Goal: Information Seeking & Learning: Learn about a topic

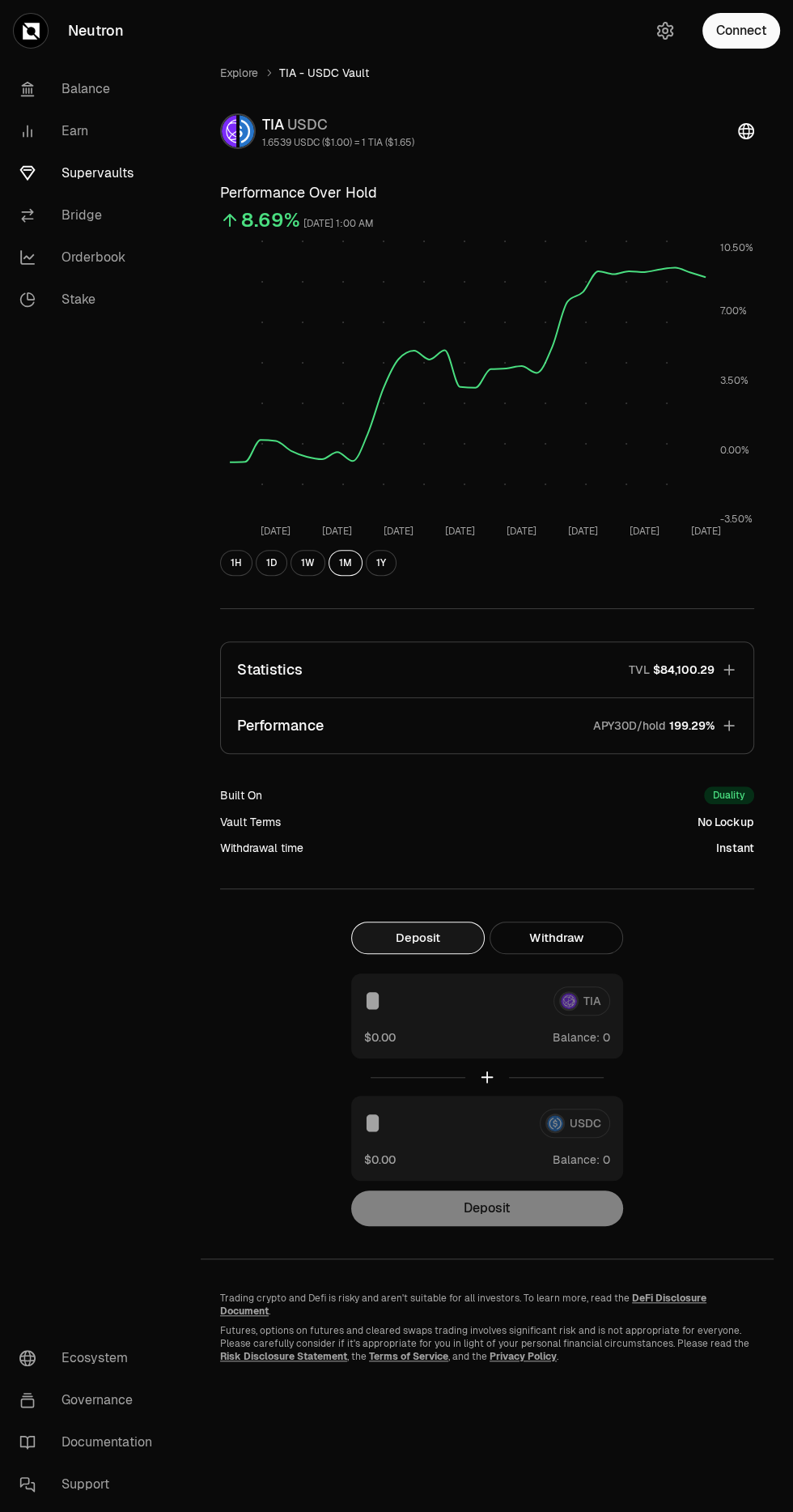
click at [240, 72] on link "Explore" at bounding box center [239, 73] width 38 height 16
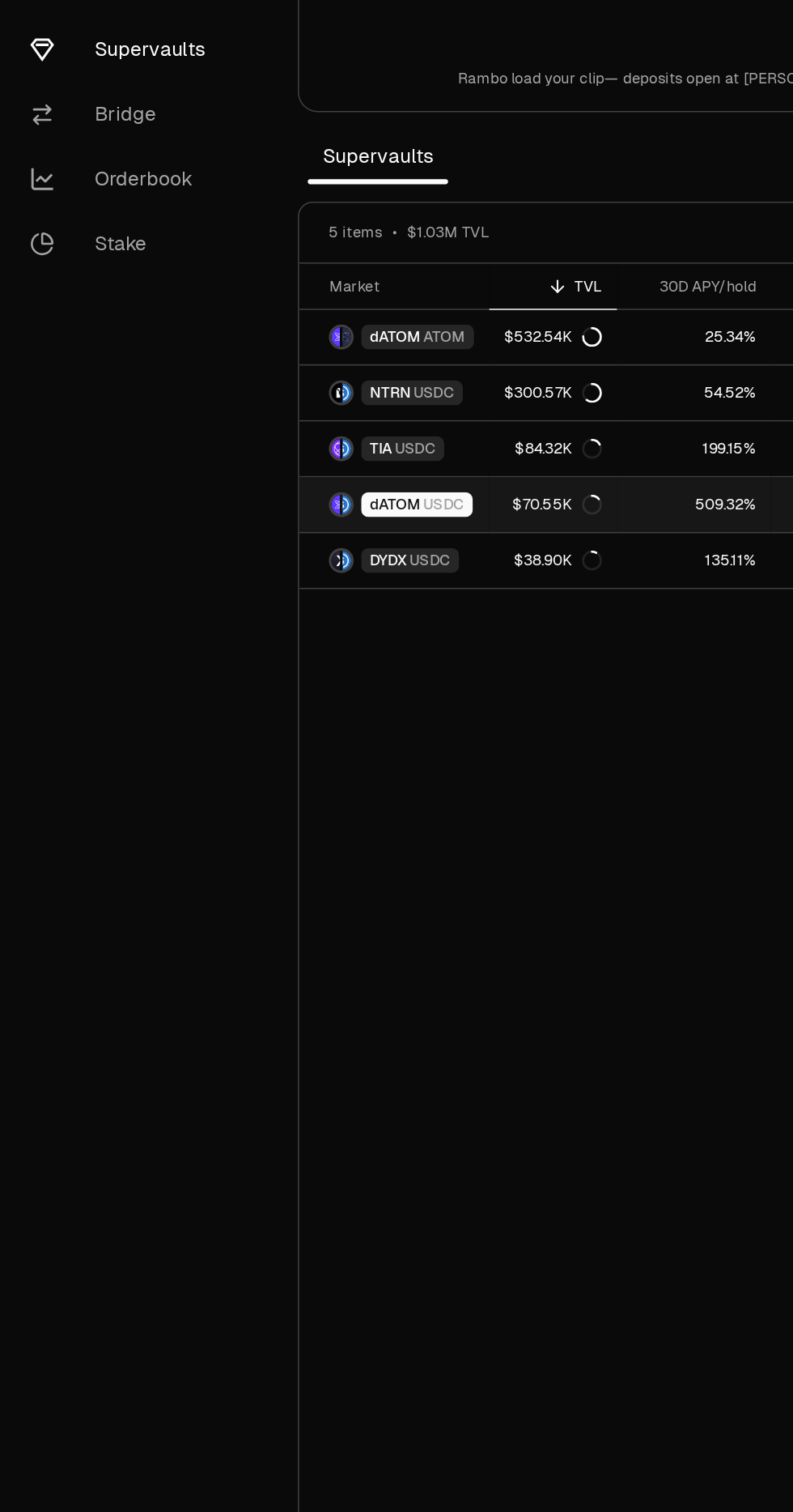
click at [348, 465] on div "$70.55K" at bounding box center [364, 469] width 58 height 13
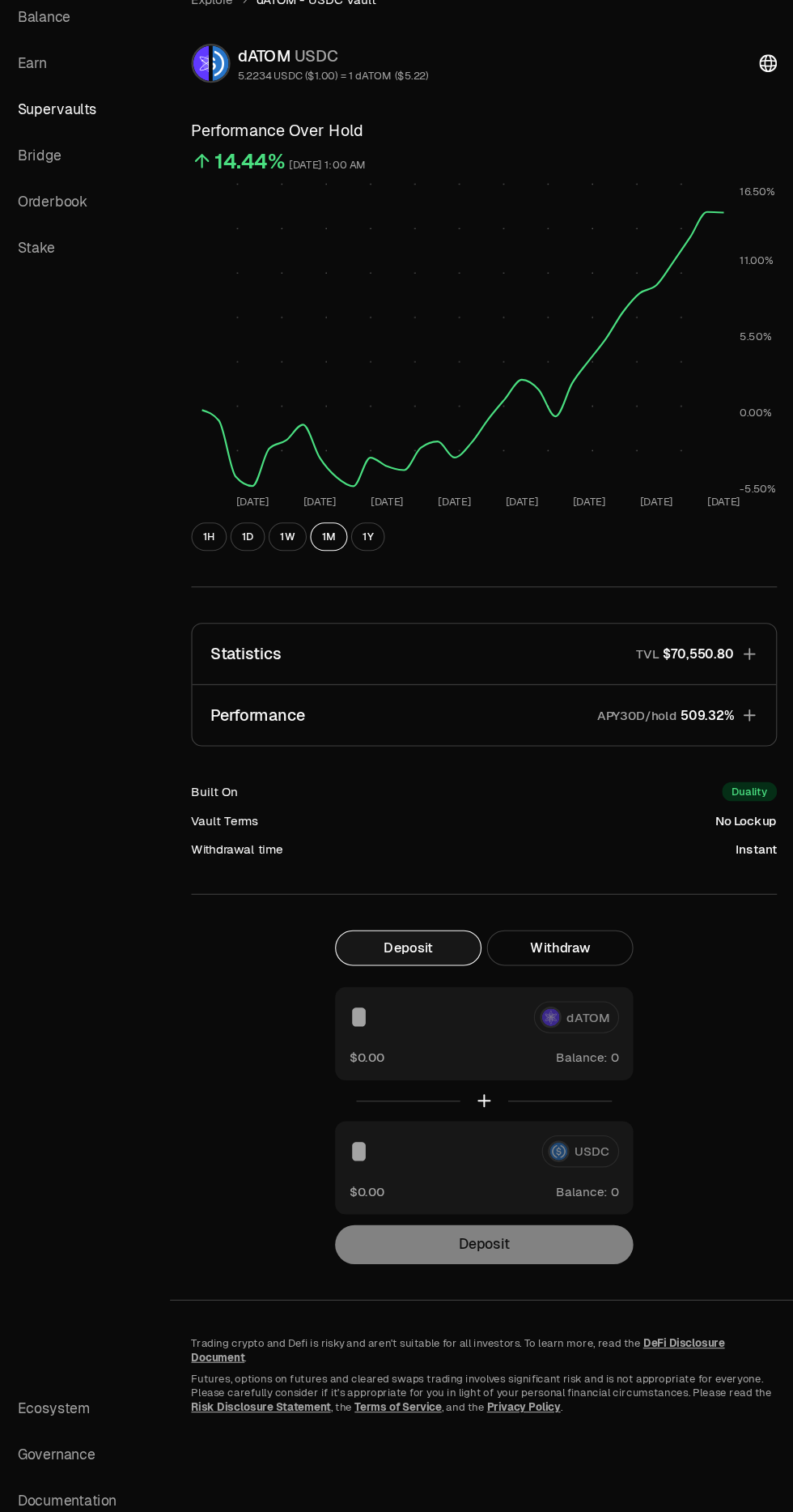
click at [728, 669] on icon "button" at bounding box center [729, 670] width 11 height 11
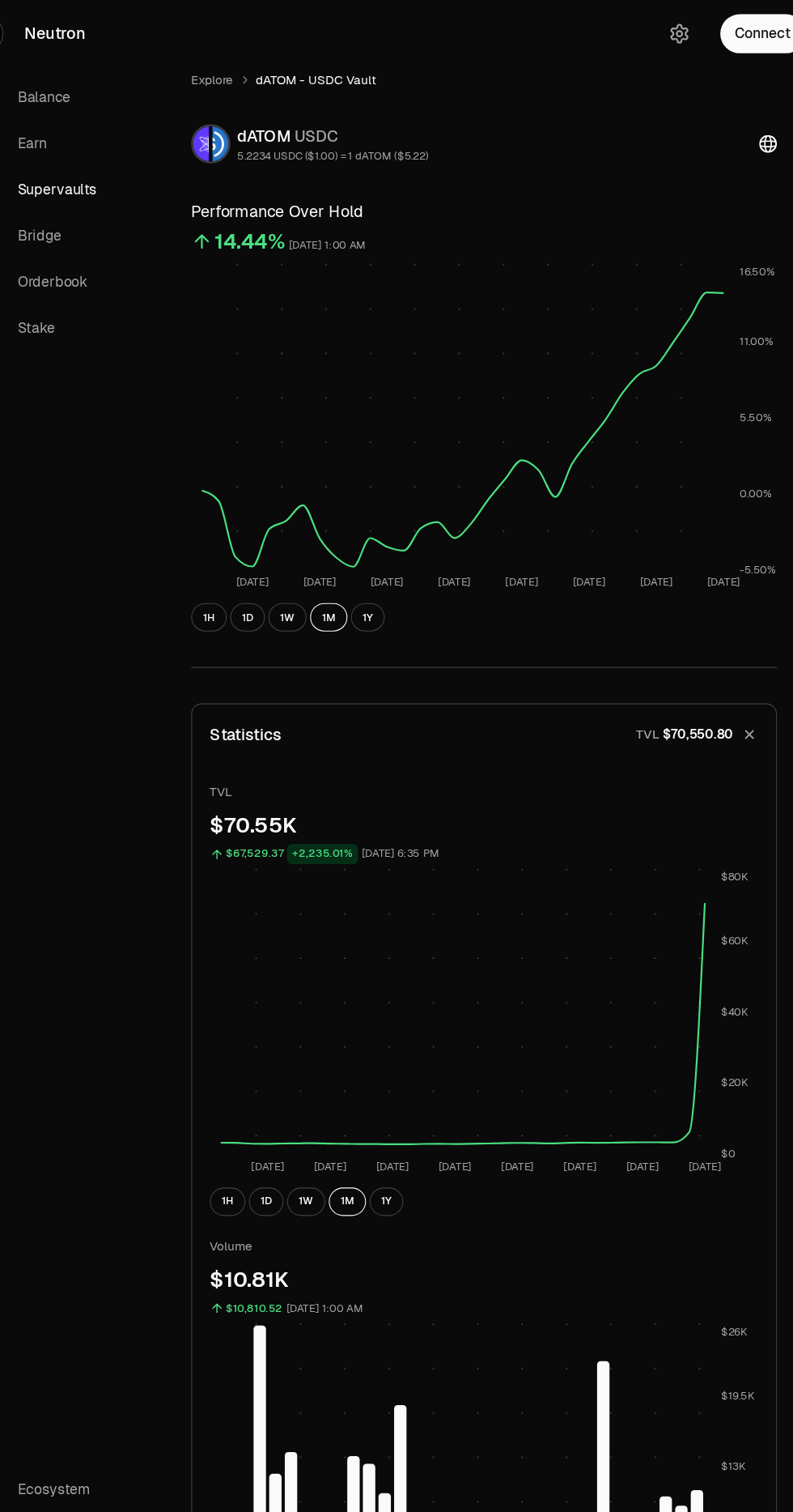
click at [236, 72] on link "Explore" at bounding box center [239, 73] width 38 height 16
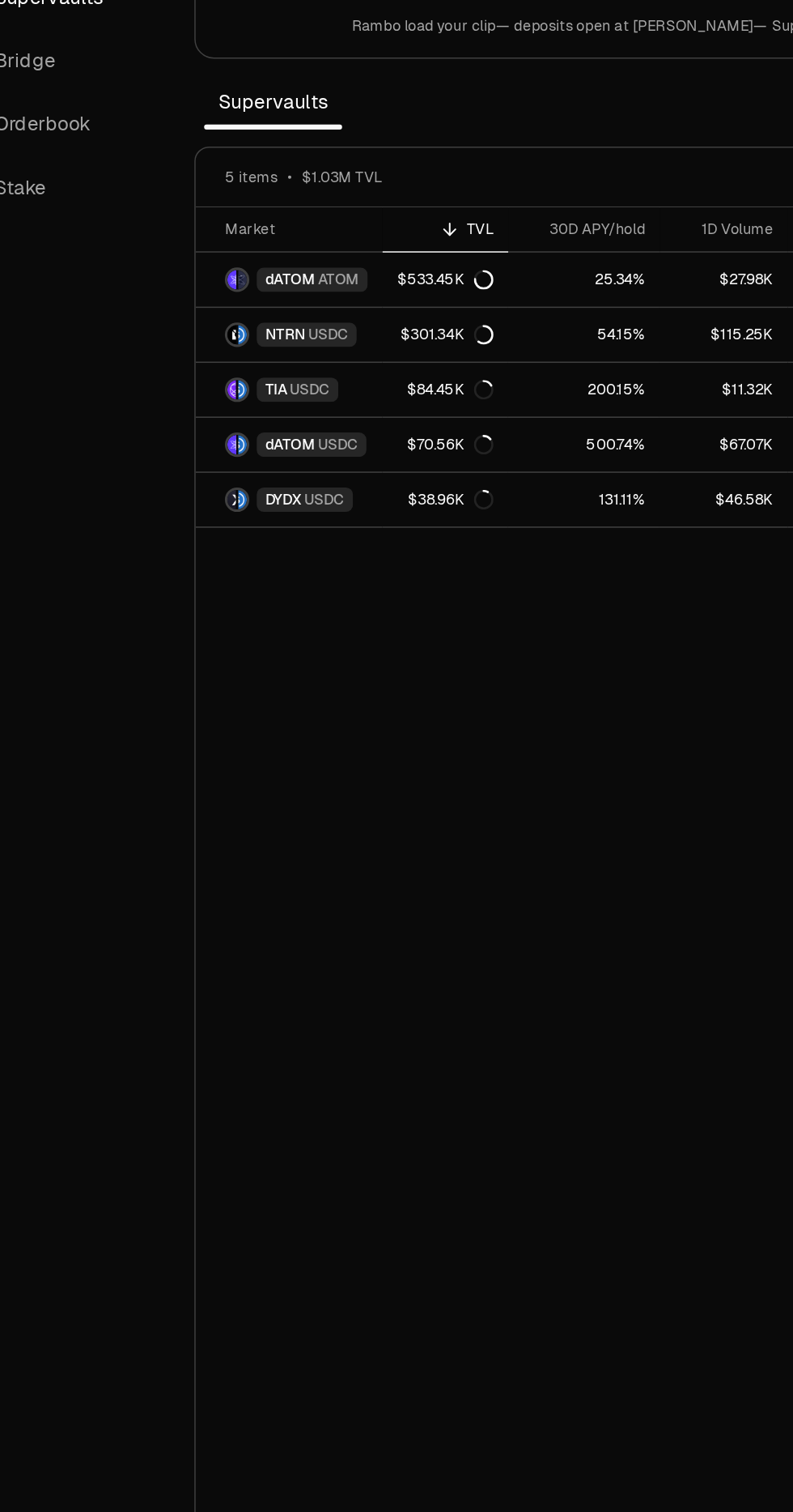
scroll to position [0, 6]
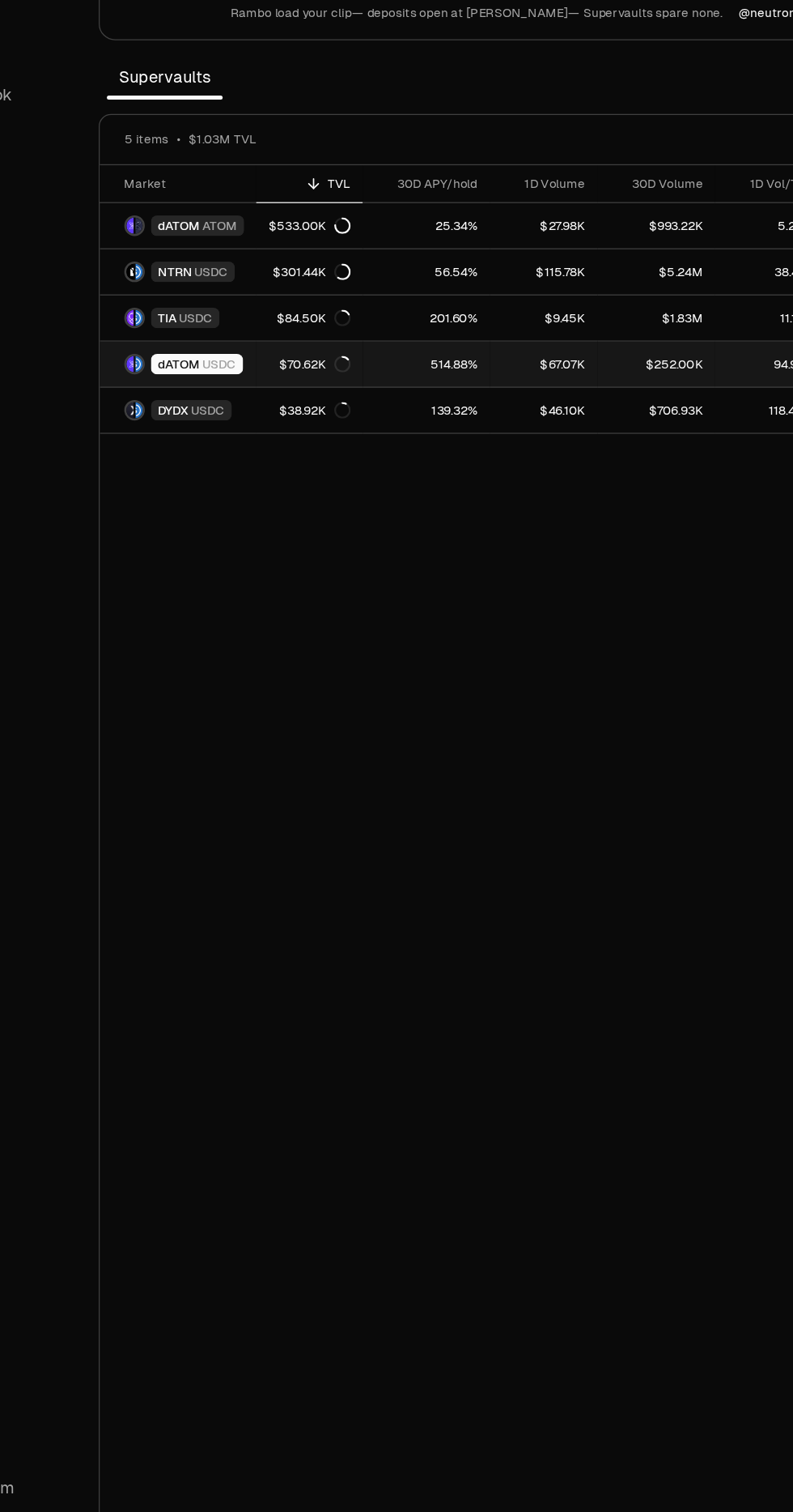
click at [517, 462] on link "$67.07K" at bounding box center [546, 469] width 85 height 35
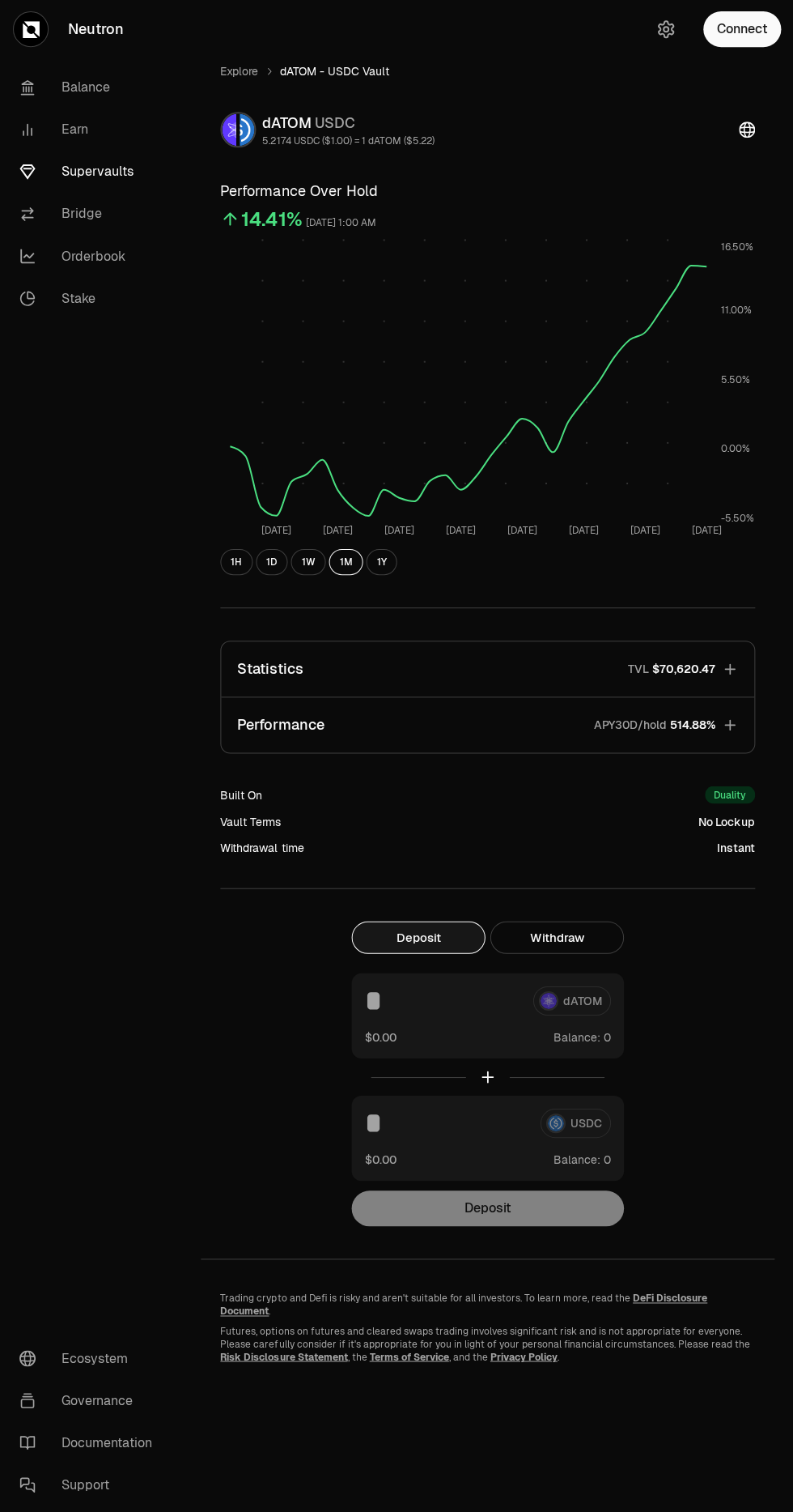
click at [729, 661] on icon "button" at bounding box center [729, 669] width 16 height 16
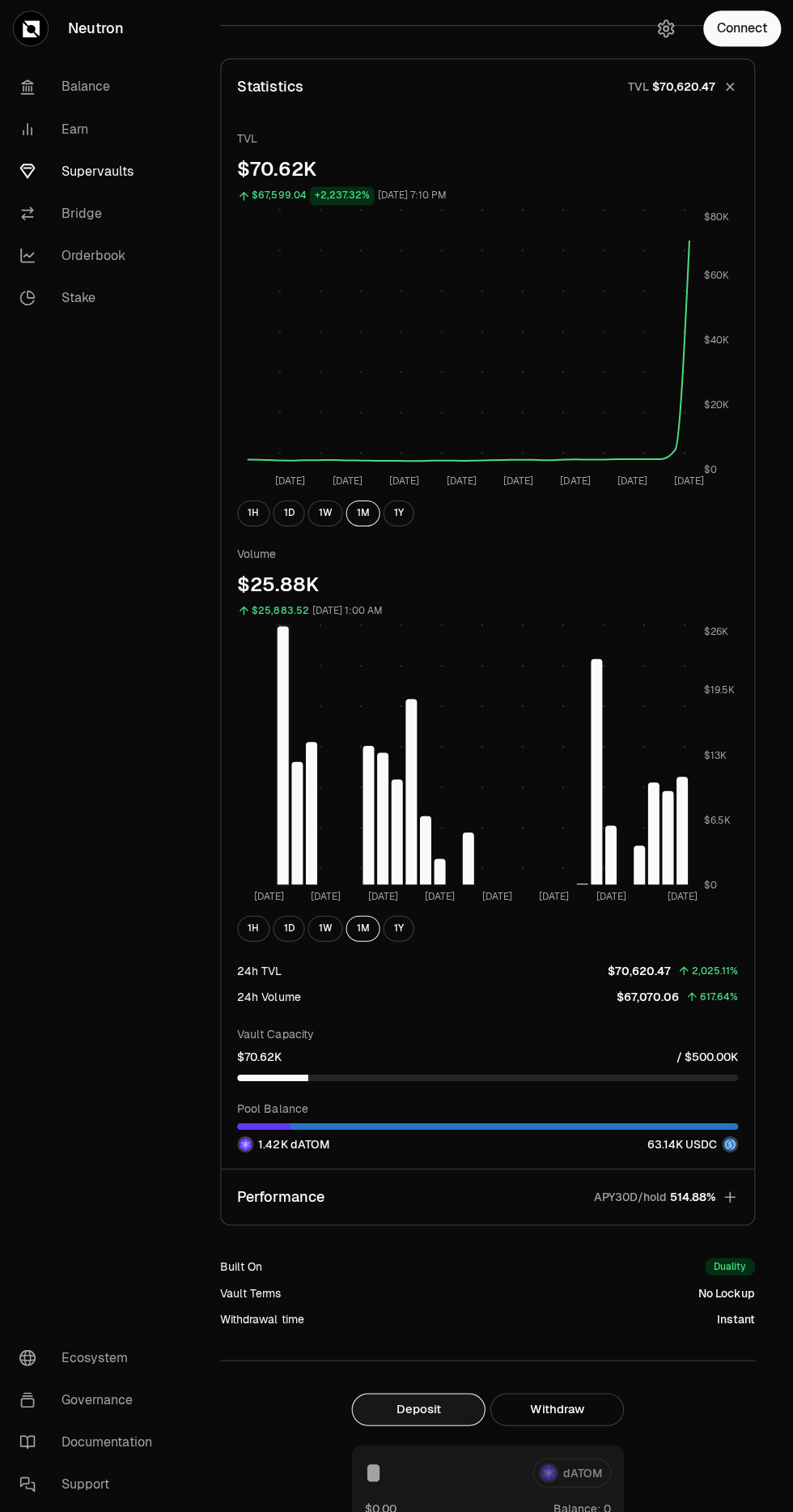
scroll to position [582, 0]
click at [274, 1195] on p "Performance" at bounding box center [281, 1197] width 87 height 23
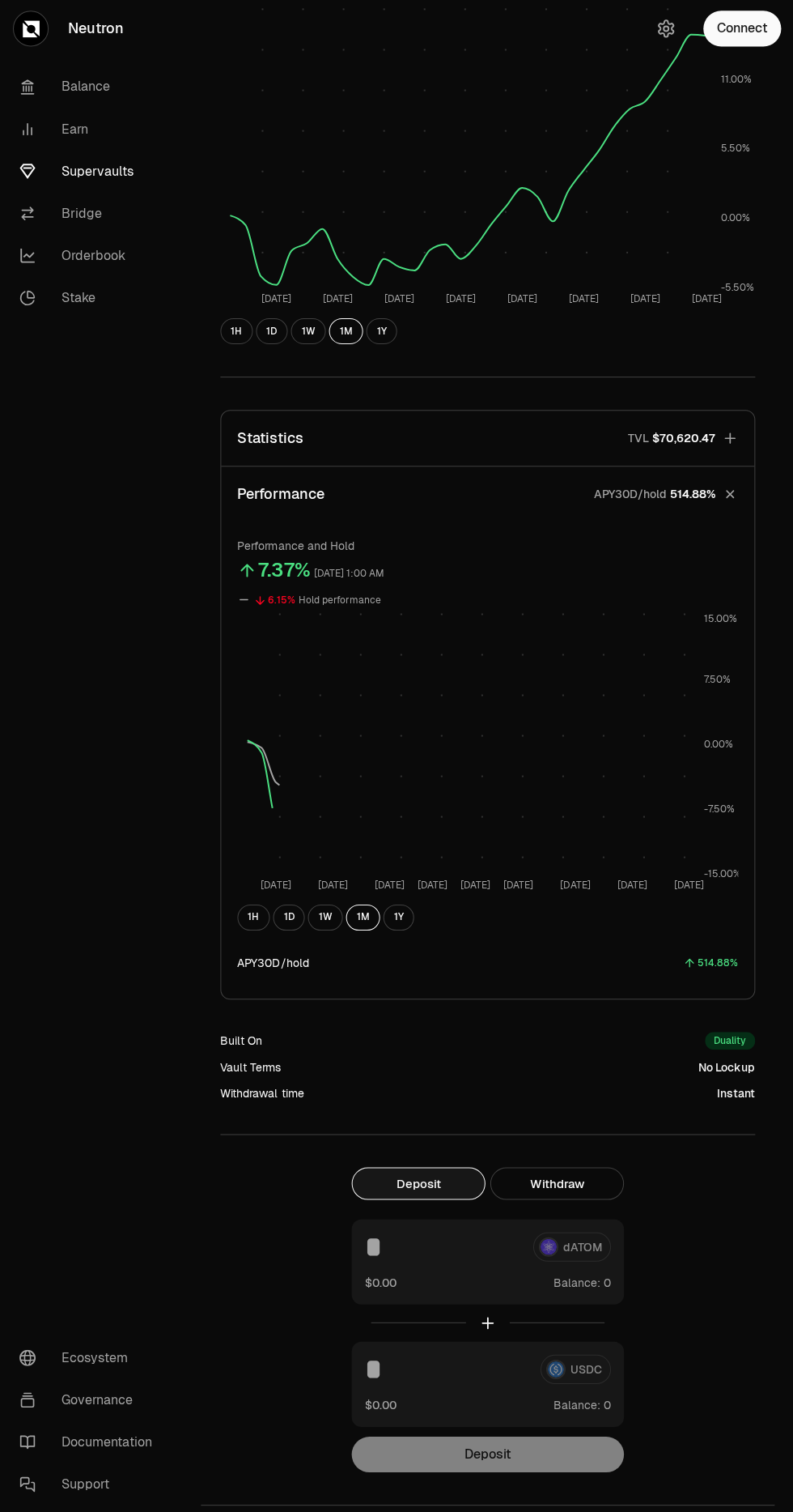
scroll to position [223, 0]
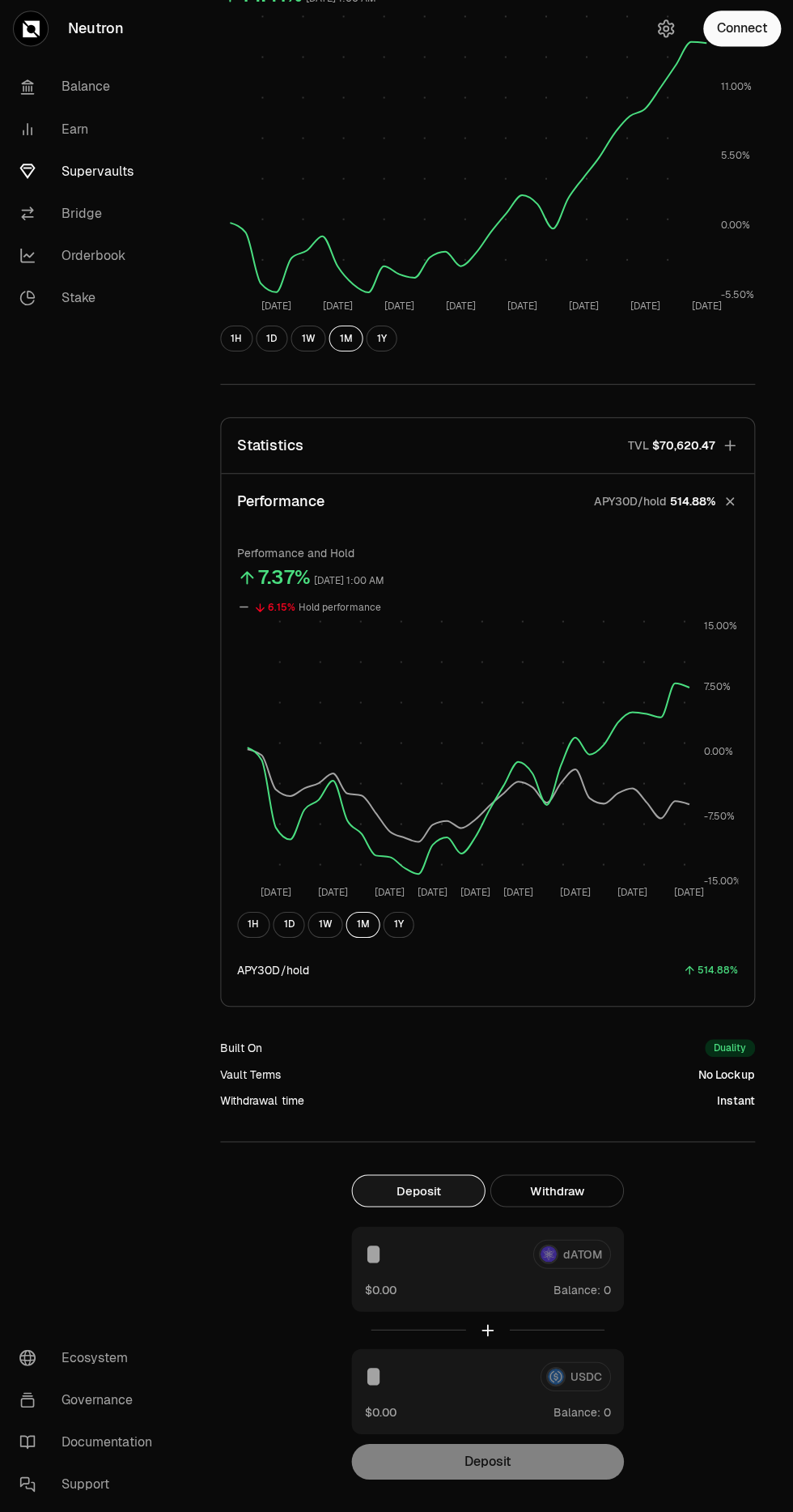
click at [252, 924] on button "1H" at bounding box center [253, 925] width 33 height 26
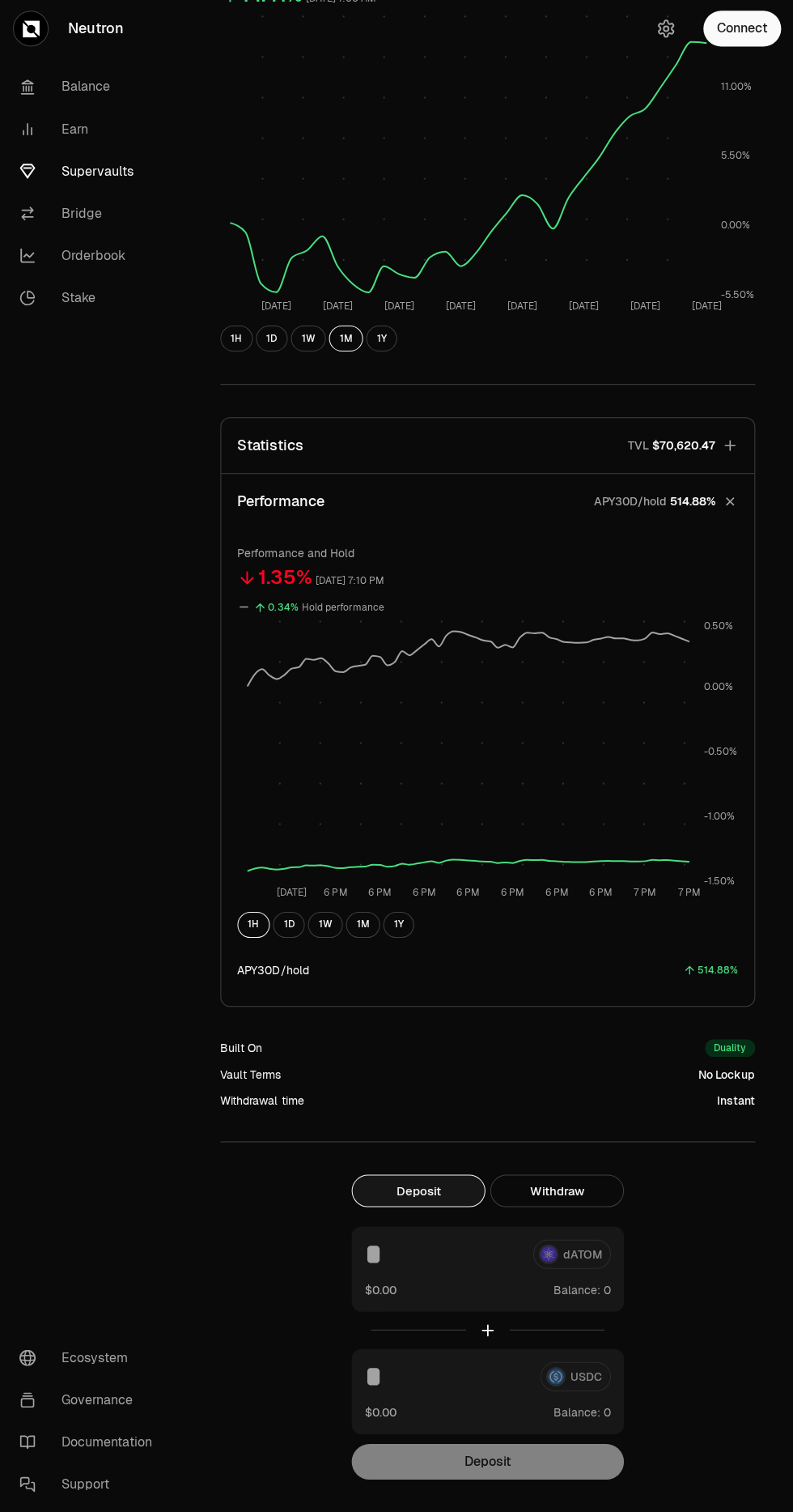
click at [293, 913] on button "1D" at bounding box center [289, 925] width 32 height 26
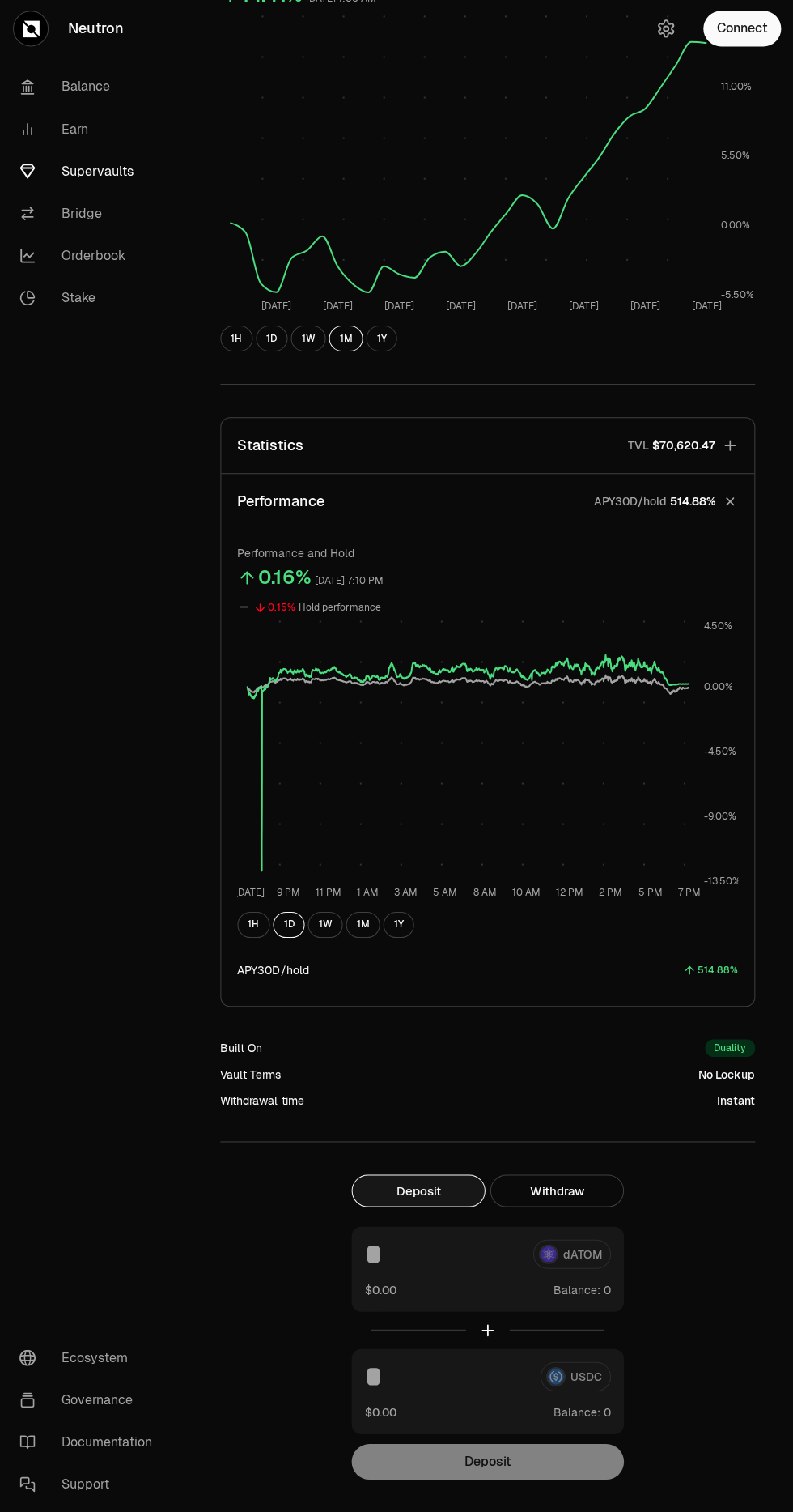
click at [251, 934] on button "1H" at bounding box center [253, 925] width 33 height 26
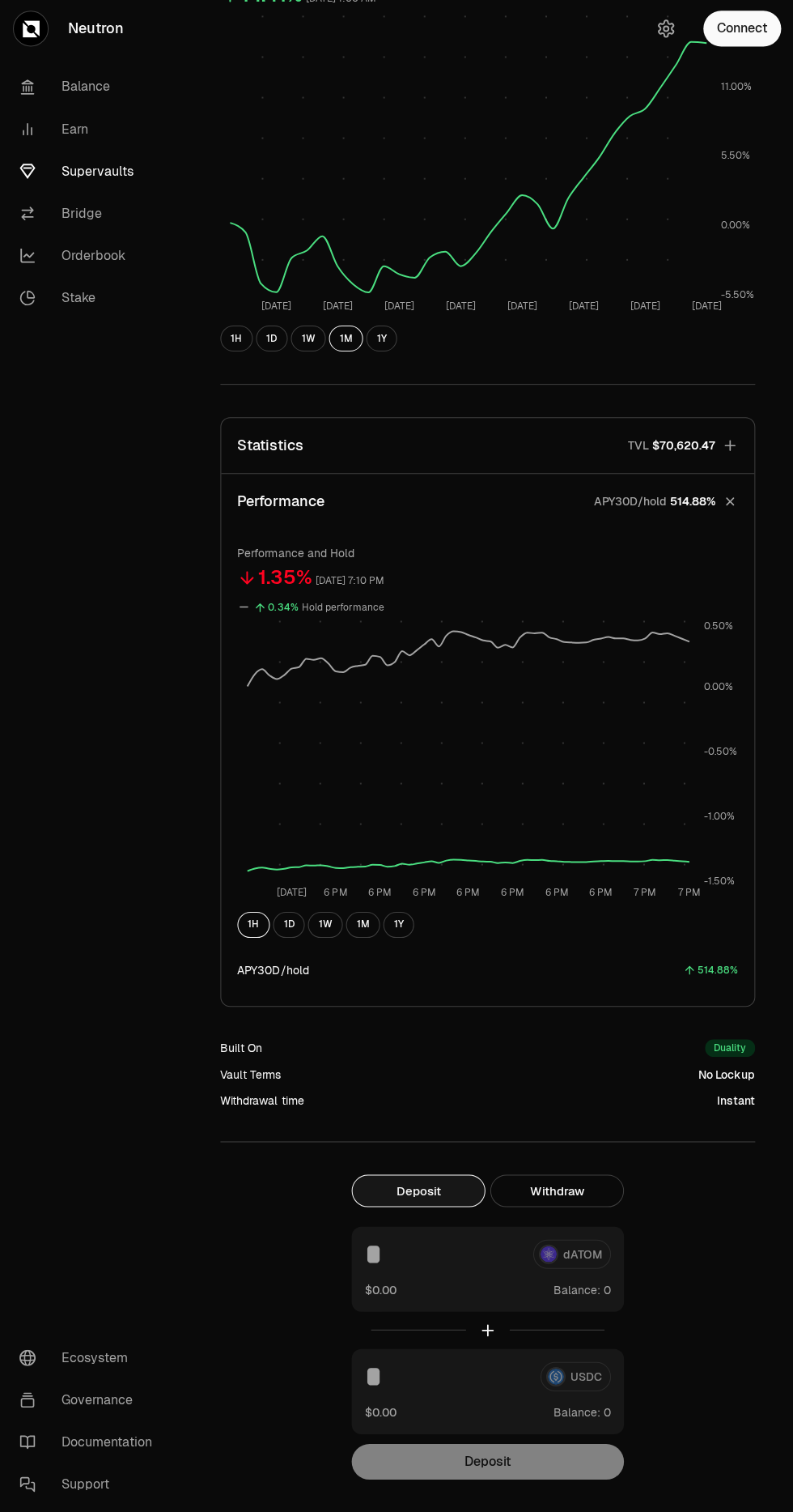
click at [289, 930] on button "1D" at bounding box center [289, 925] width 32 height 26
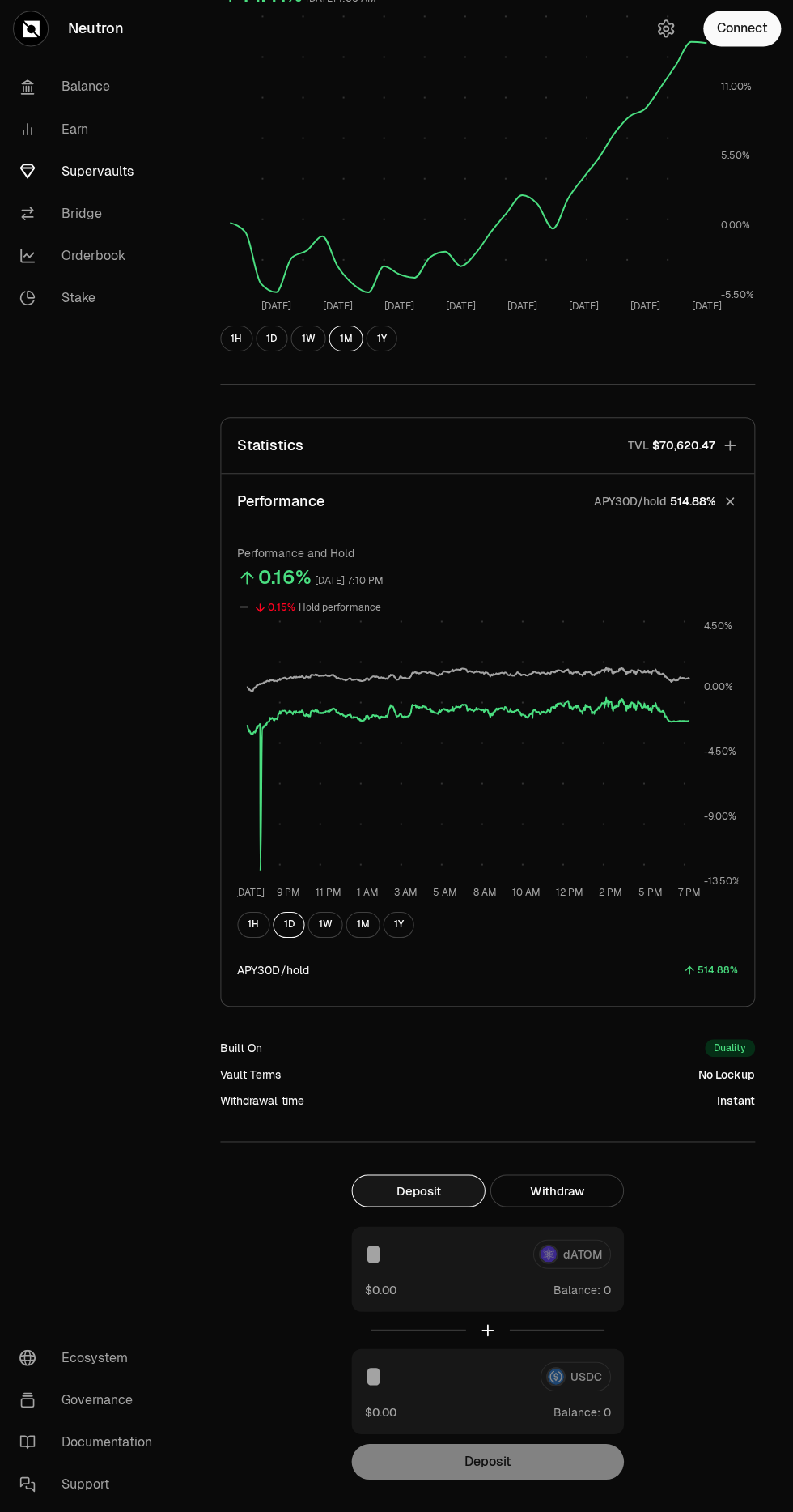
click at [337, 927] on button "1W" at bounding box center [325, 925] width 35 height 26
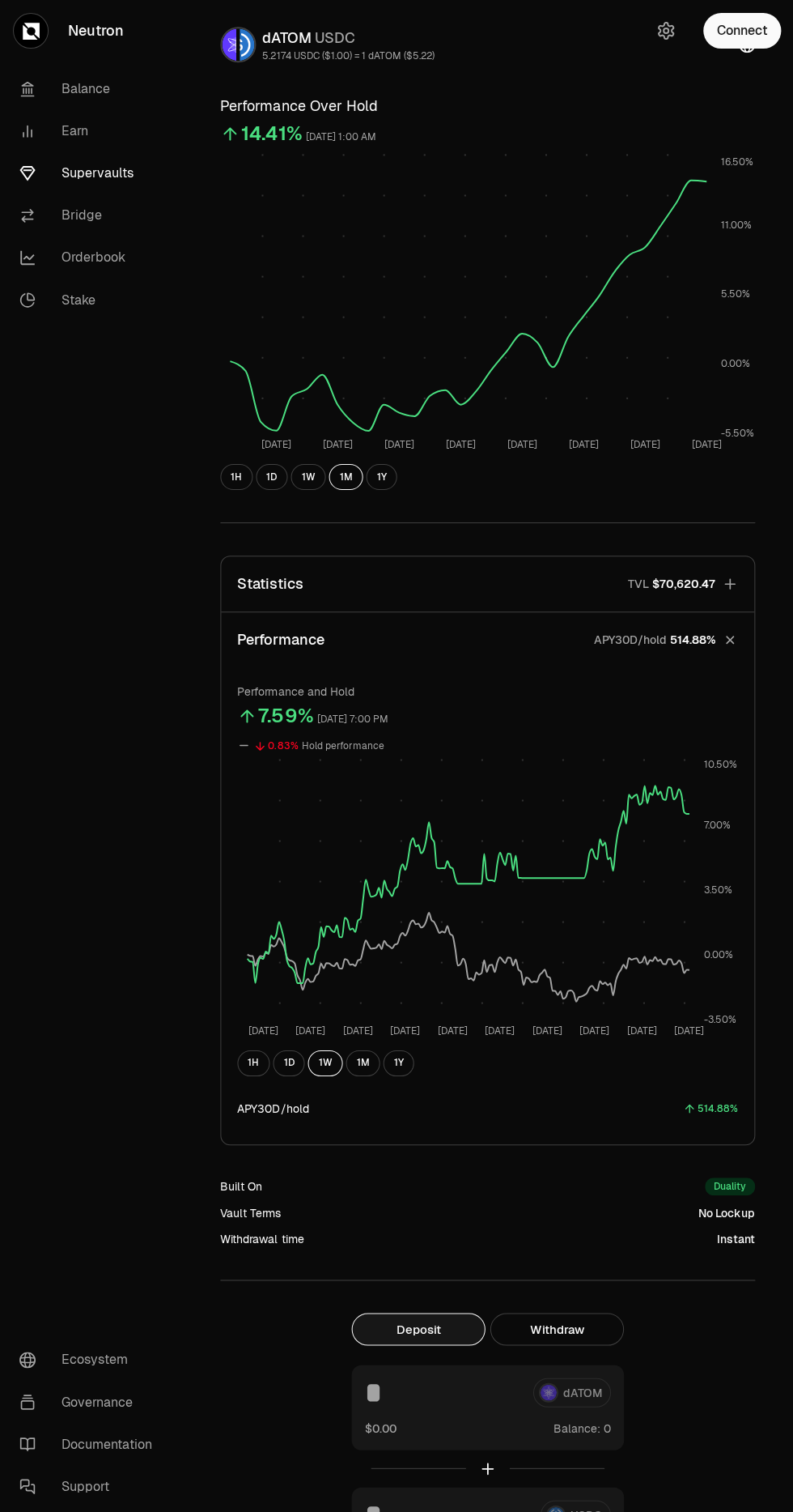
scroll to position [0, 0]
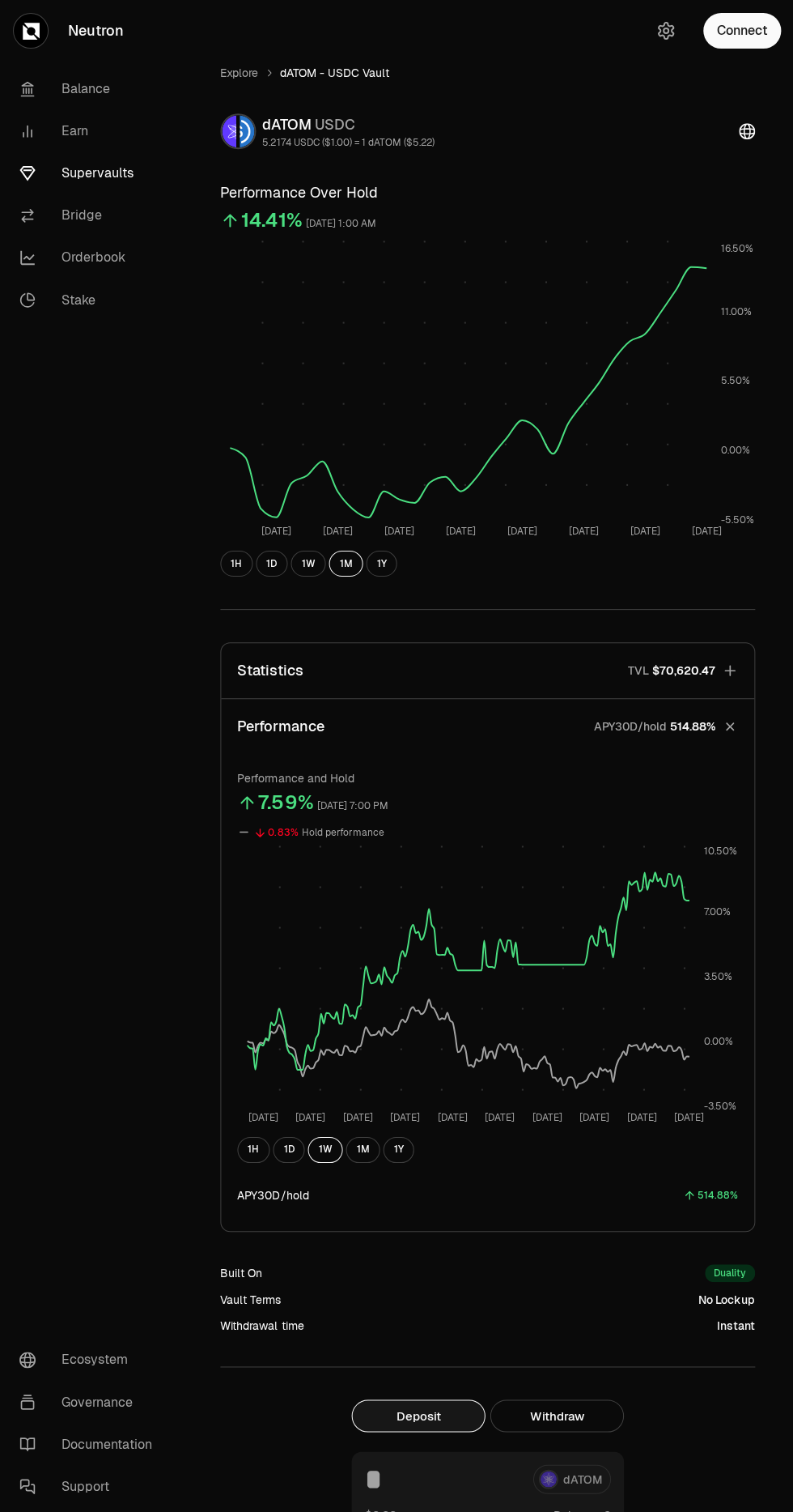
click at [236, 66] on link "Explore" at bounding box center [239, 73] width 38 height 16
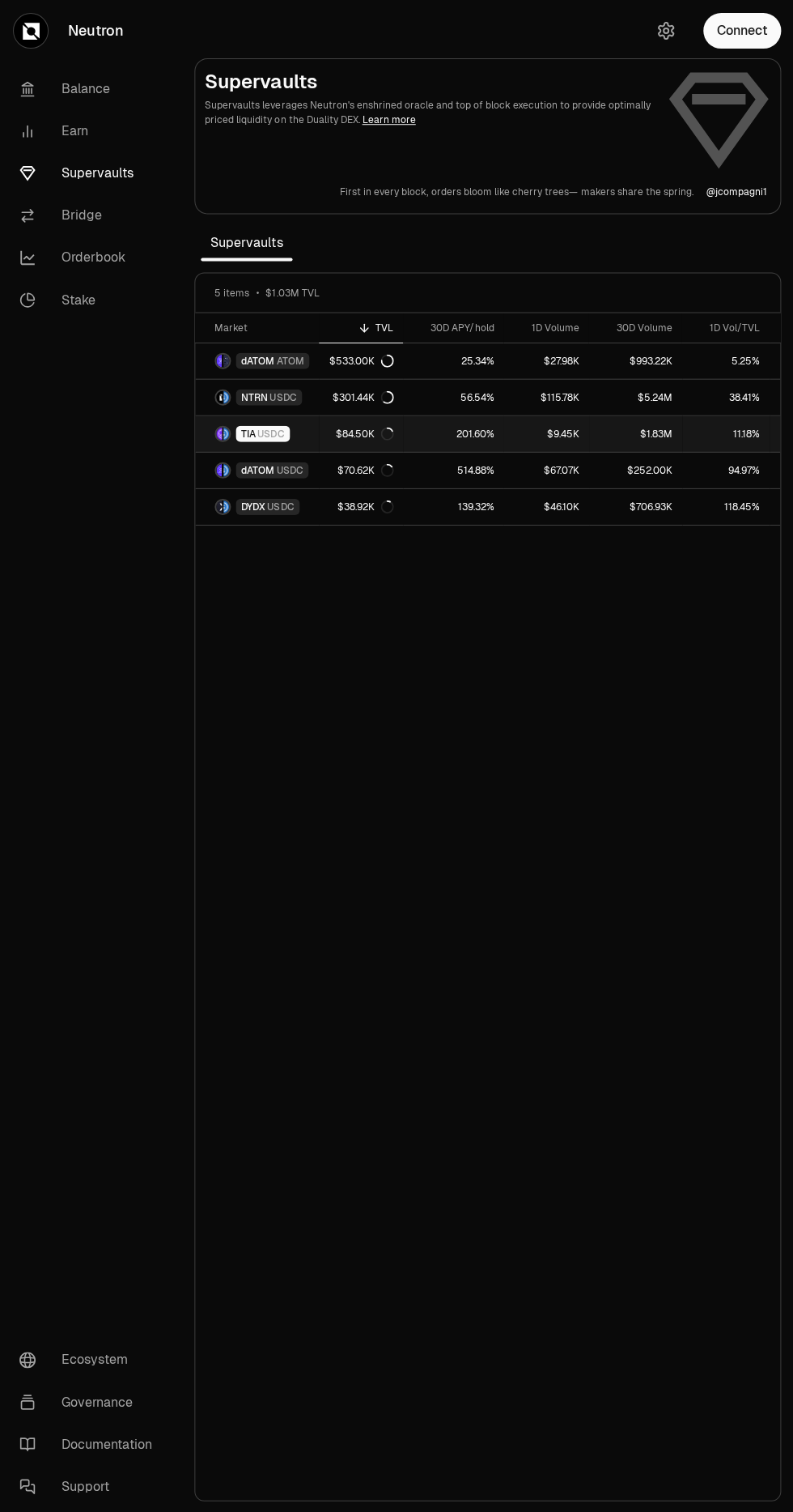
click at [308, 435] on link "TIA USDC" at bounding box center [257, 433] width 124 height 35
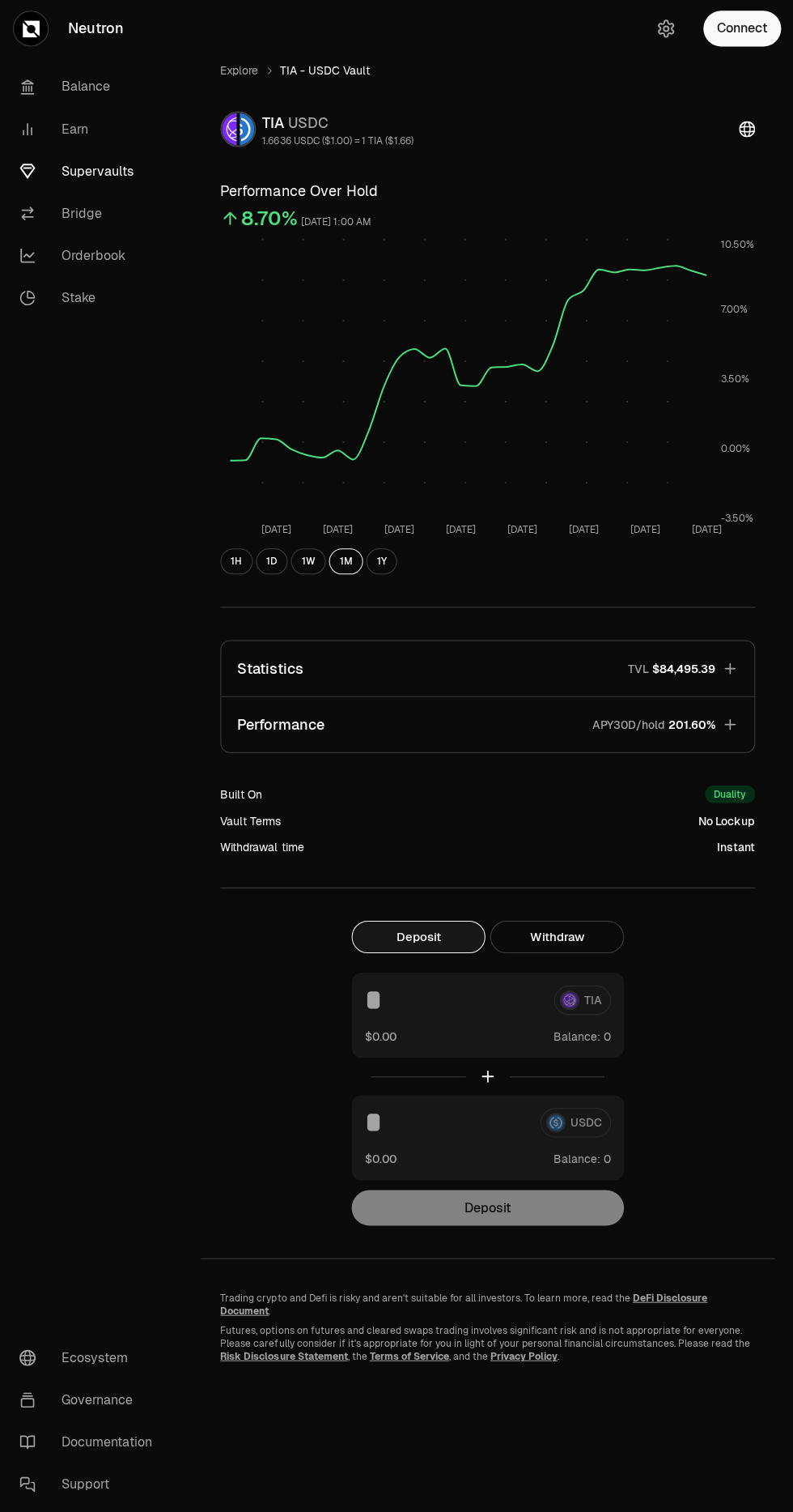
click at [728, 725] on icon "button" at bounding box center [729, 726] width 11 height 11
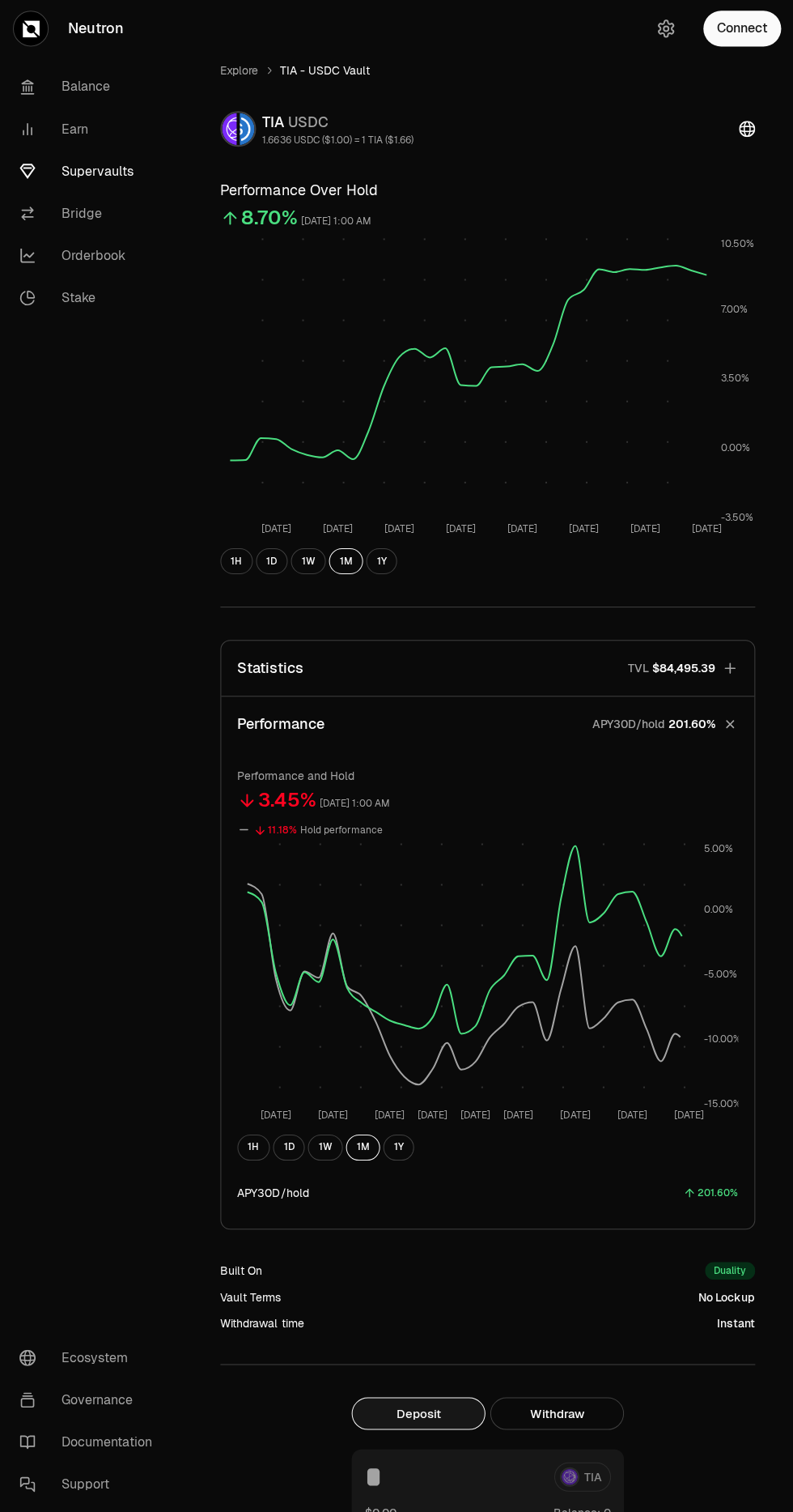
click at [243, 1141] on button "1H" at bounding box center [253, 1148] width 33 height 26
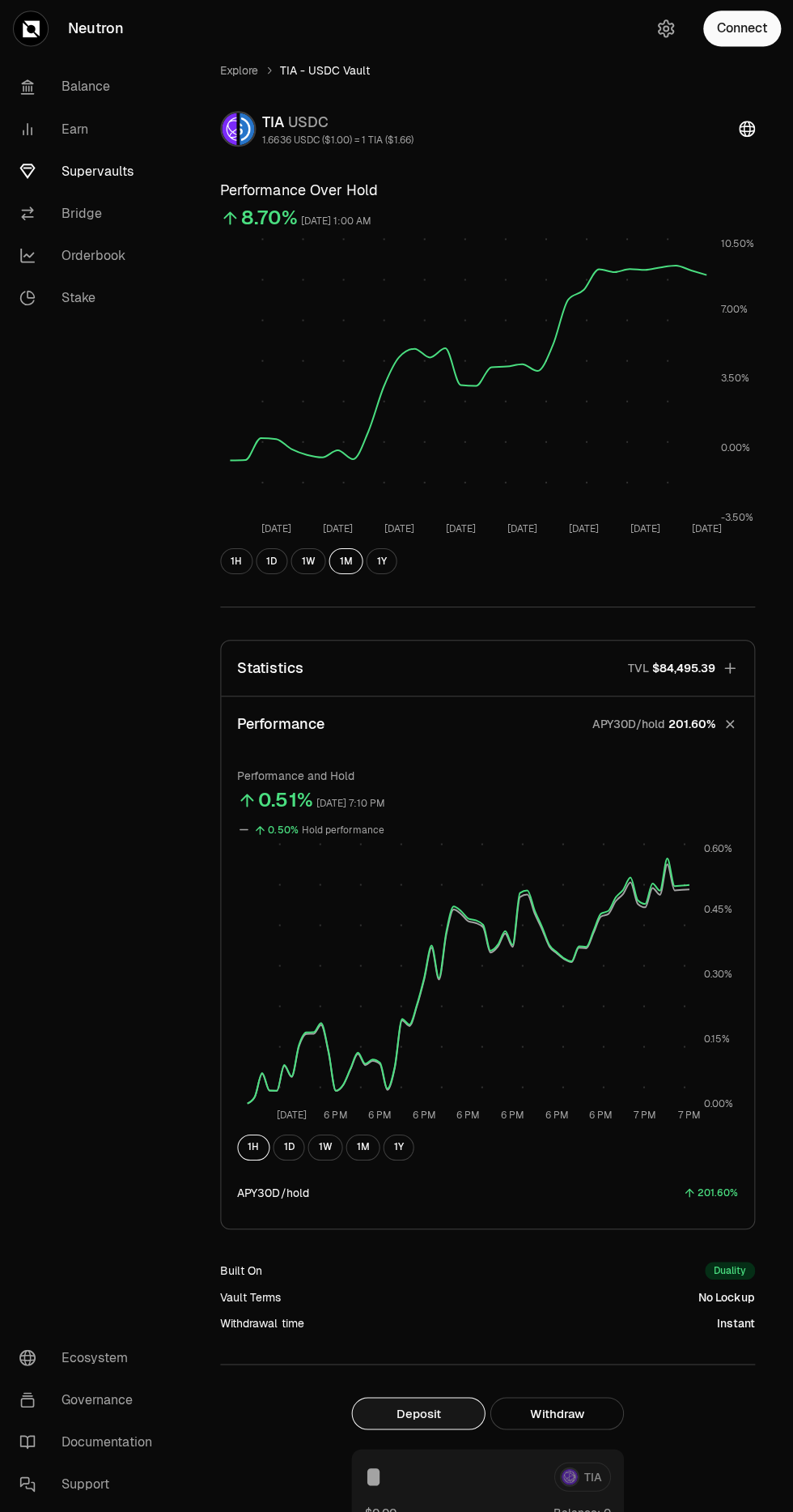
click at [293, 1145] on button "1D" at bounding box center [289, 1148] width 32 height 26
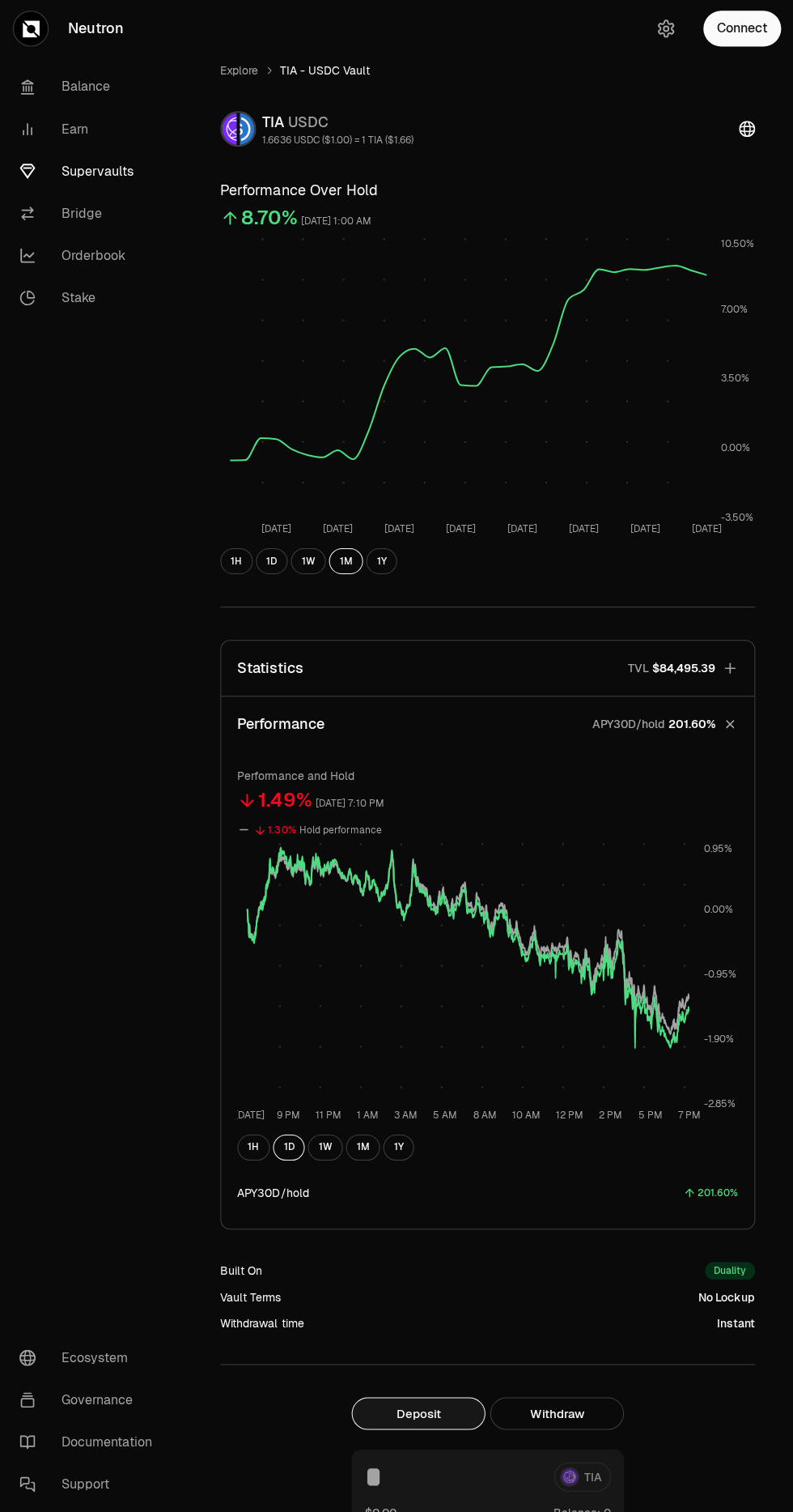
click at [240, 72] on link "Explore" at bounding box center [239, 73] width 38 height 16
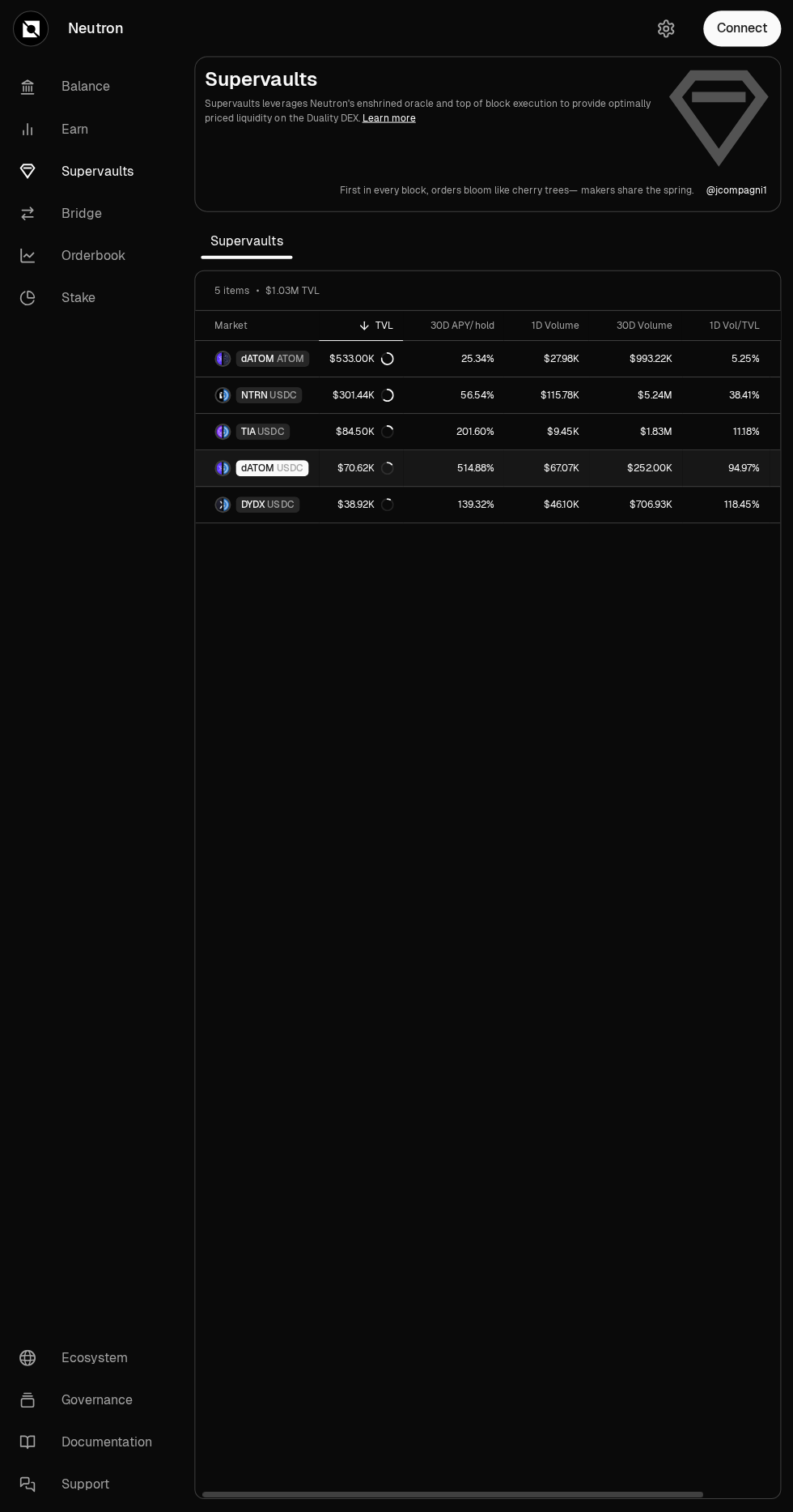
click at [430, 460] on link "514.88%" at bounding box center [453, 469] width 100 height 35
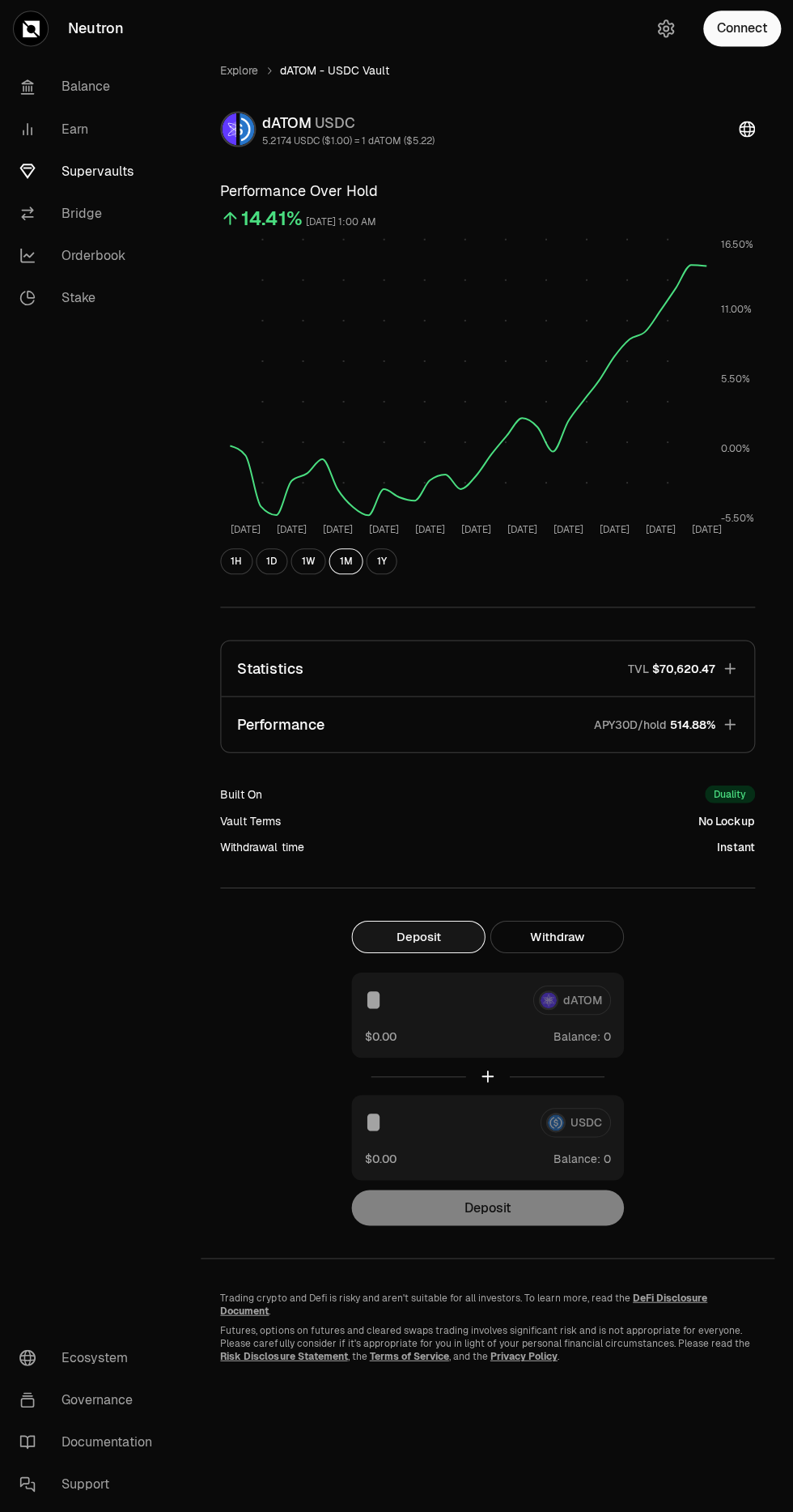
click at [228, 564] on button "1H" at bounding box center [236, 562] width 33 height 26
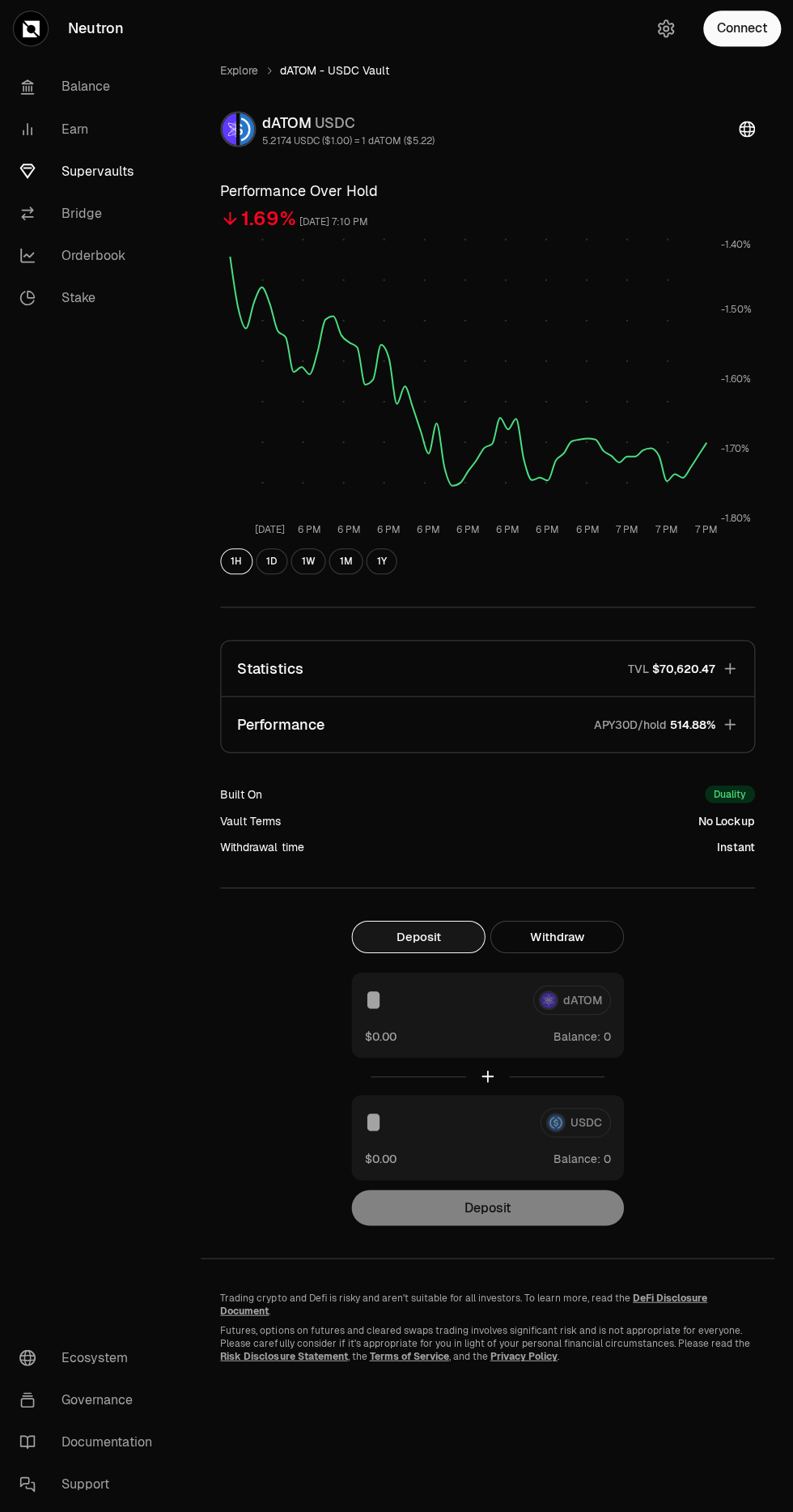
click at [366, 719] on button "Performance APY30D/hold 514.88%" at bounding box center [488, 726] width 533 height 55
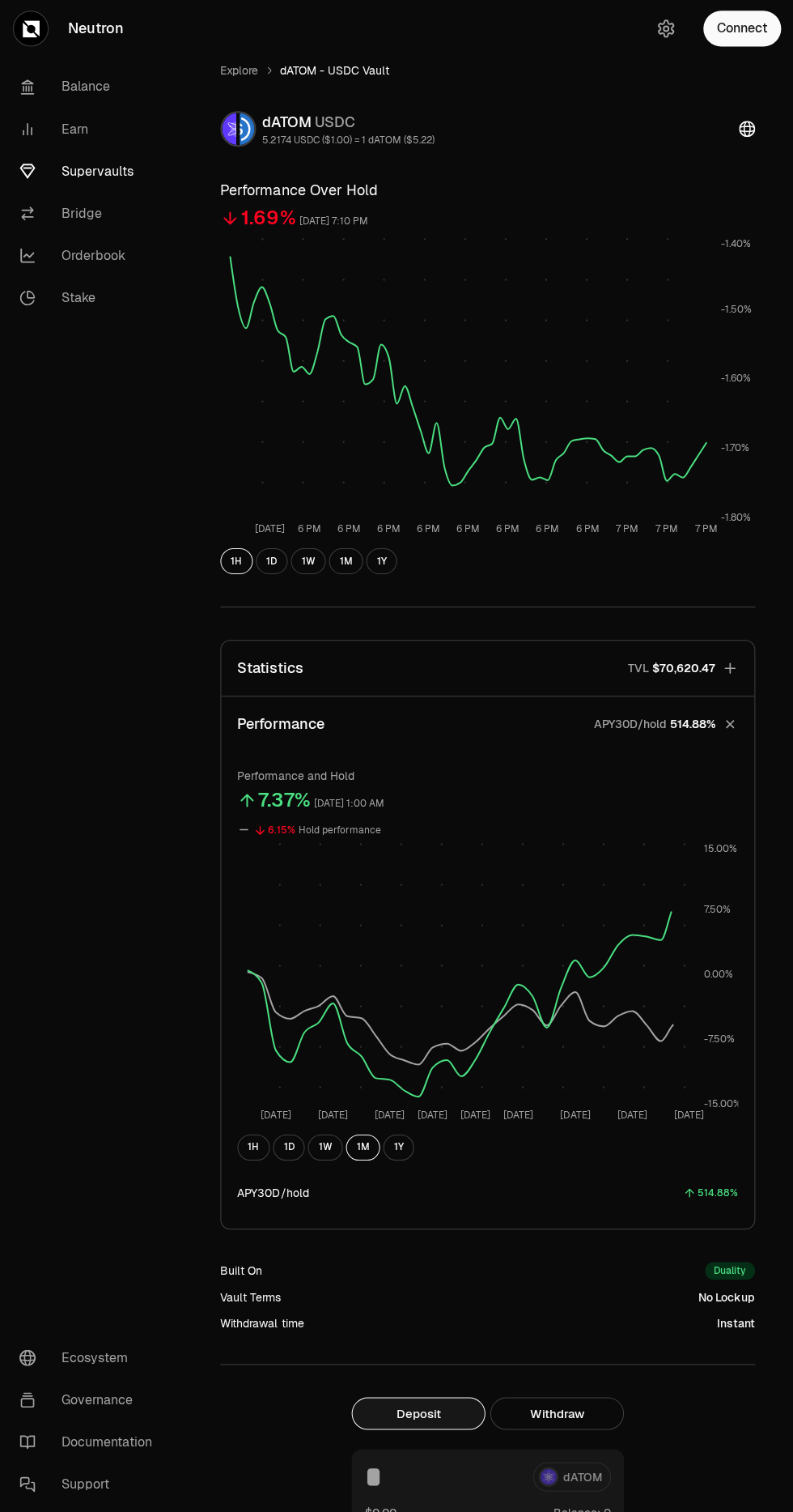
click at [251, 1147] on button "1H" at bounding box center [253, 1148] width 33 height 26
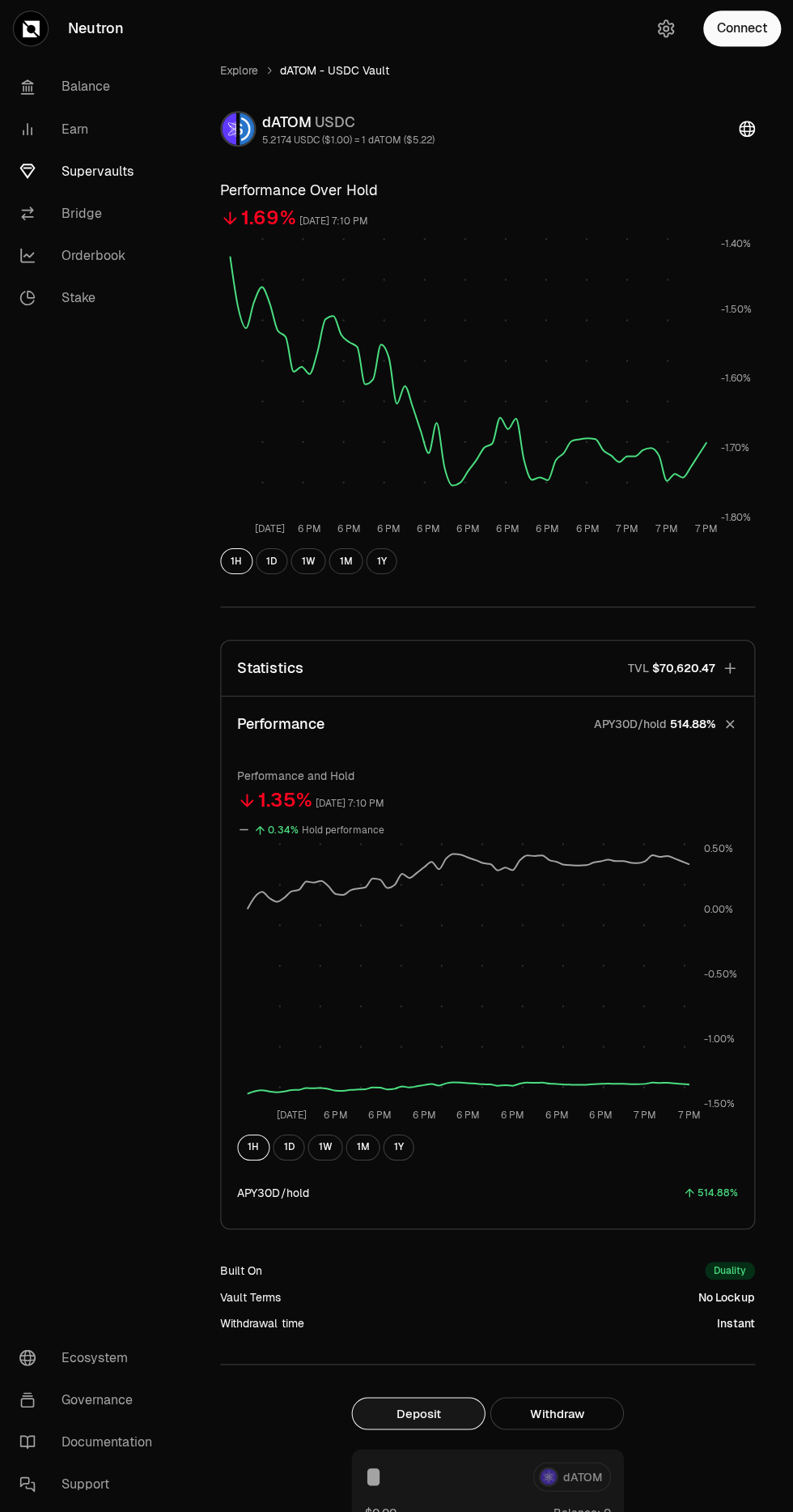
click at [301, 1157] on div "1H 1D 1W 1M 1Y" at bounding box center [487, 1148] width 500 height 26
click at [309, 1149] on button "1W" at bounding box center [325, 1148] width 35 height 26
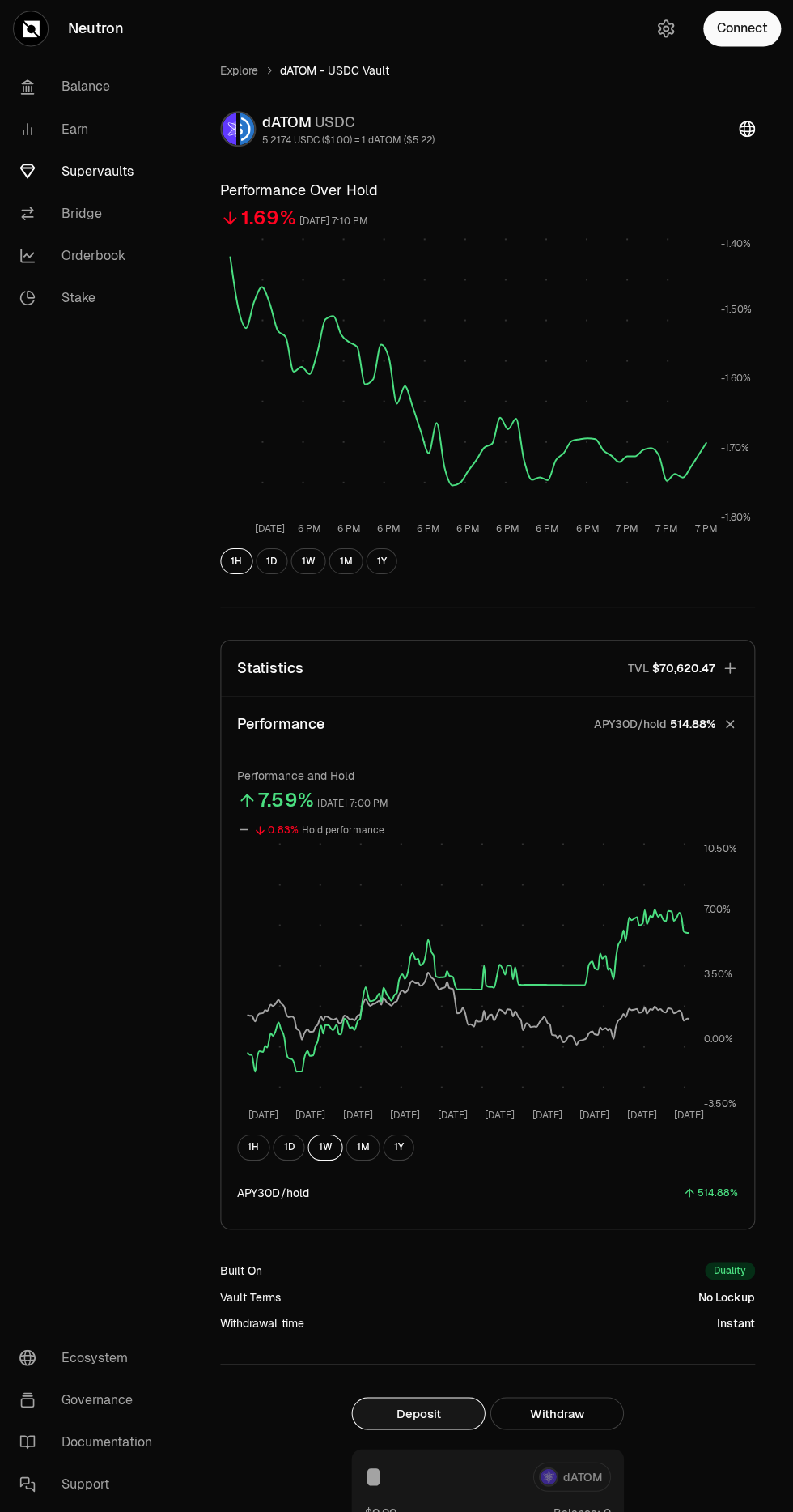
click at [290, 1155] on button "1D" at bounding box center [289, 1148] width 32 height 26
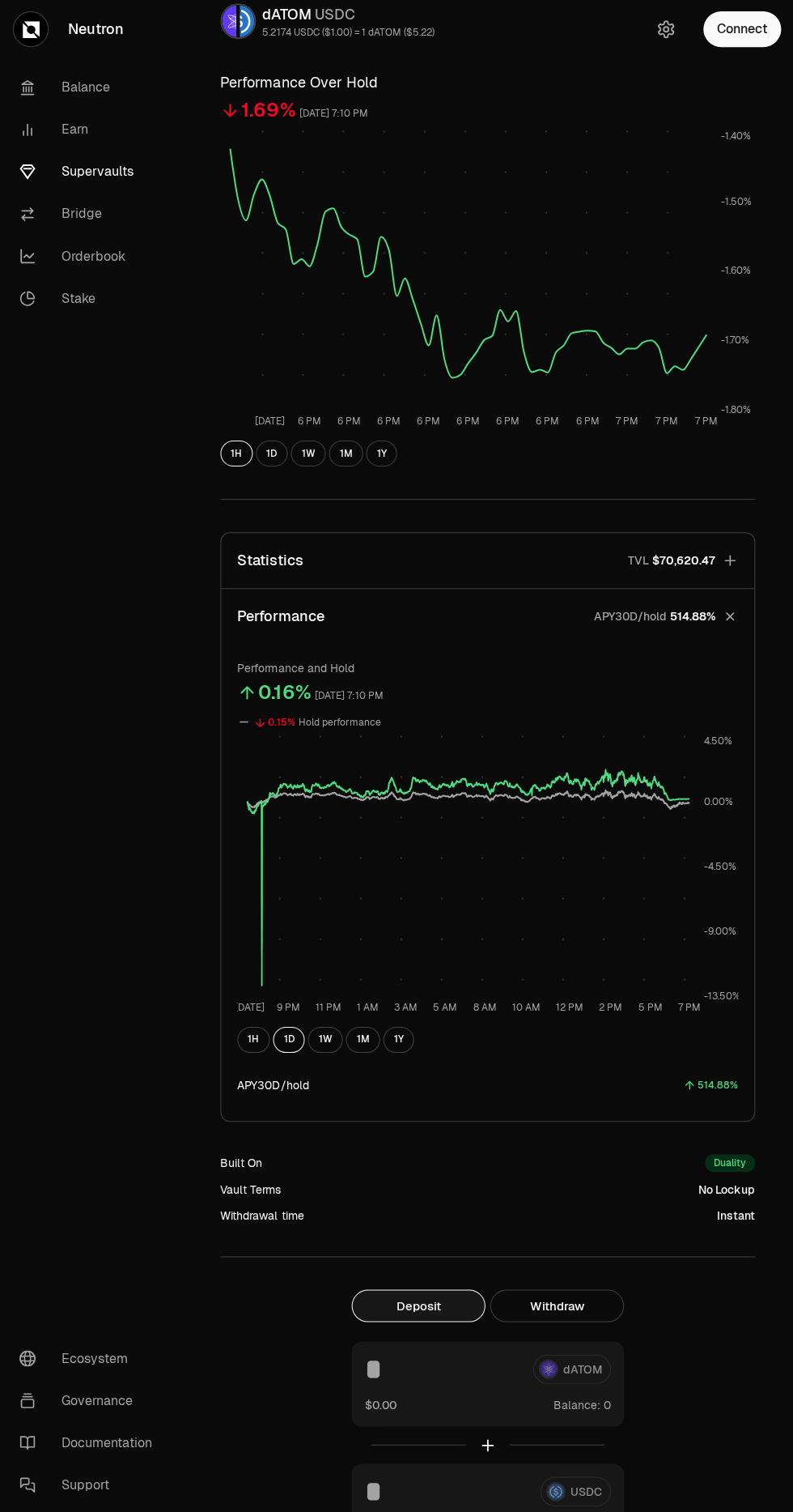
scroll to position [108, 0]
click at [240, 1039] on button "1H" at bounding box center [253, 1040] width 33 height 26
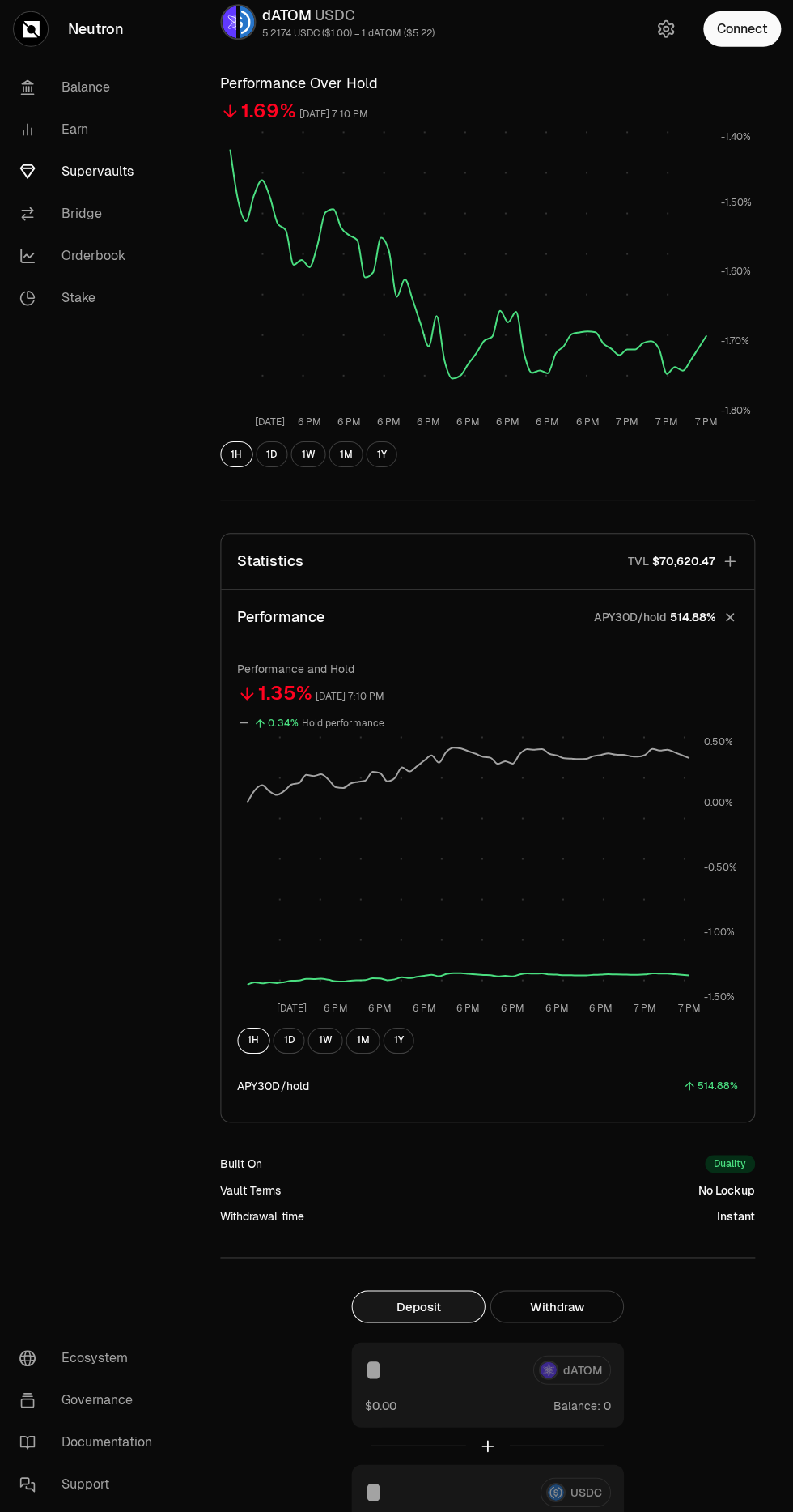
click at [279, 1037] on button "1D" at bounding box center [289, 1040] width 32 height 26
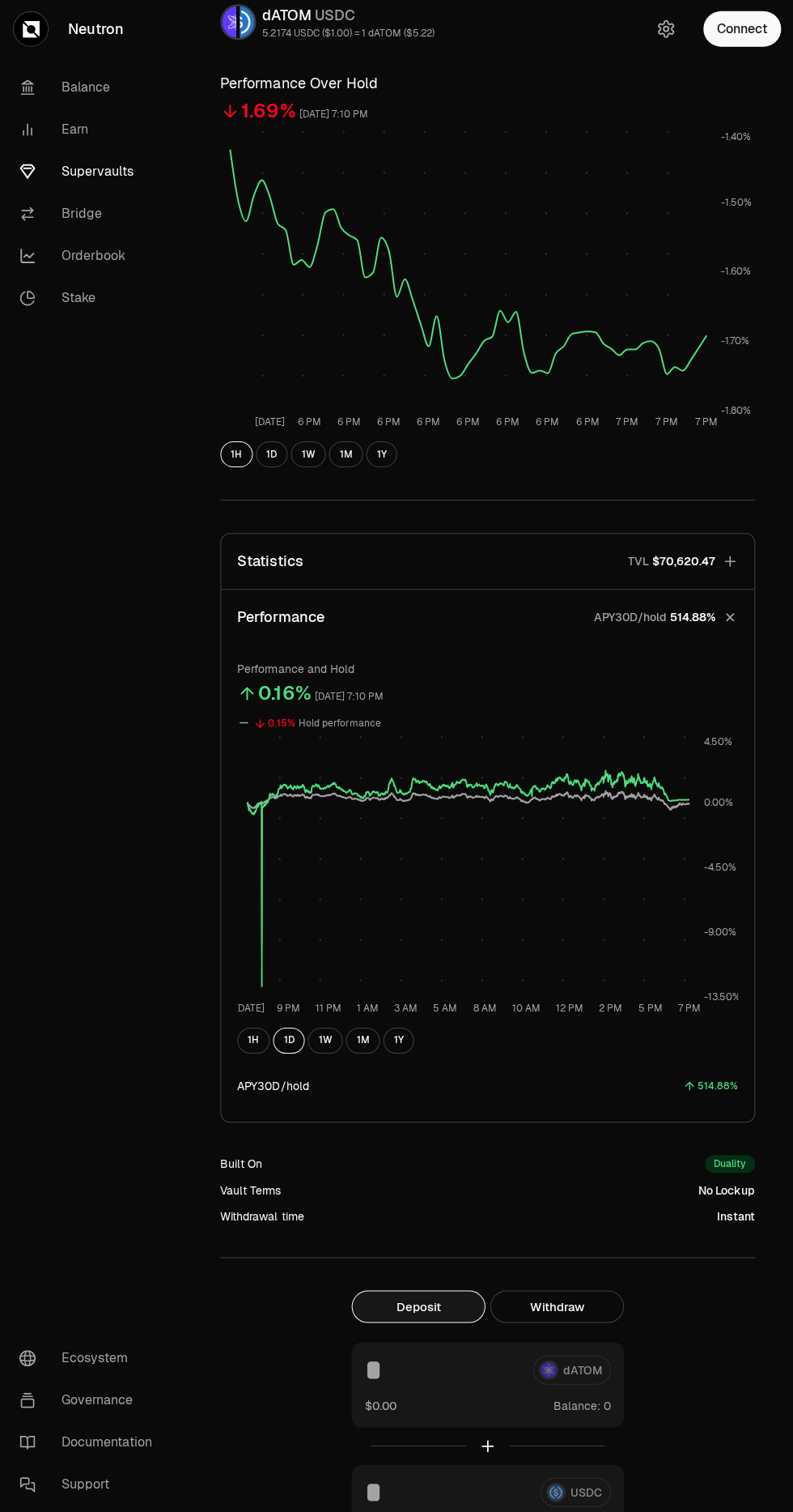
click at [87, 258] on link "Orderbook" at bounding box center [90, 258] width 168 height 42
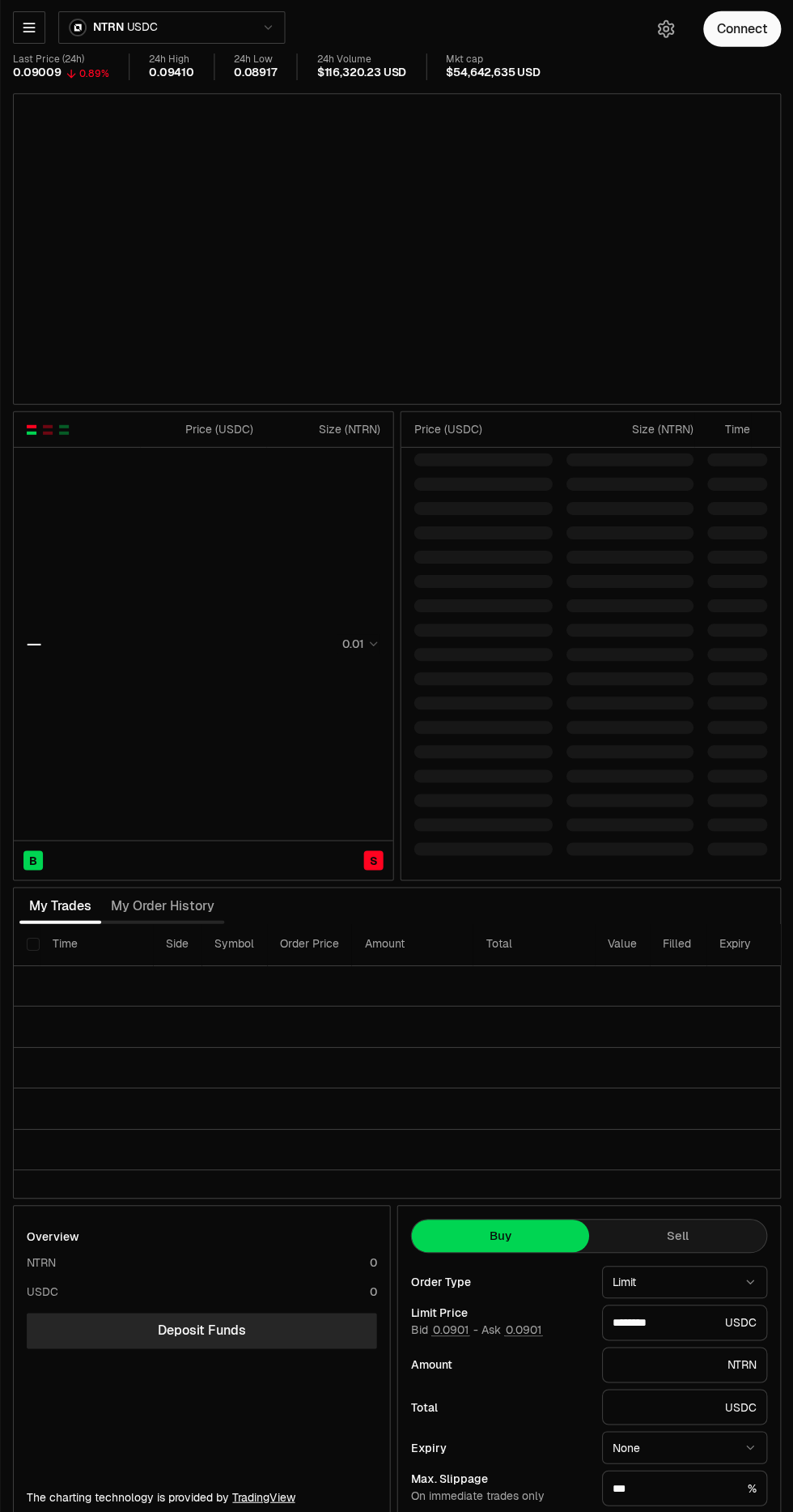
type input "********"
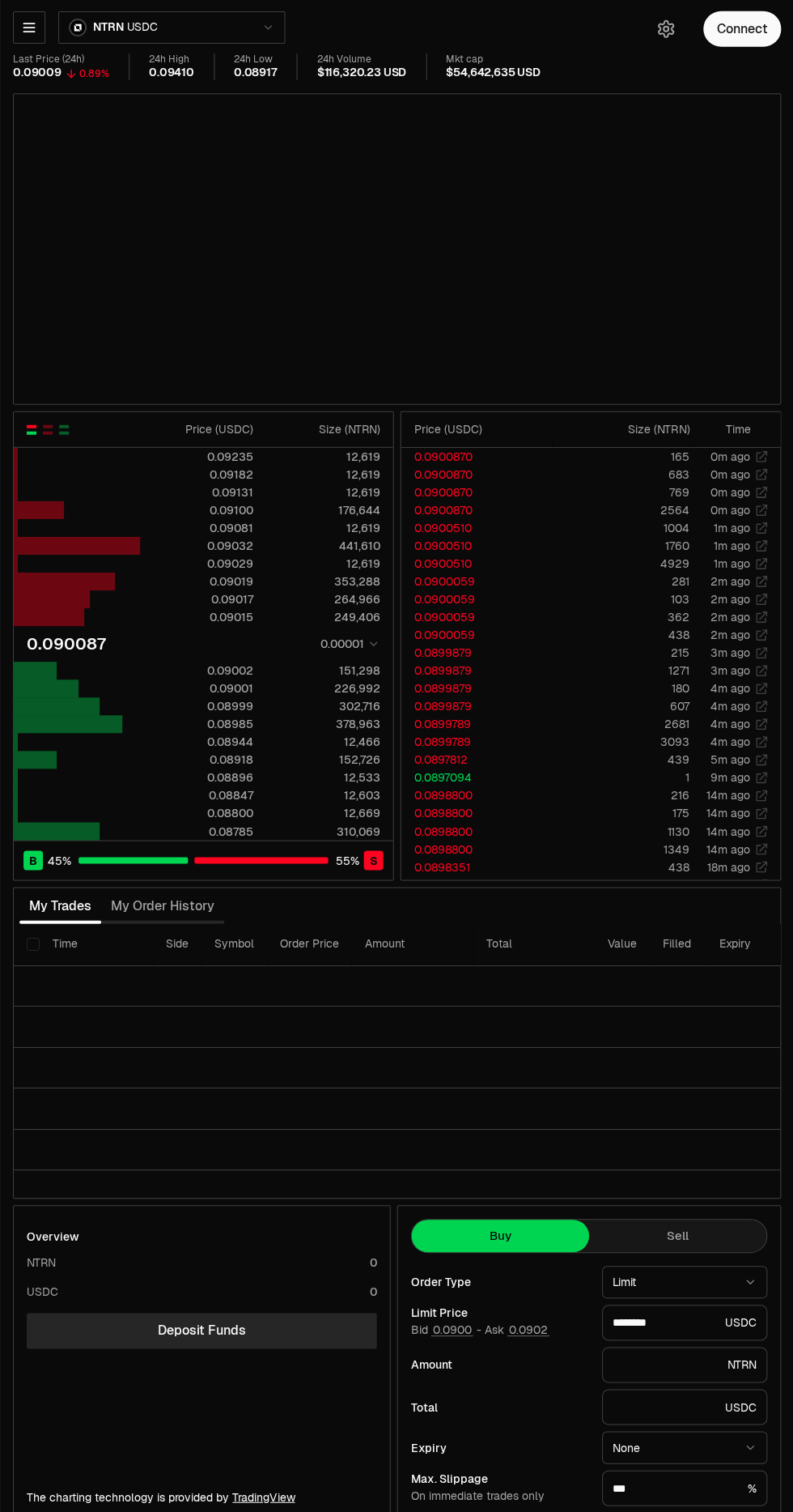
click at [28, 28] on icon "button" at bounding box center [29, 28] width 11 height 8
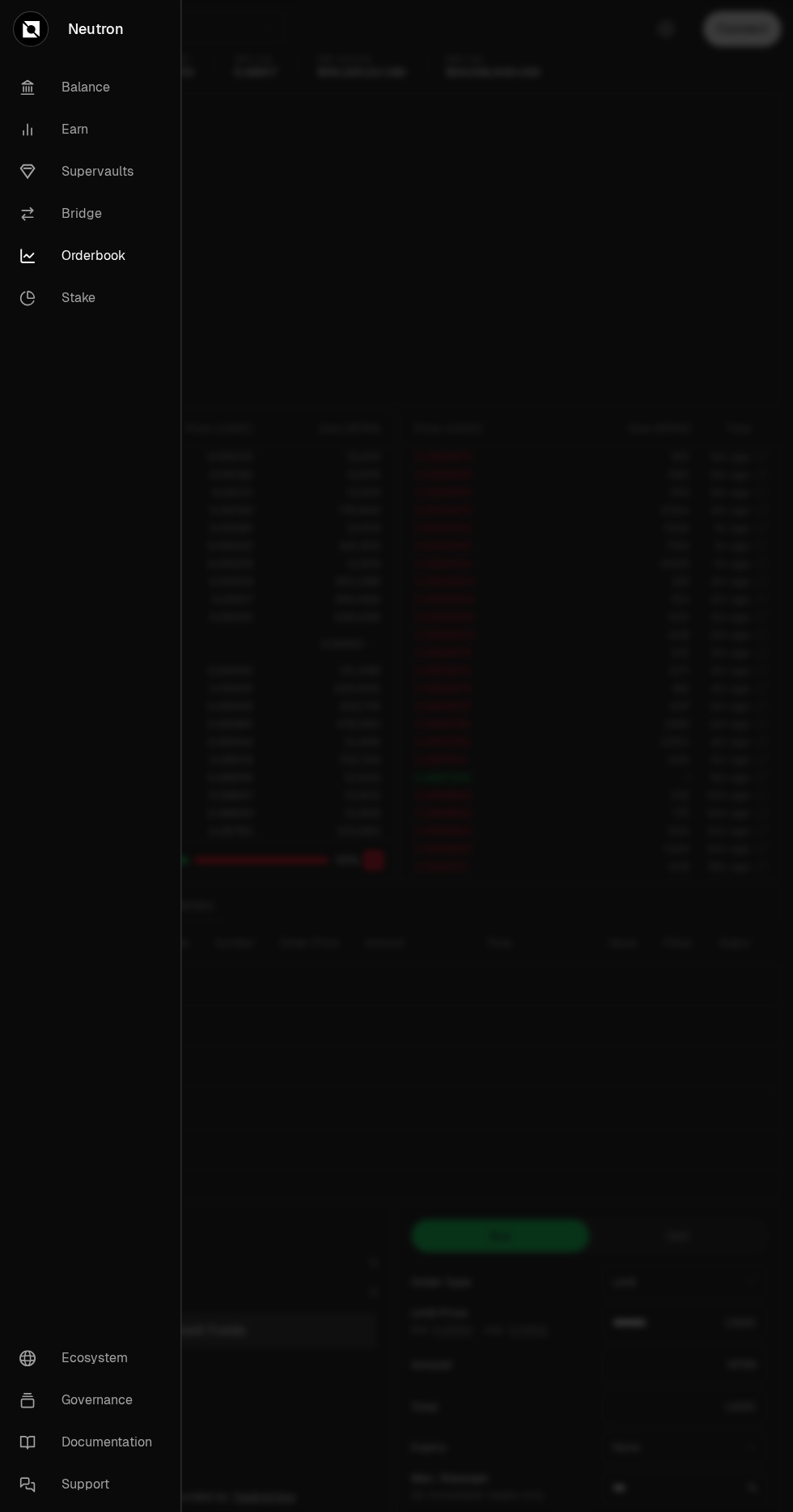
click at [76, 257] on link "Orderbook" at bounding box center [89, 258] width 167 height 42
click at [629, 757] on div at bounding box center [396, 756] width 793 height 1512
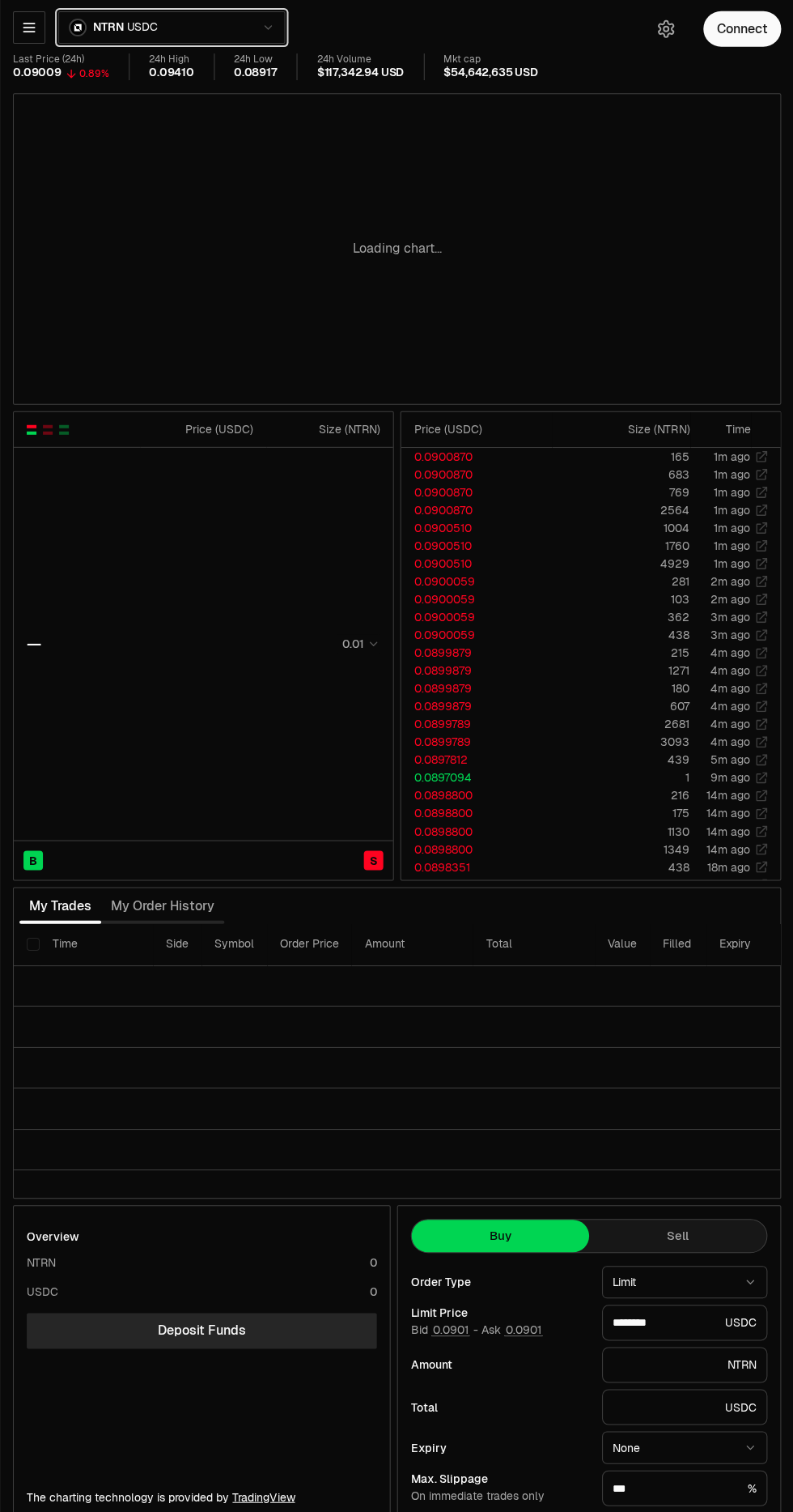
click at [137, 19] on button "NTRN USDC" at bounding box center [172, 29] width 227 height 33
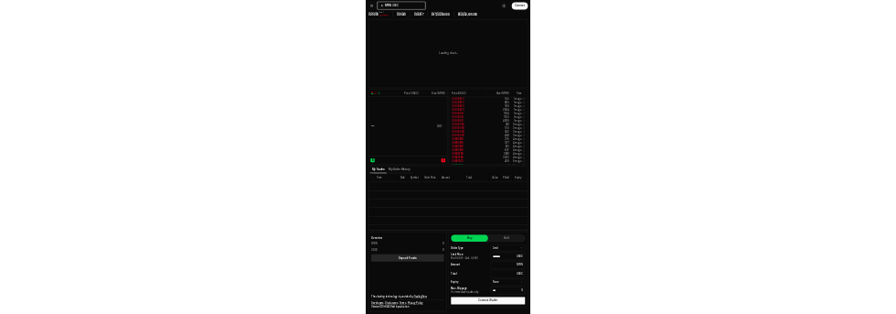
scroll to position [1, 0]
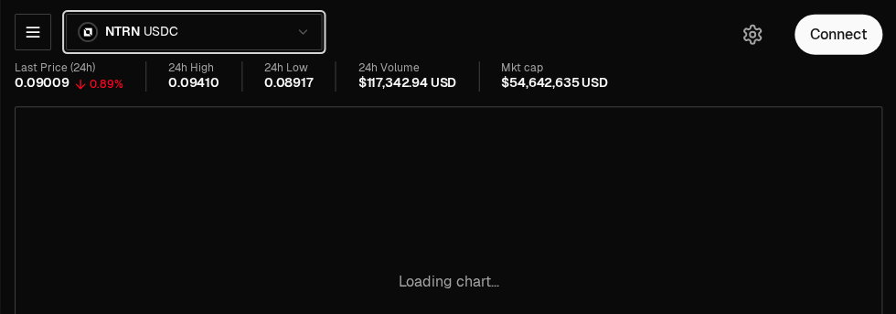
type input "********"
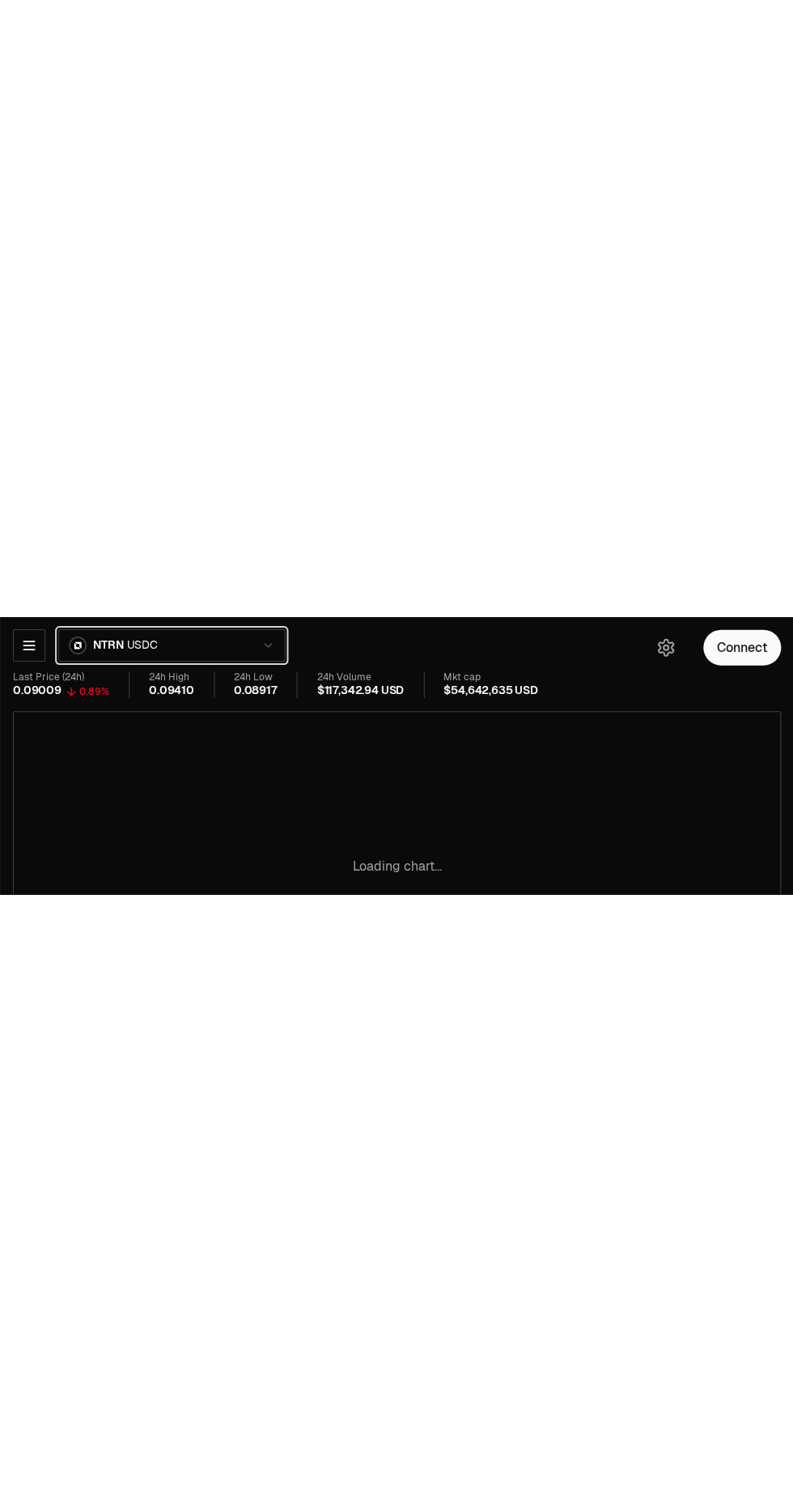
scroll to position [0, 0]
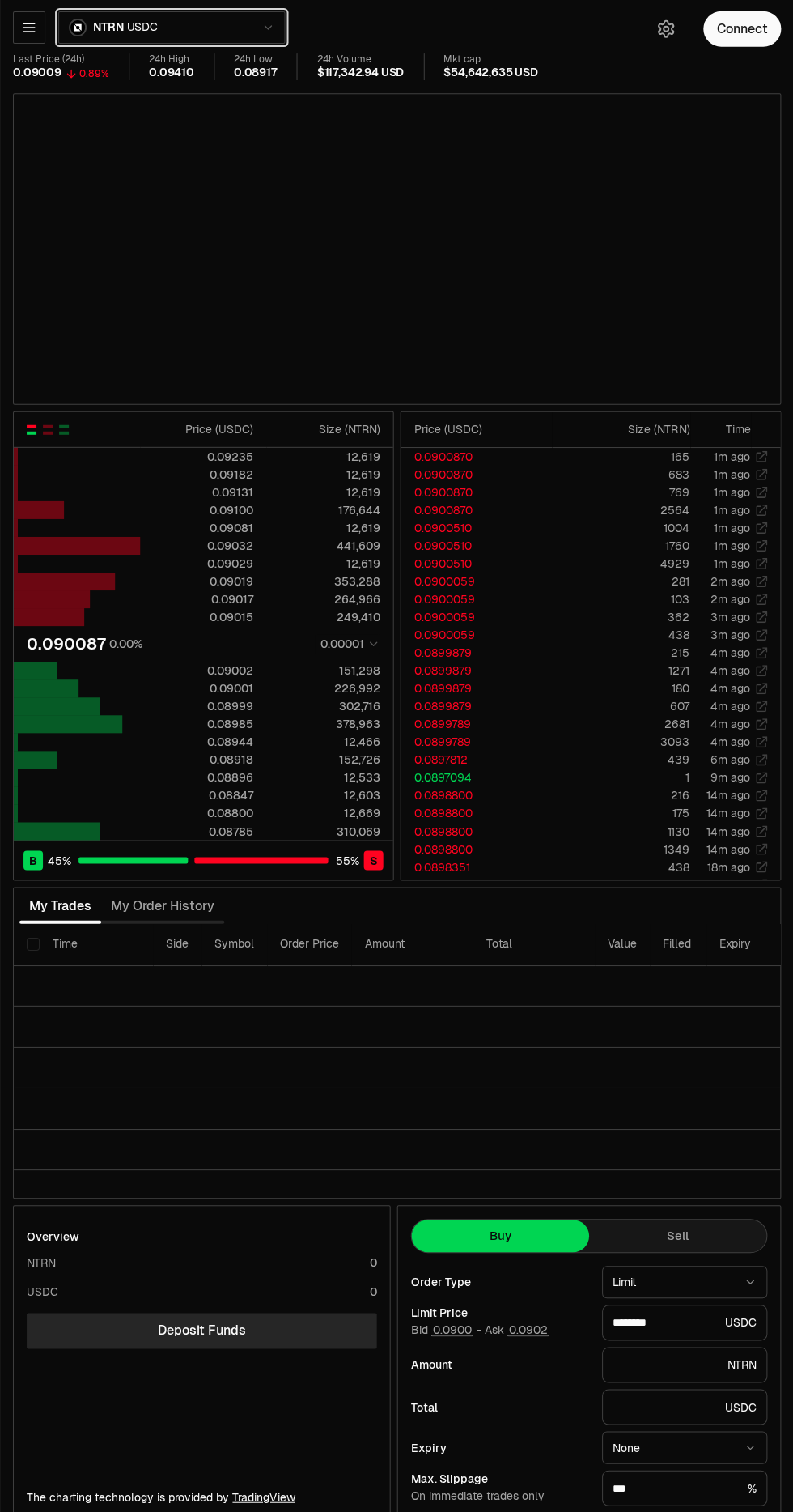
click at [228, 36] on button "NTRN USDC" at bounding box center [172, 29] width 227 height 33
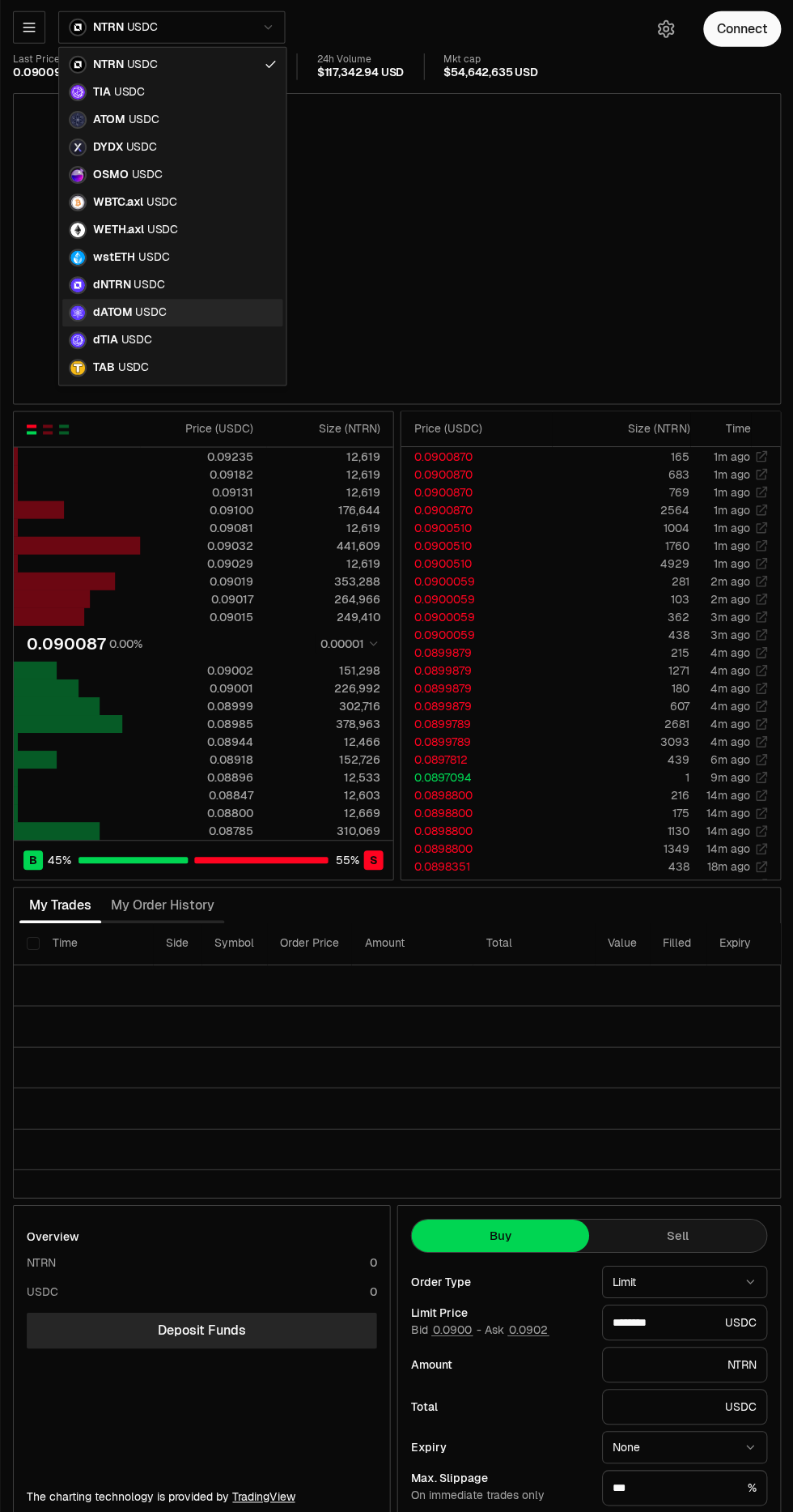
click at [147, 308] on span "USDC" at bounding box center [150, 314] width 31 height 14
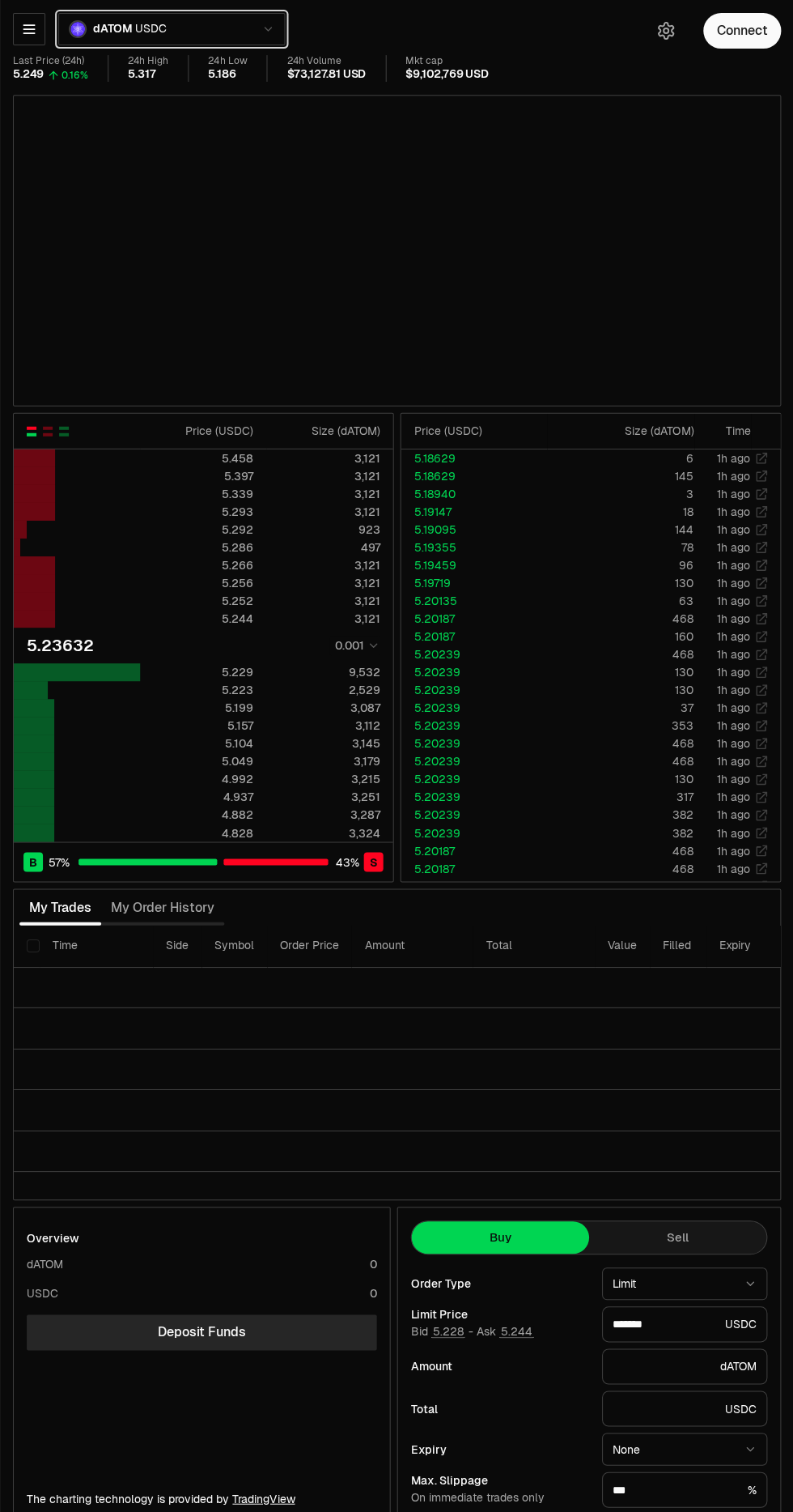
type input "*******"
click at [28, 28] on icon "button" at bounding box center [29, 28] width 11 height 8
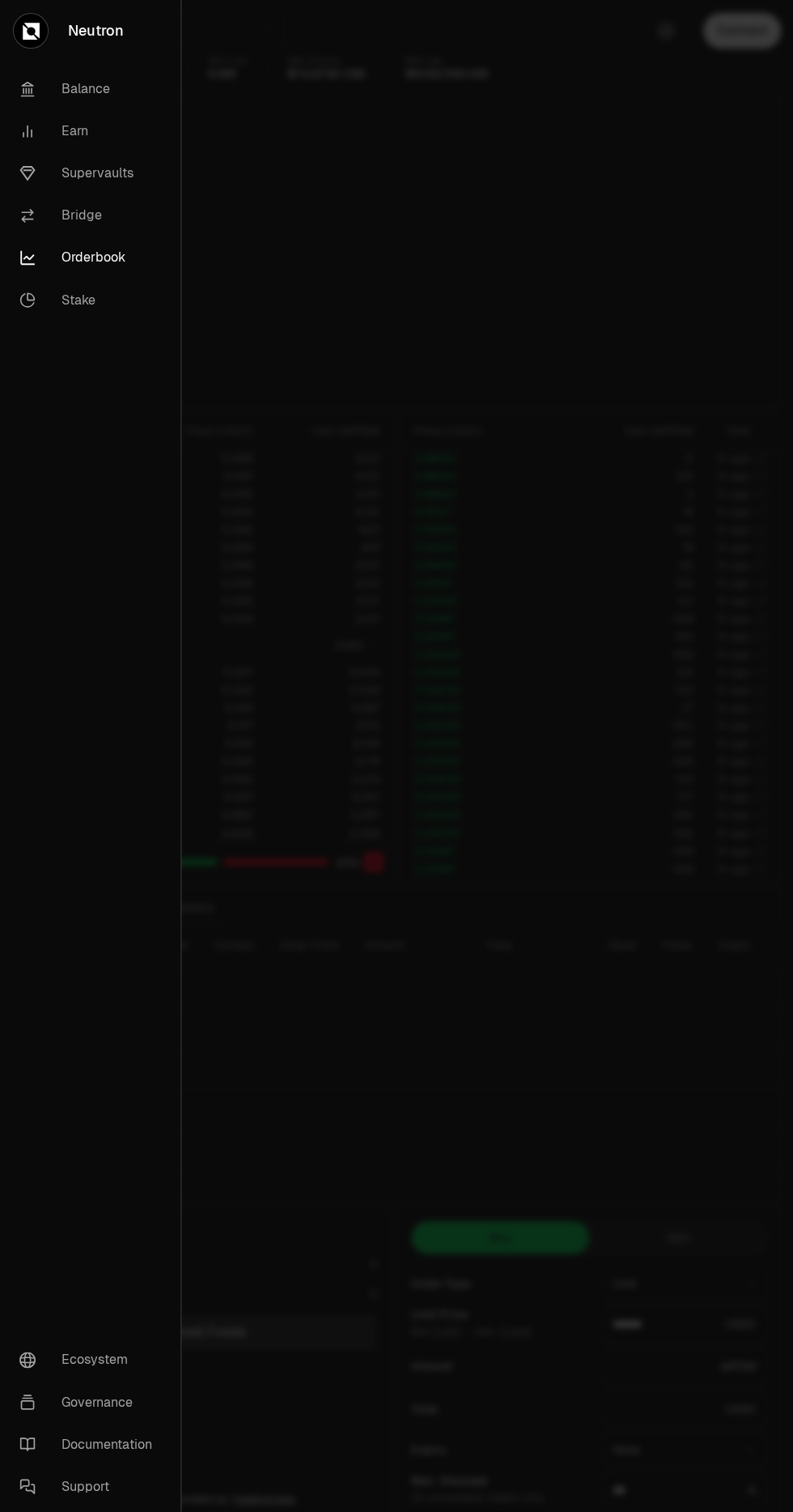
click at [100, 169] on link "Supervaults" at bounding box center [89, 174] width 167 height 42
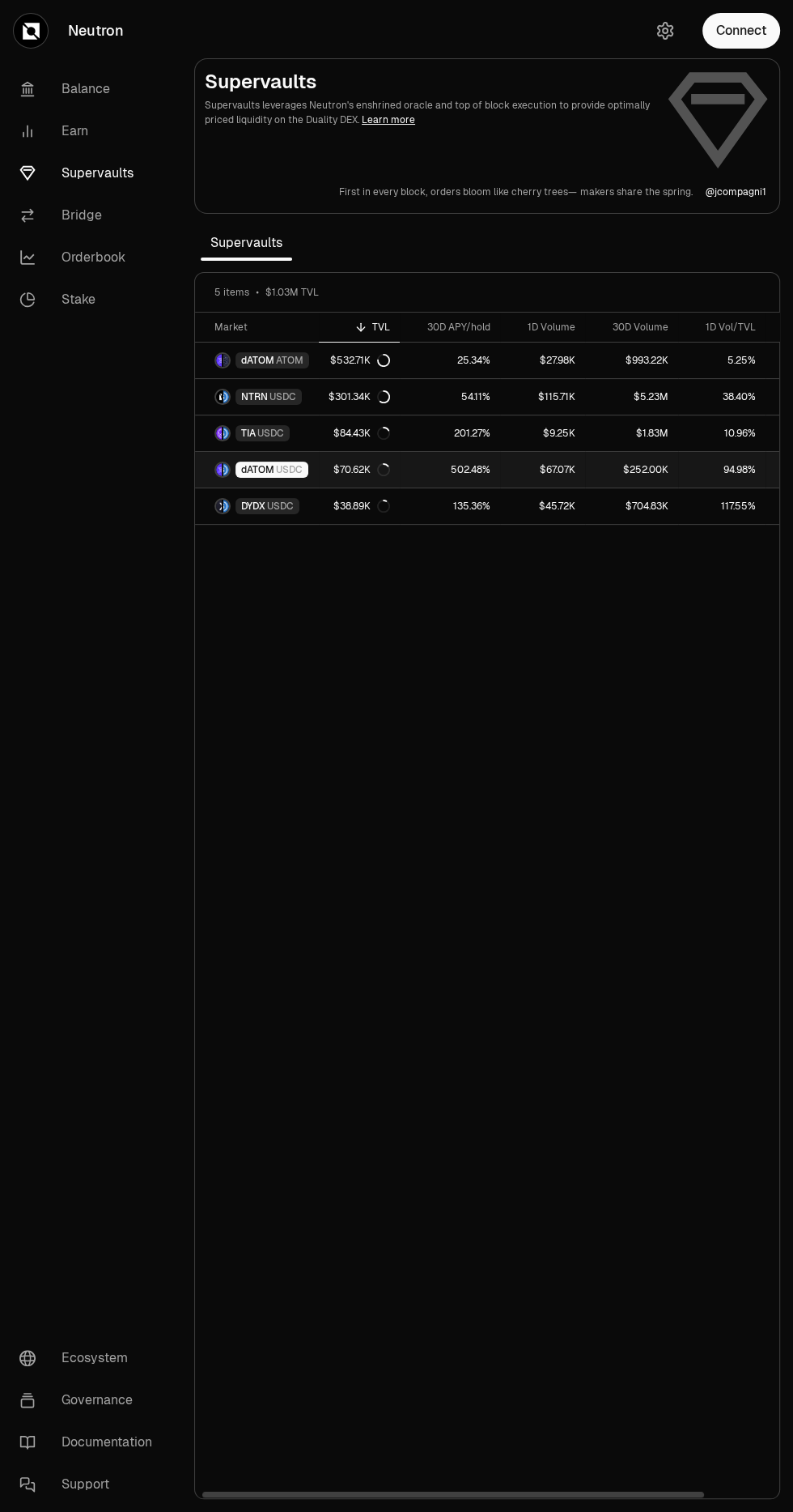
click at [381, 468] on icon at bounding box center [383, 469] width 13 height 13
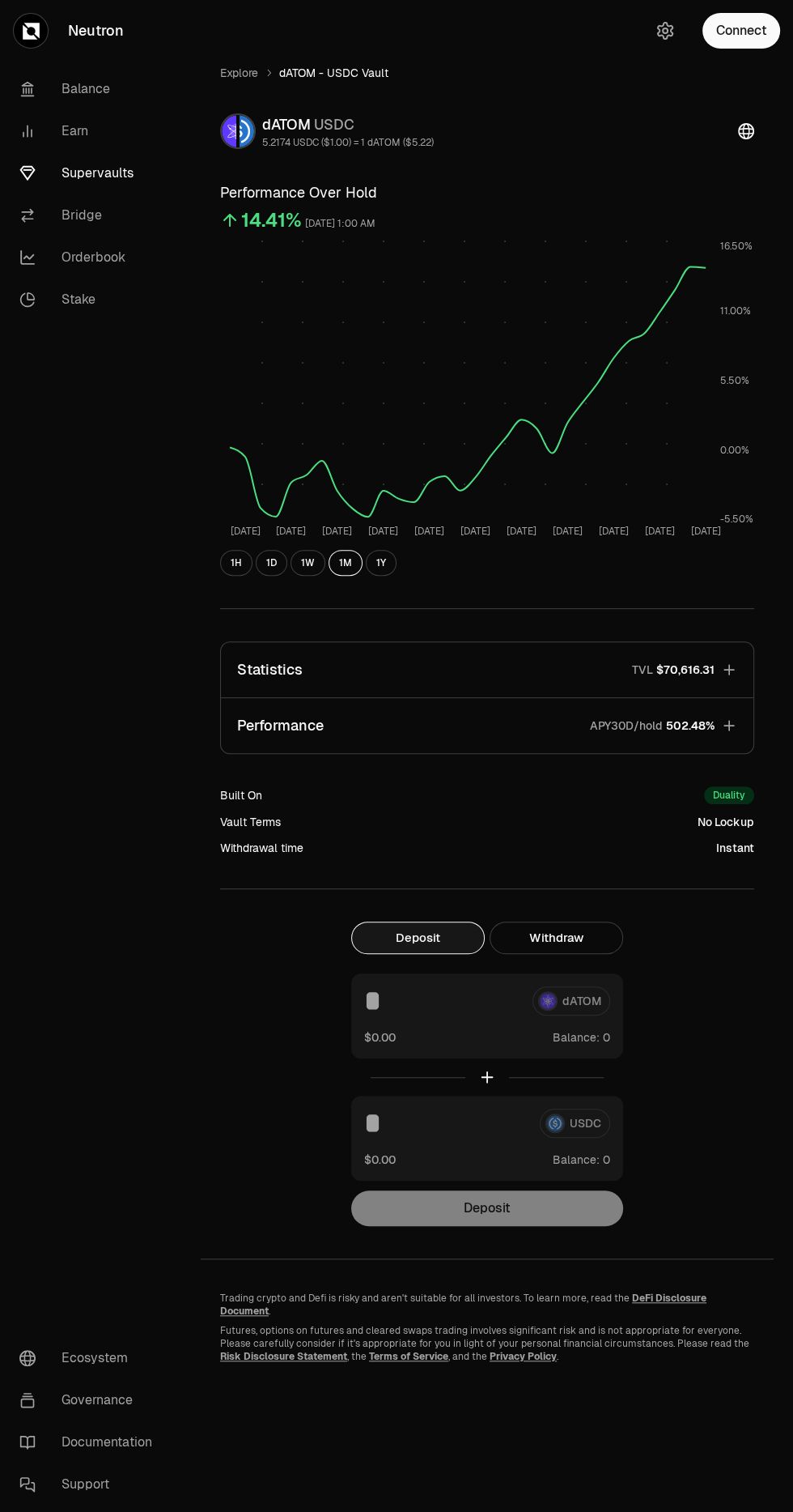
click at [722, 729] on icon "button" at bounding box center [729, 725] width 16 height 16
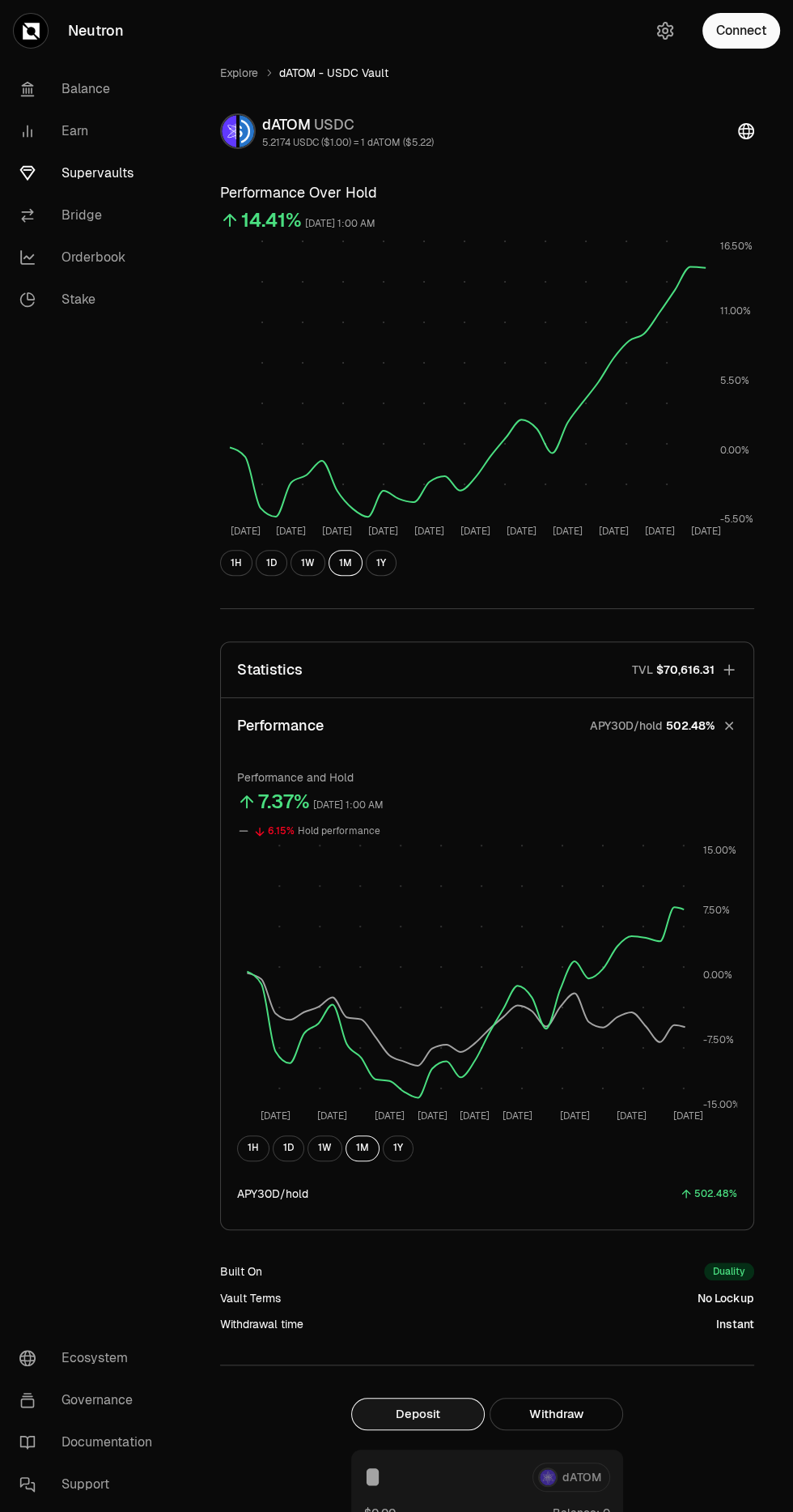
click at [721, 664] on icon "button" at bounding box center [729, 669] width 16 height 16
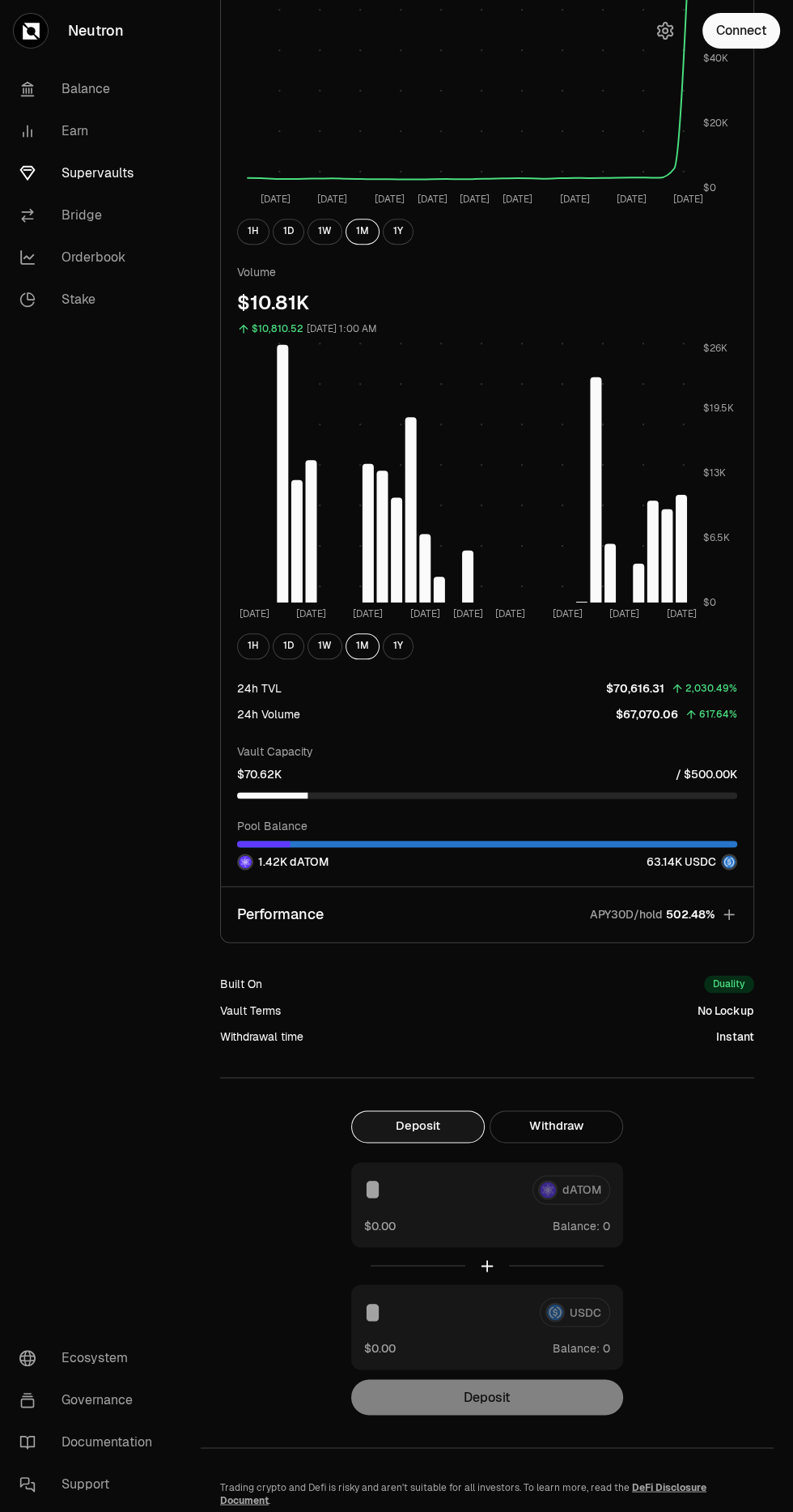
scroll to position [873, 0]
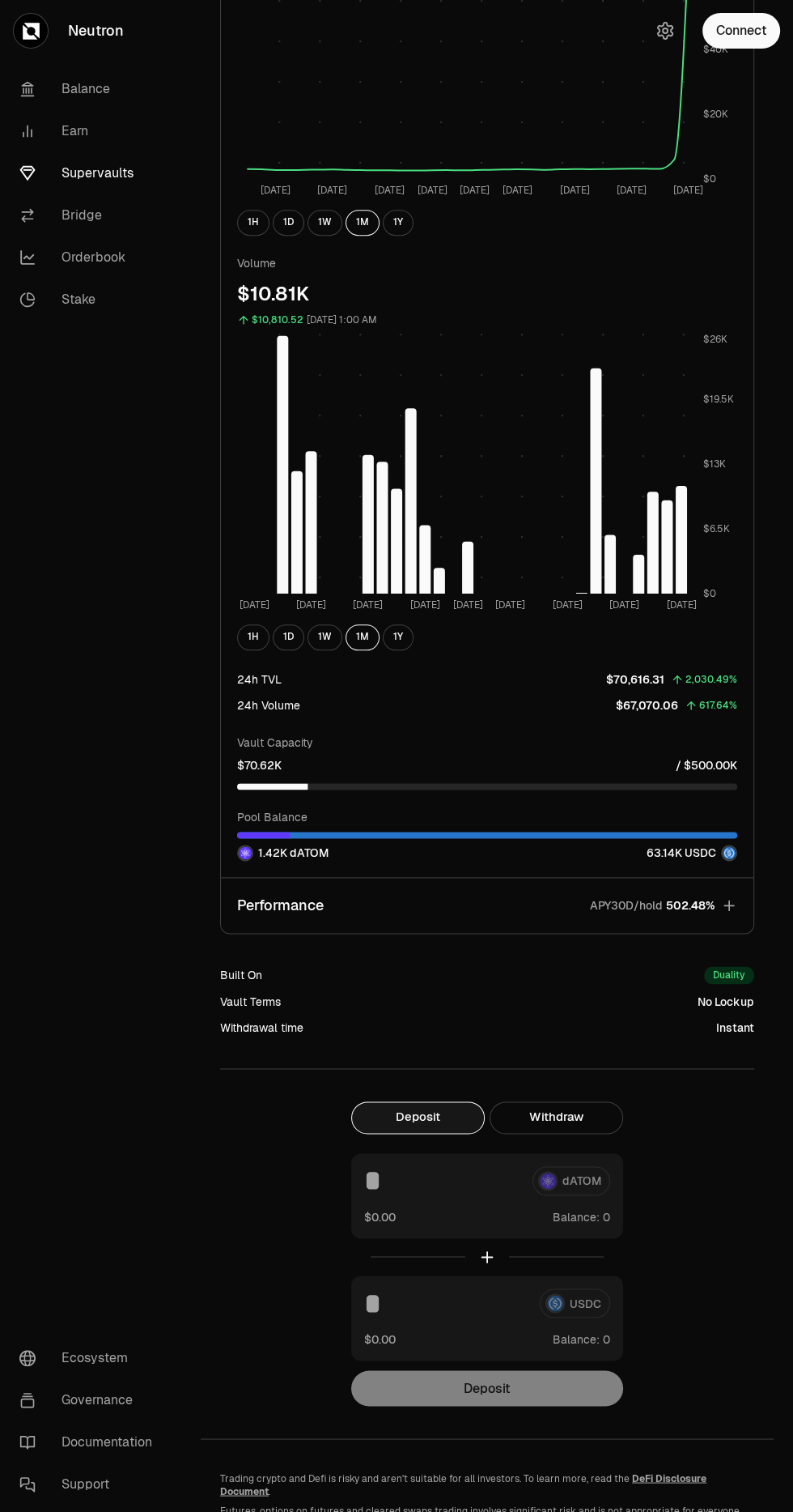
click at [731, 900] on icon "button" at bounding box center [729, 906] width 16 height 16
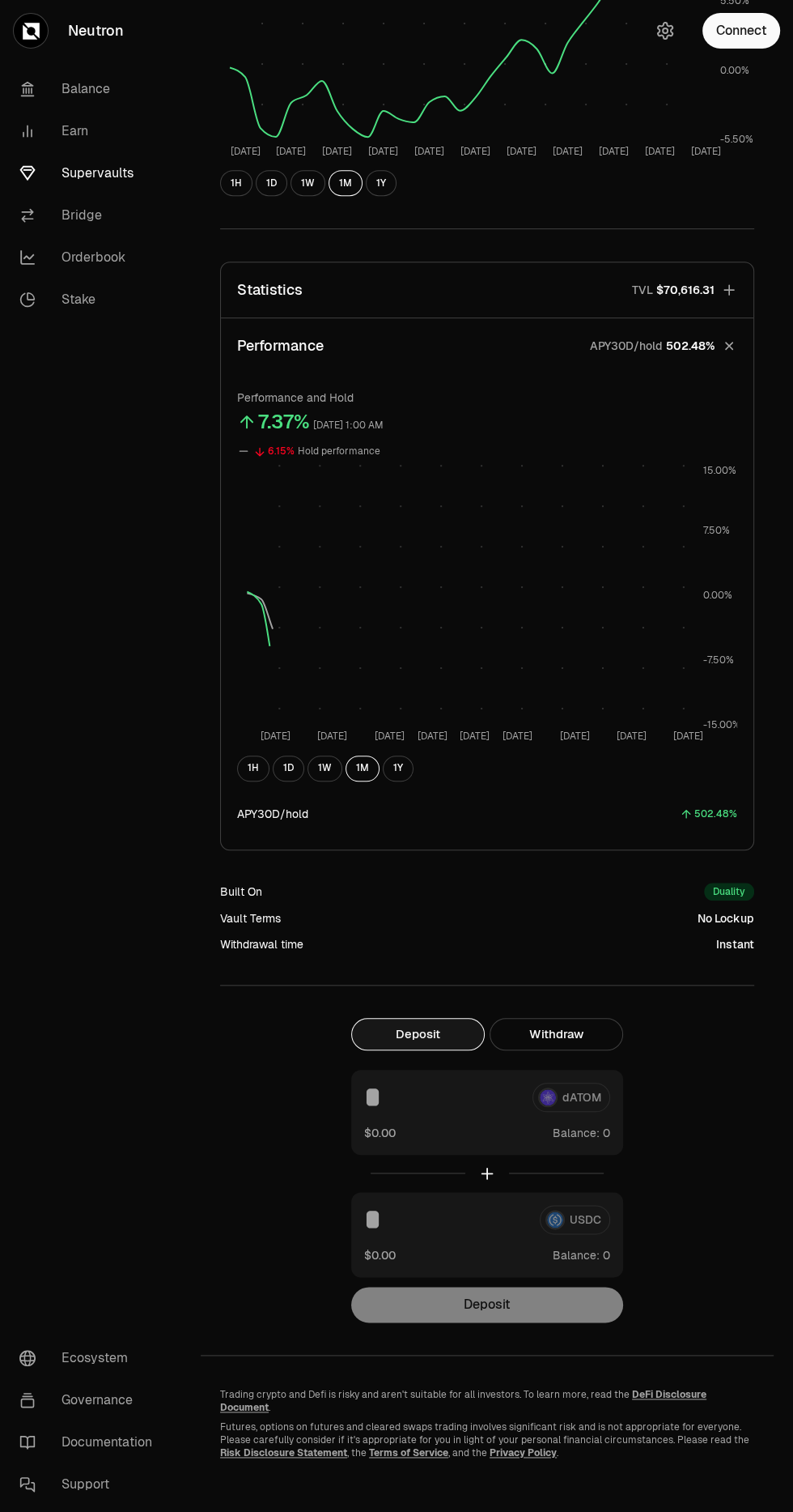
scroll to position [377, 0]
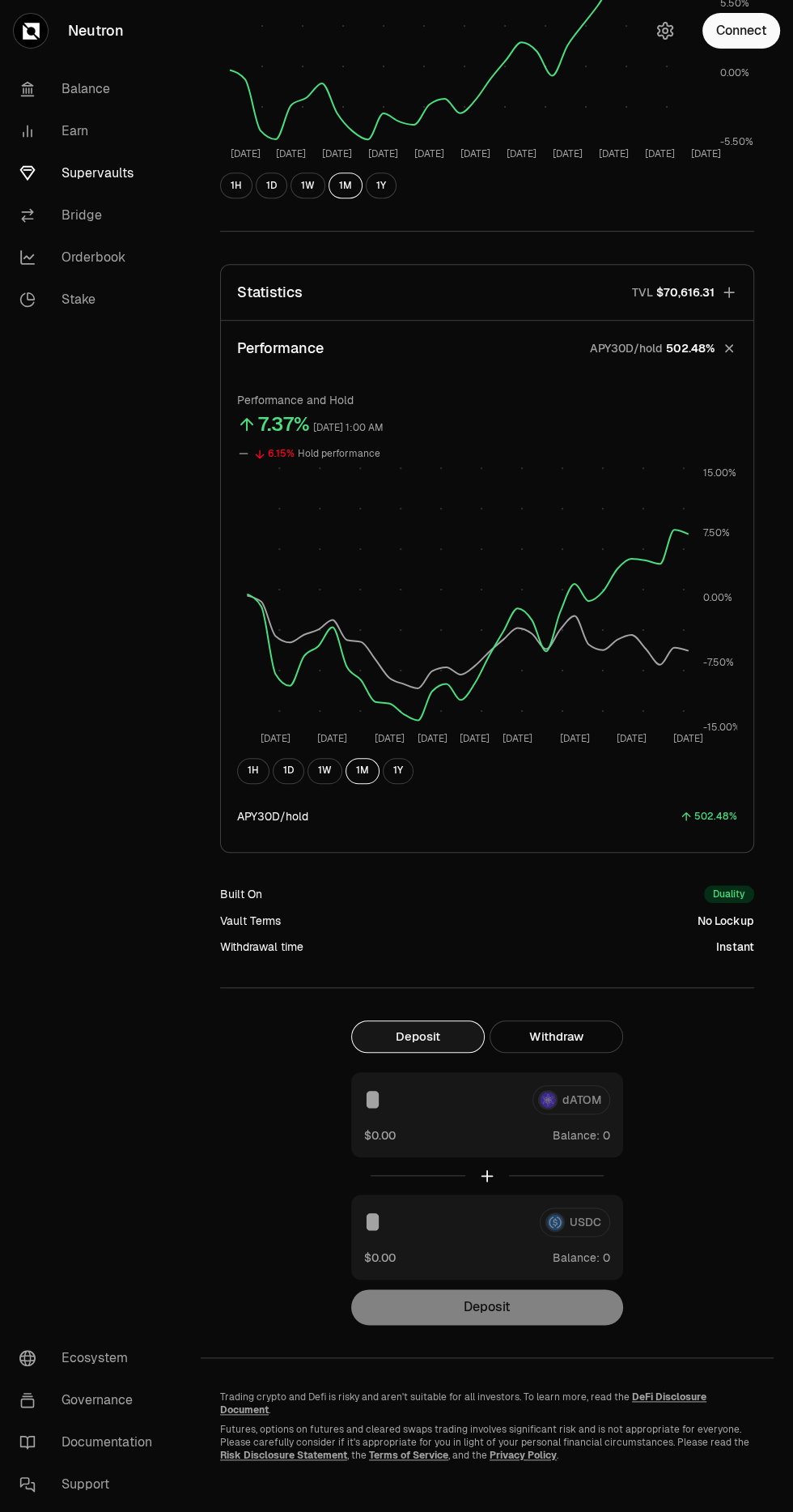
click at [330, 765] on button "1W" at bounding box center [325, 770] width 35 height 26
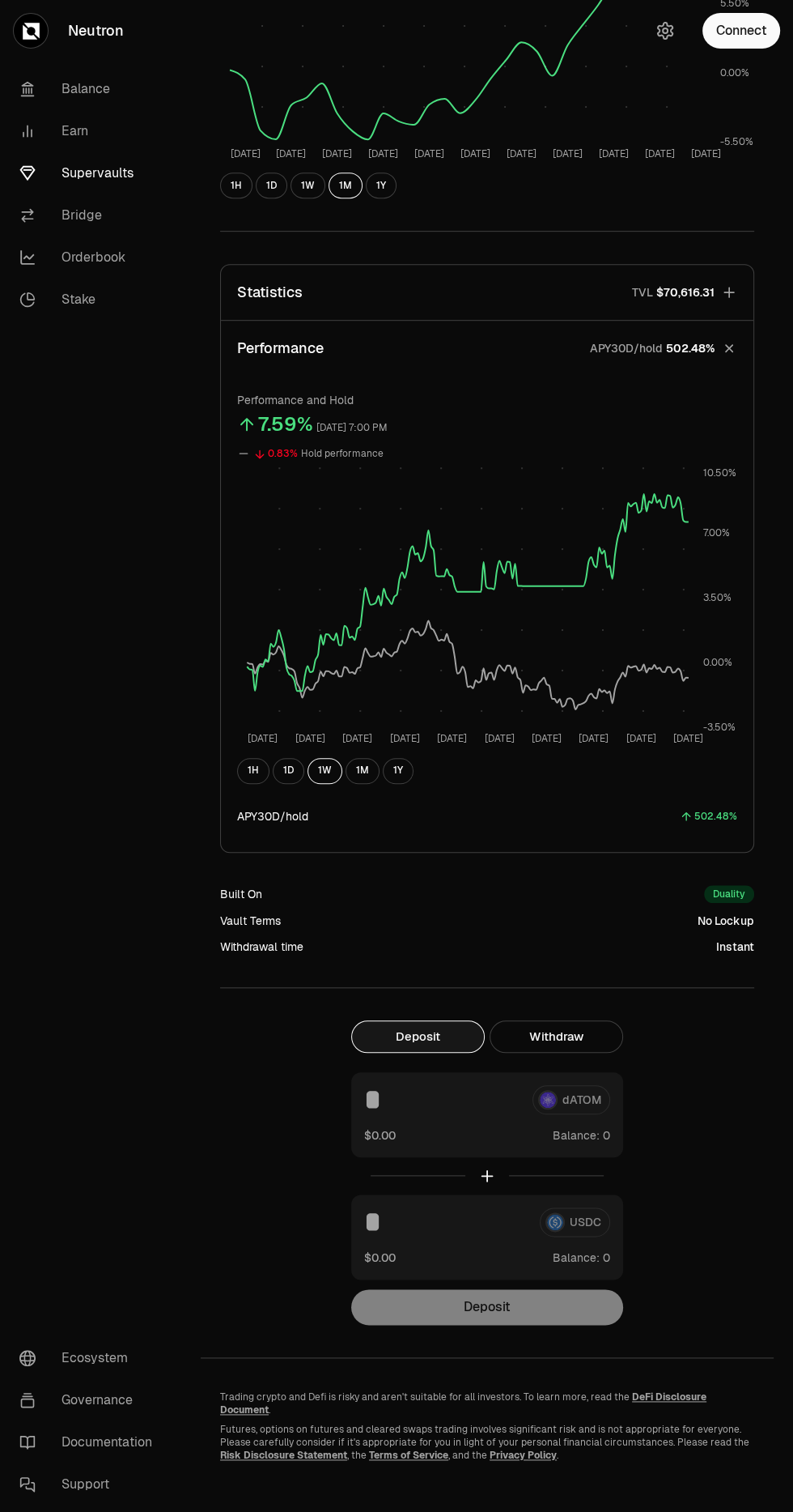
click at [369, 775] on button "1M" at bounding box center [363, 770] width 34 height 26
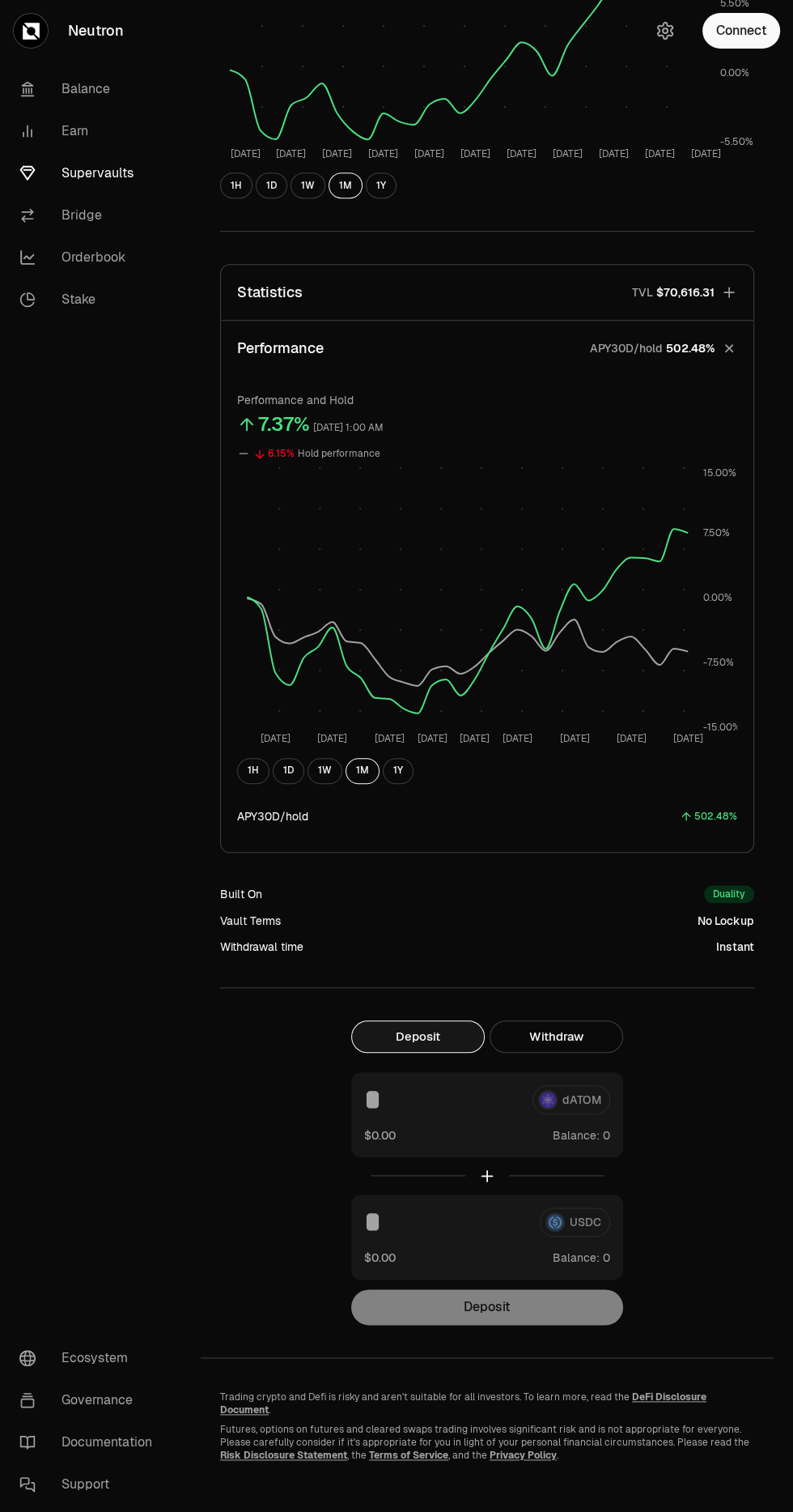
click at [402, 777] on button "1Y" at bounding box center [398, 770] width 31 height 26
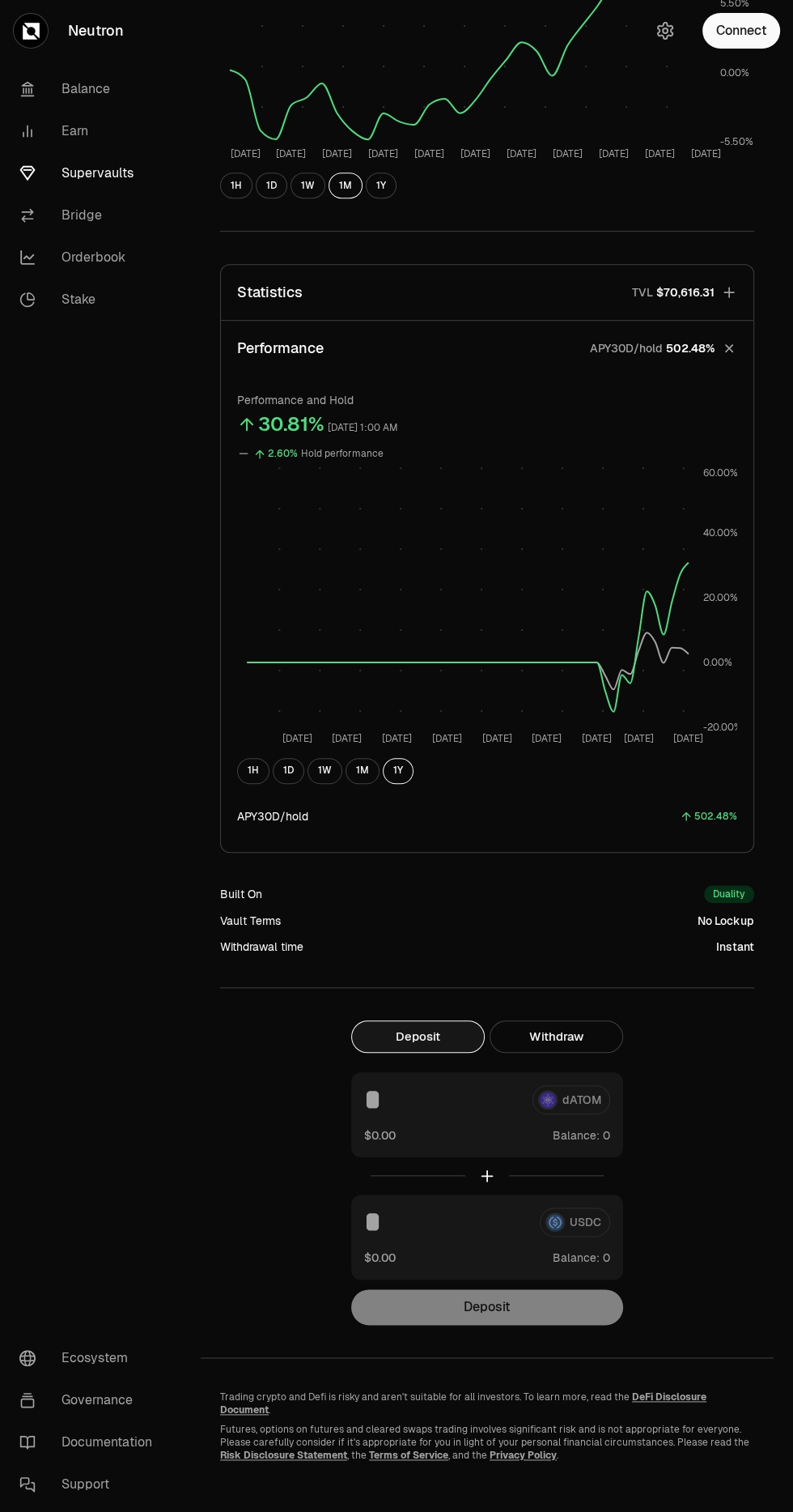
click at [358, 773] on button "1M" at bounding box center [363, 770] width 34 height 26
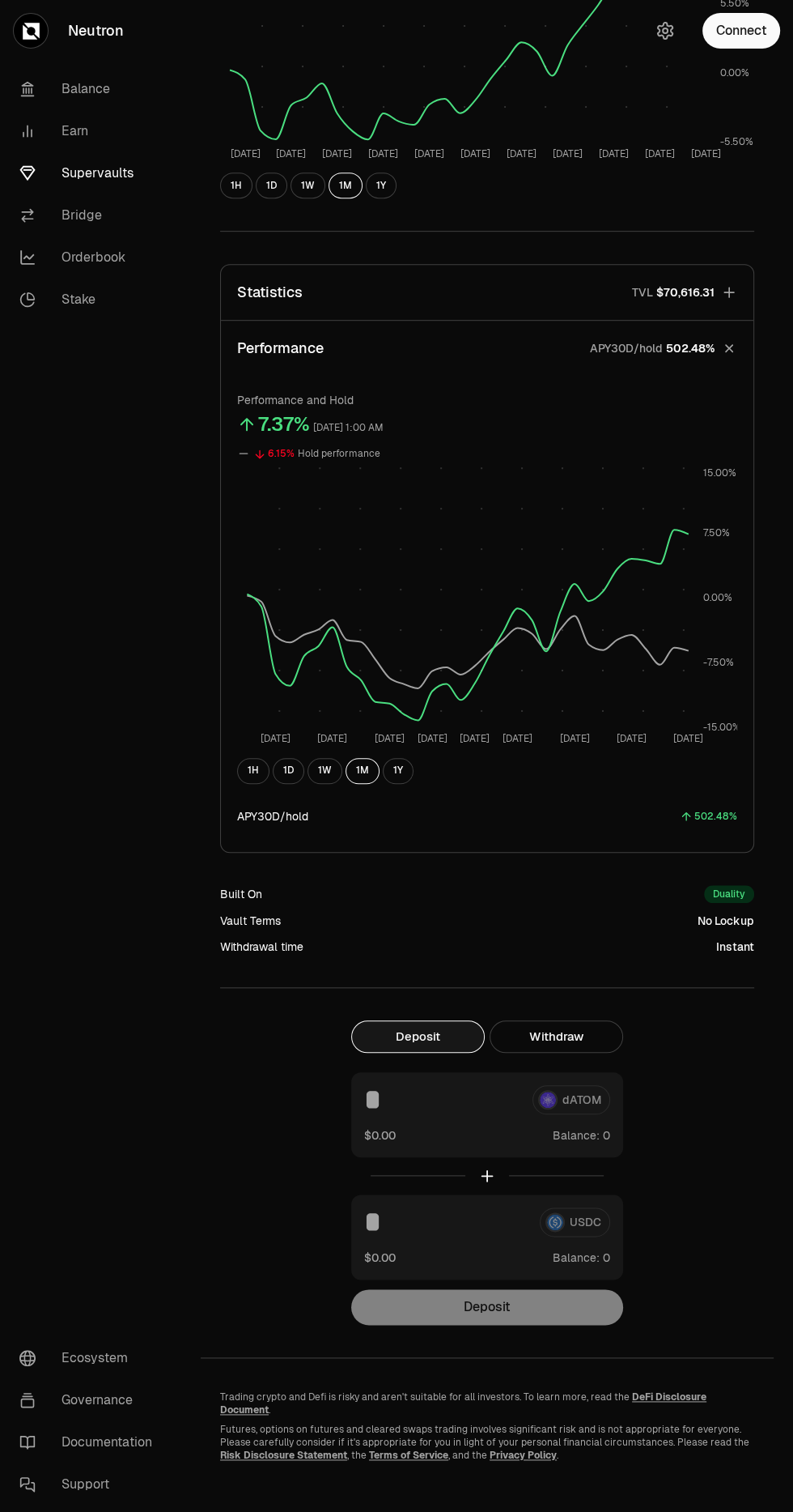
click at [329, 775] on button "1W" at bounding box center [325, 770] width 35 height 26
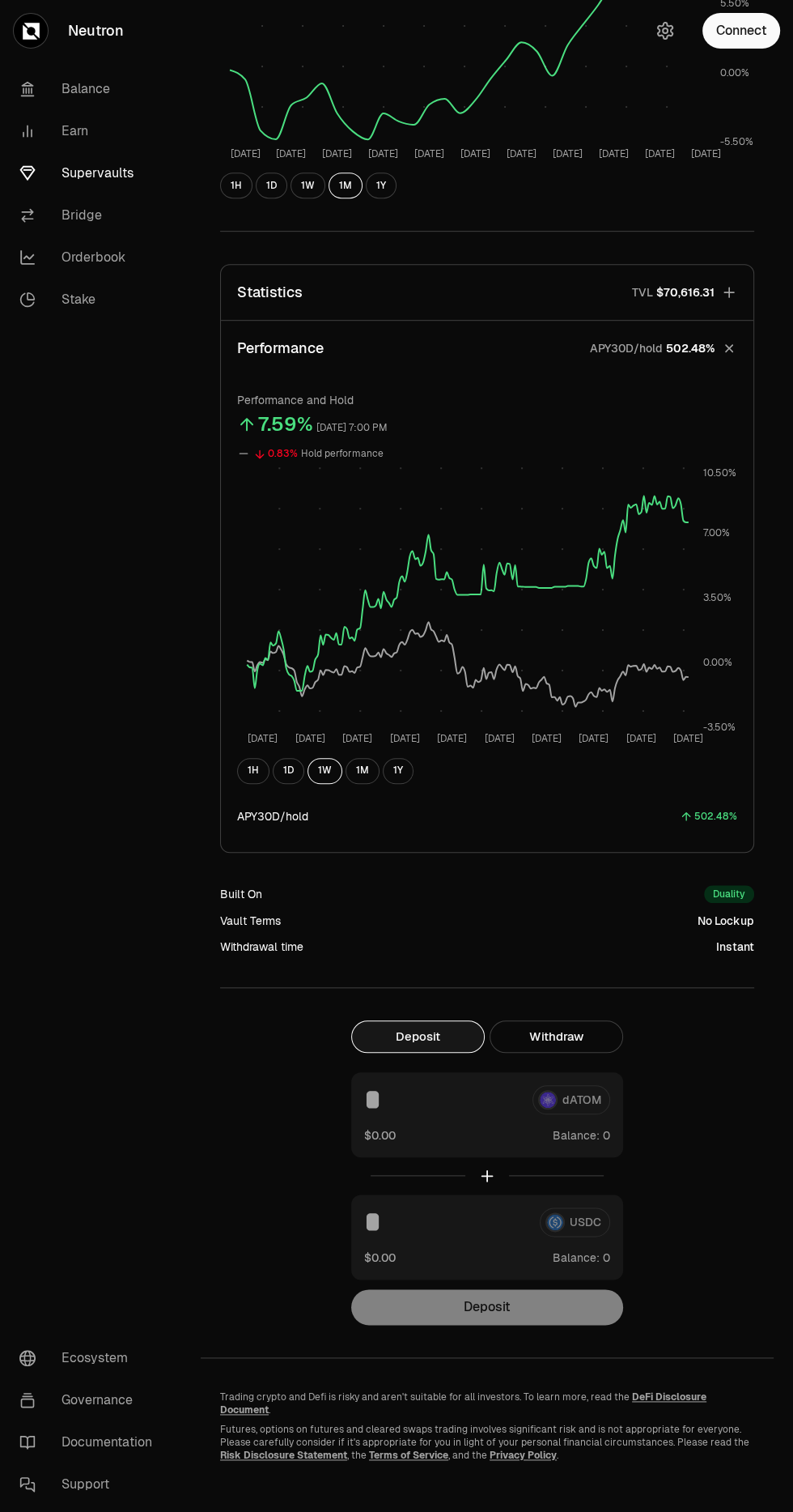
click at [302, 775] on div "1H 1D 1W 1M 1Y" at bounding box center [487, 770] width 500 height 26
click at [286, 775] on button "1D" at bounding box center [289, 770] width 32 height 26
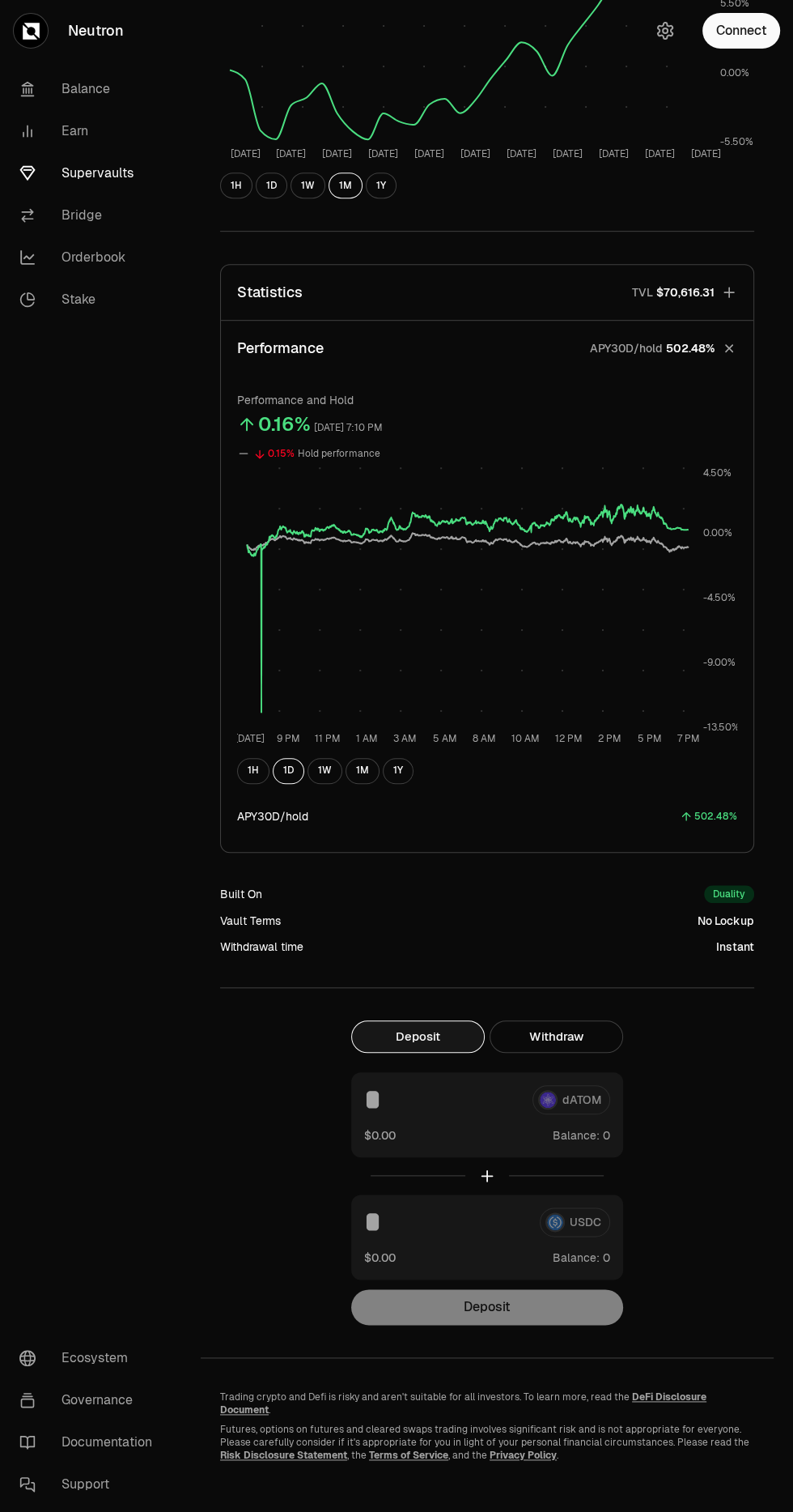
click at [369, 780] on button "1M" at bounding box center [363, 770] width 34 height 26
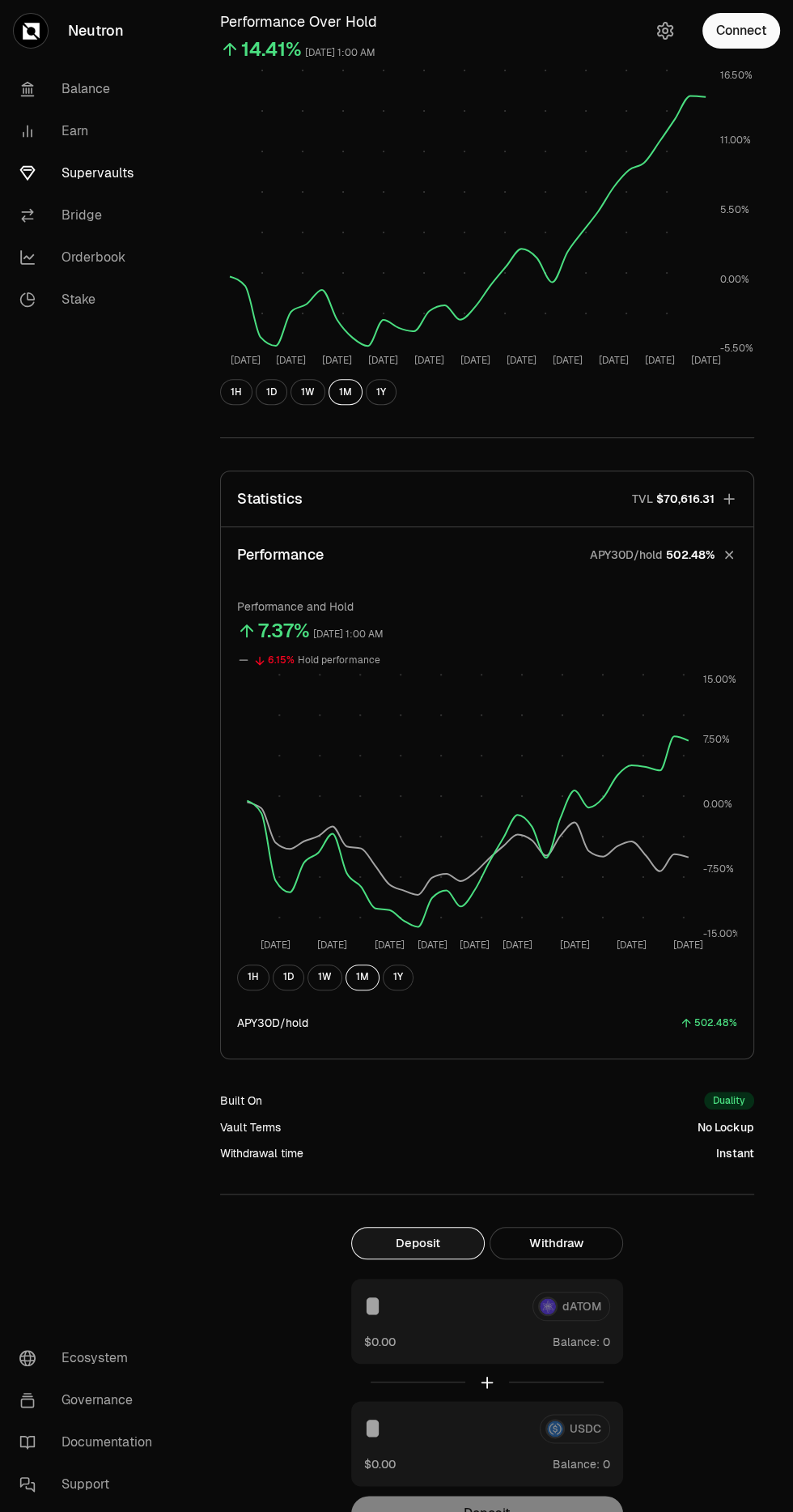
scroll to position [0, 0]
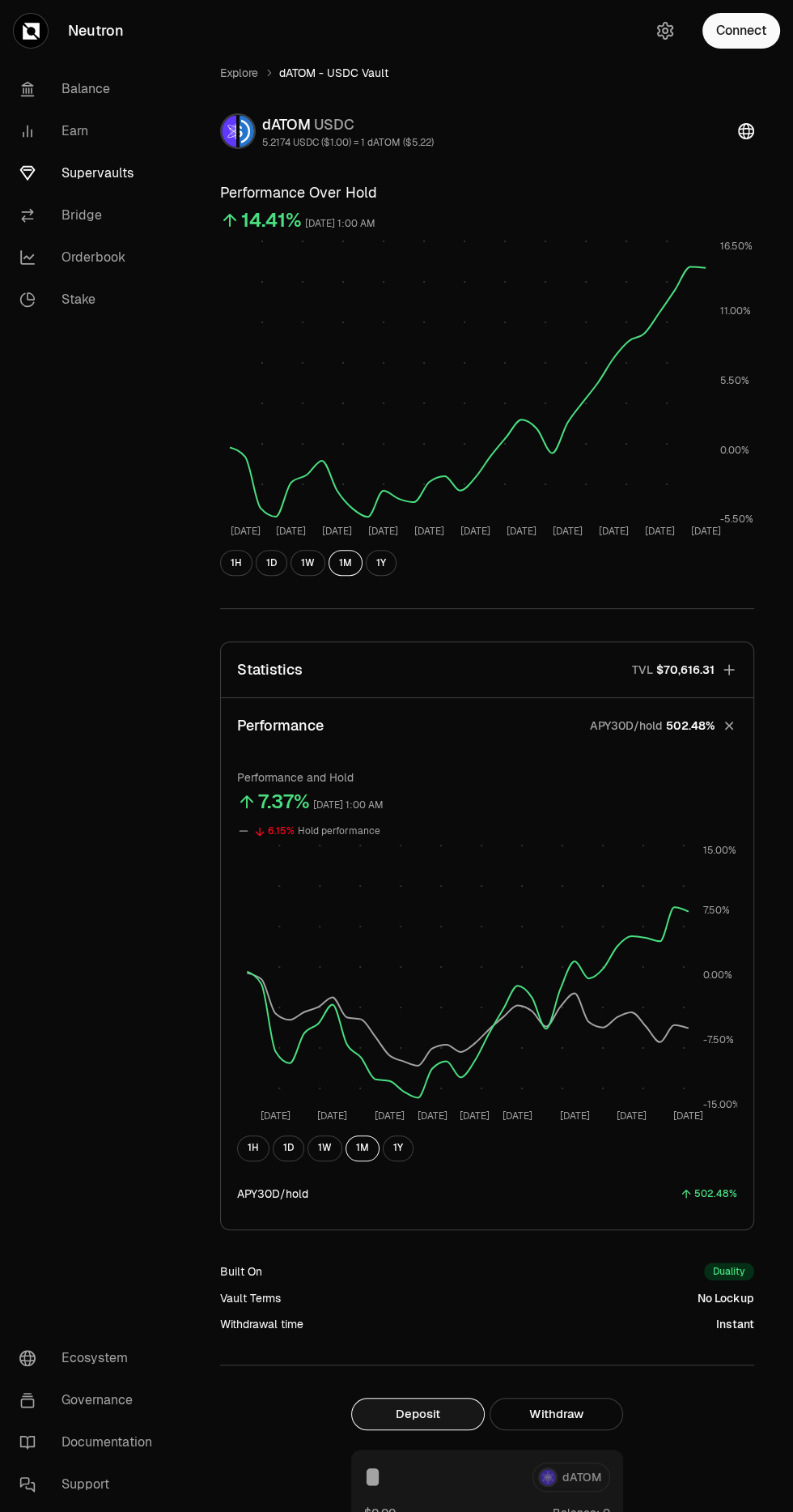
click at [100, 175] on link "Supervaults" at bounding box center [90, 174] width 168 height 42
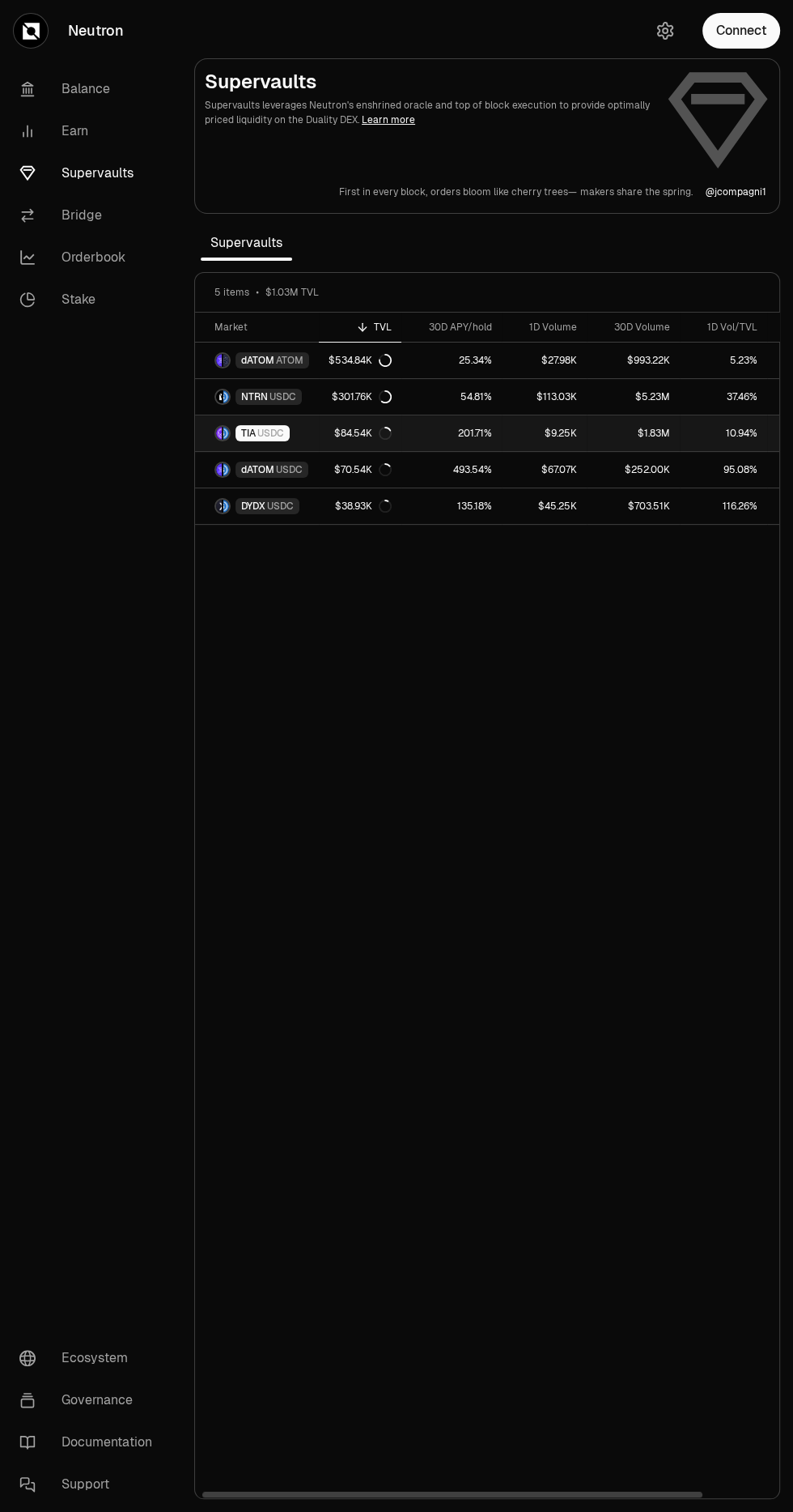
click at [421, 432] on link "201.71%" at bounding box center [451, 433] width 100 height 35
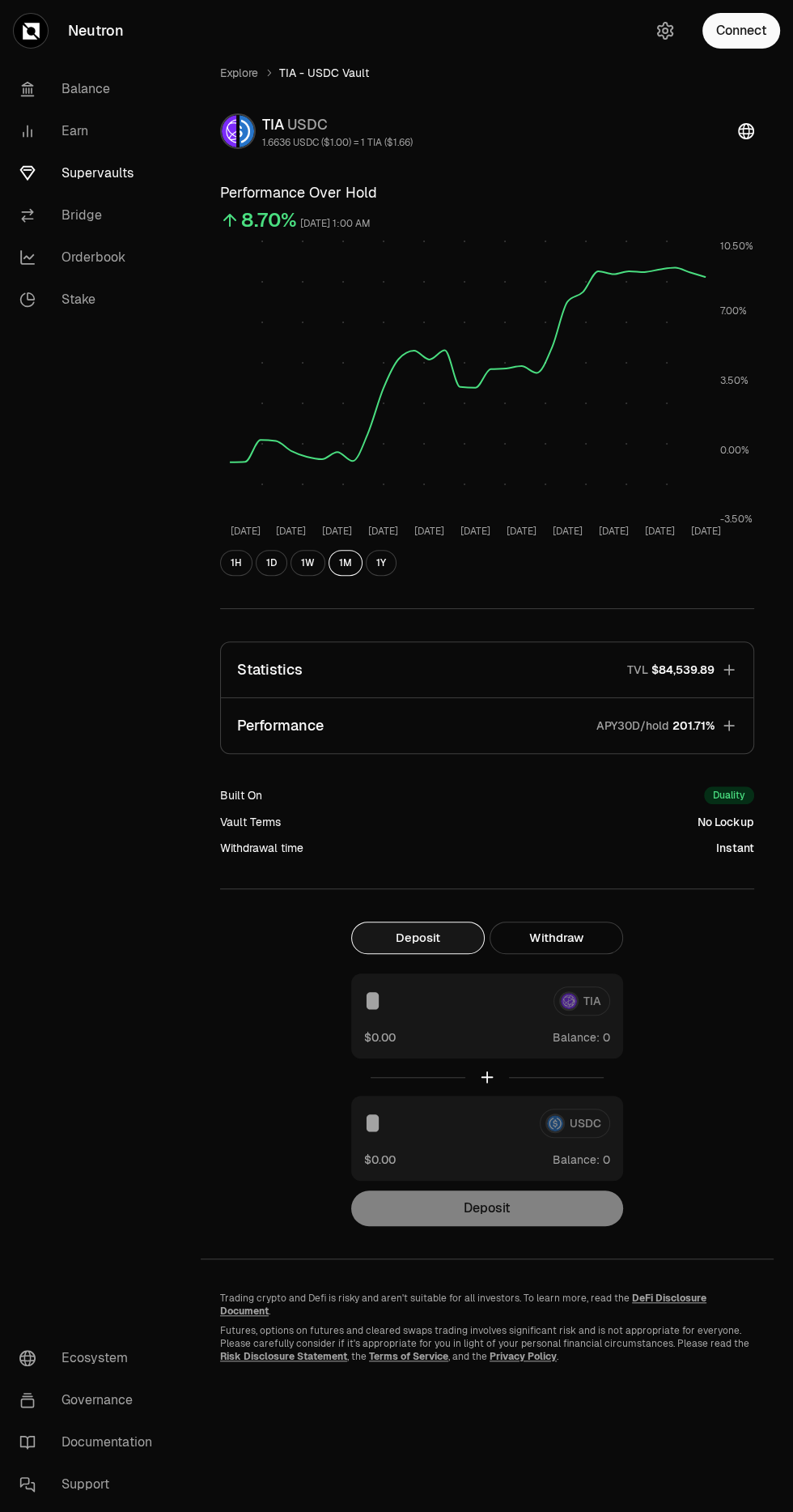
click at [727, 728] on icon "button" at bounding box center [729, 725] width 16 height 16
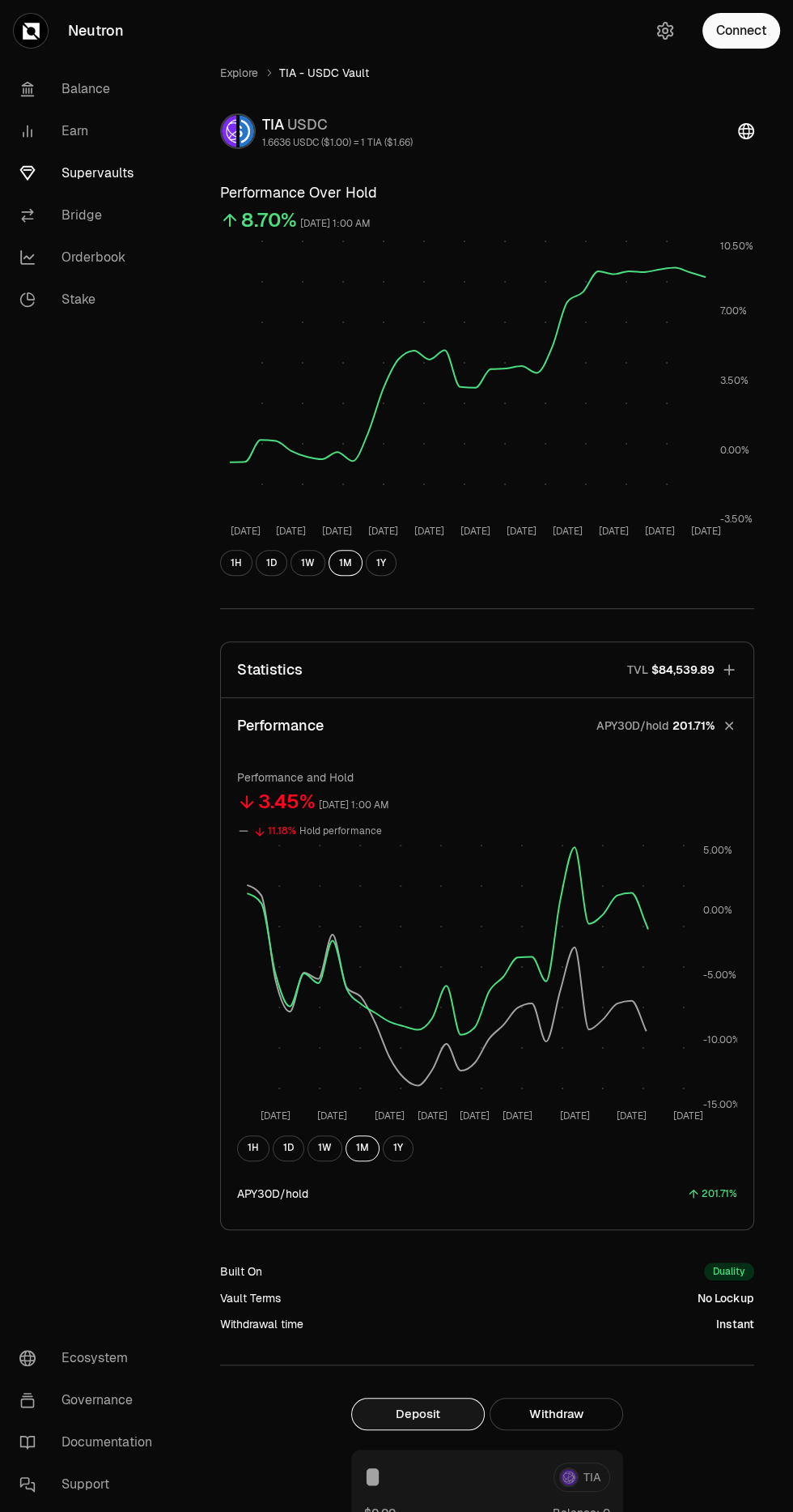
click at [728, 669] on icon "button" at bounding box center [729, 670] width 11 height 11
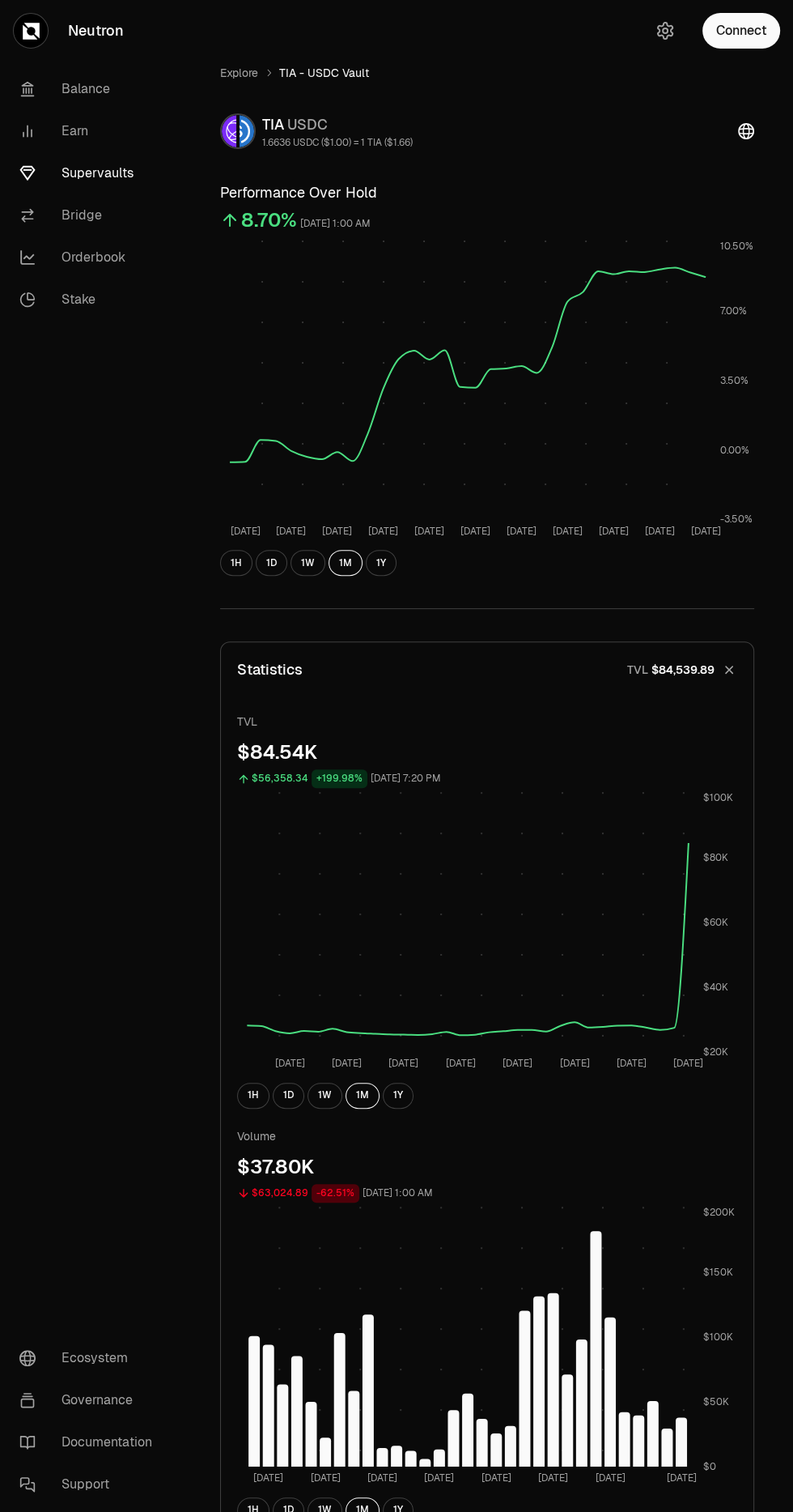
click at [311, 1107] on div "1H 1D 1W 1M 1Y" at bounding box center [487, 1095] width 500 height 26
click at [309, 1098] on button "1W" at bounding box center [325, 1095] width 35 height 26
click at [233, 69] on link "Explore" at bounding box center [239, 73] width 38 height 16
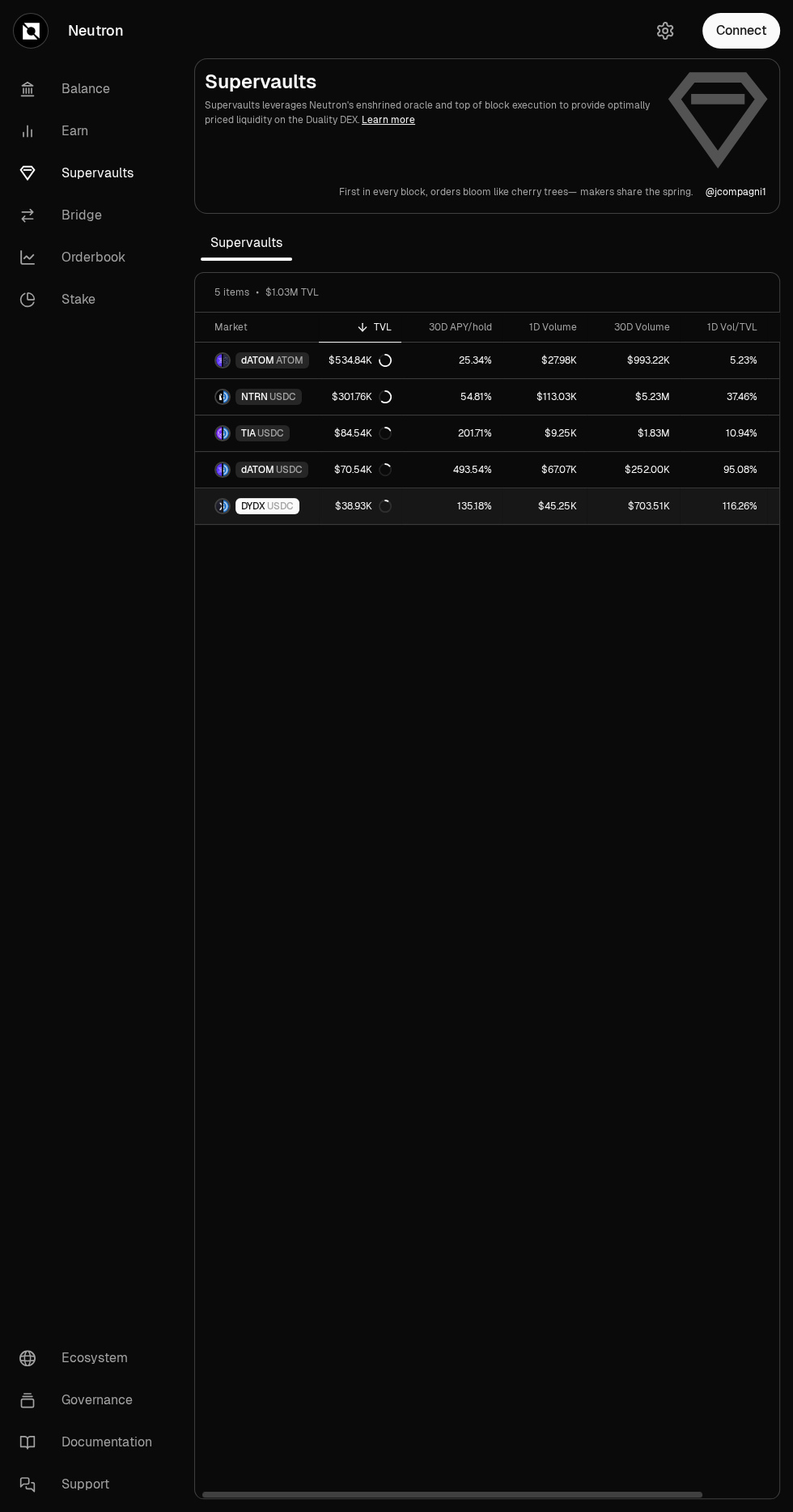
click at [413, 505] on link "135.18%" at bounding box center [451, 506] width 100 height 35
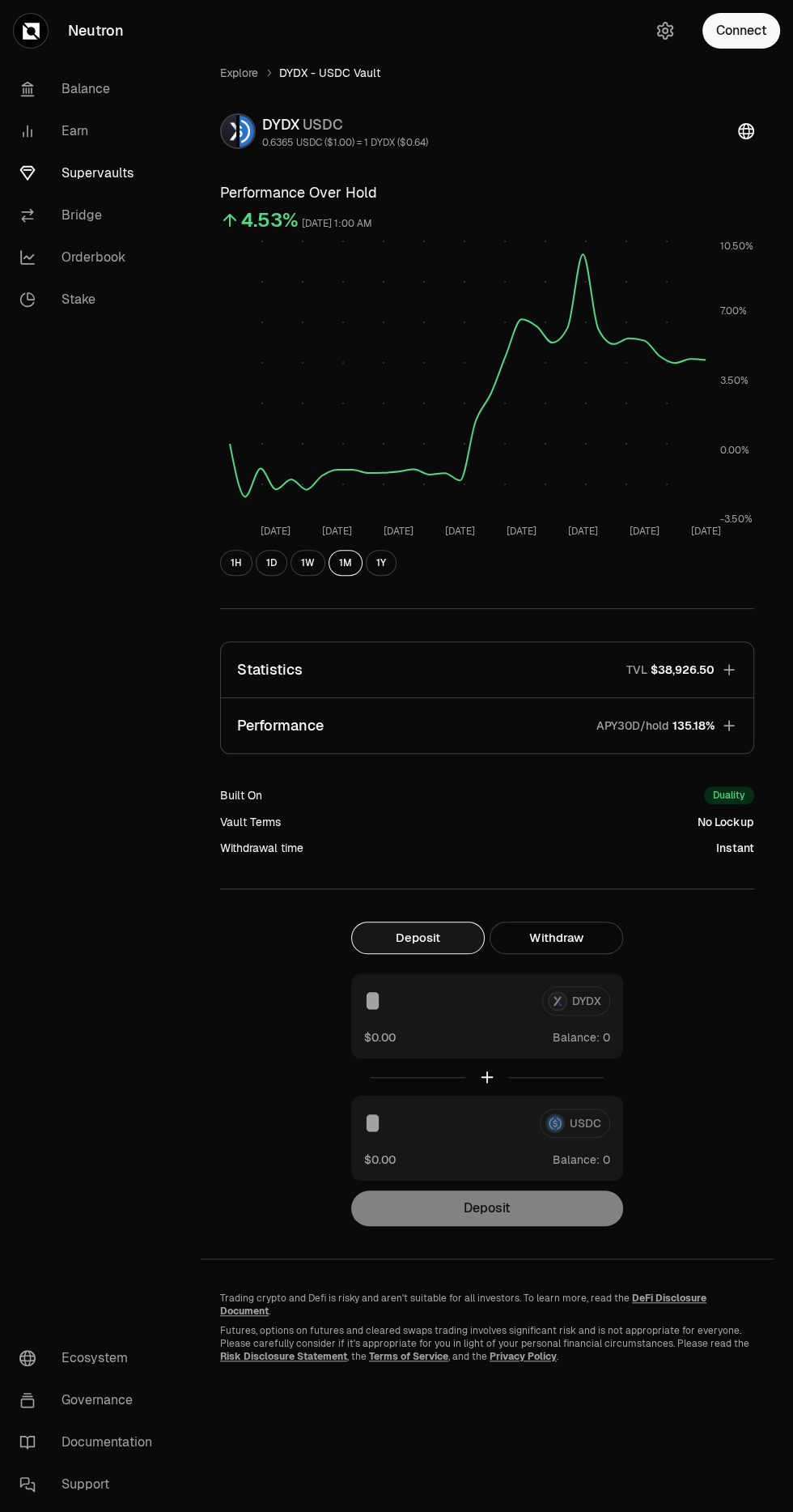
click at [299, 565] on button "1W" at bounding box center [307, 562] width 35 height 26
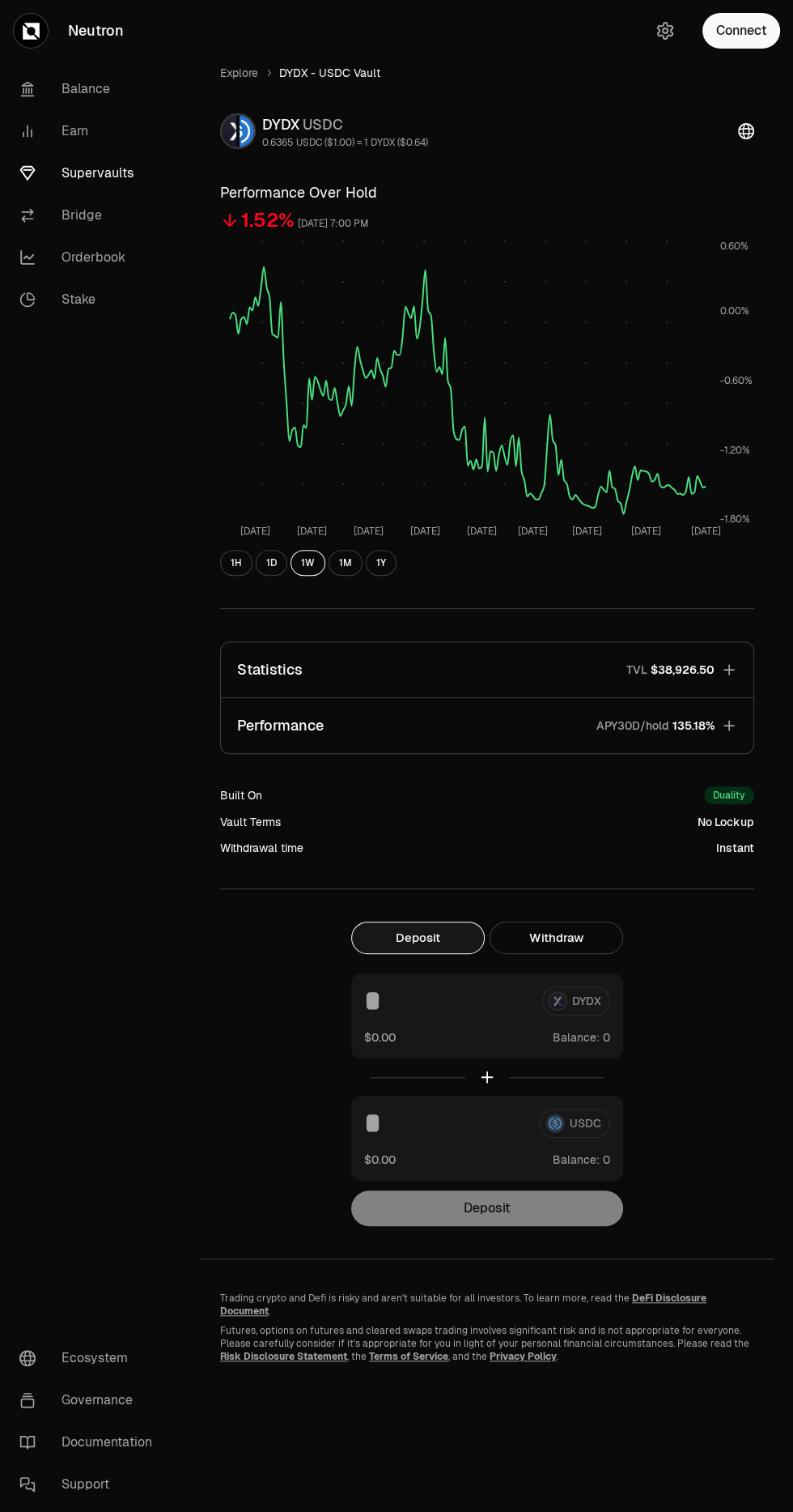
click at [251, 72] on link "Explore" at bounding box center [239, 73] width 38 height 16
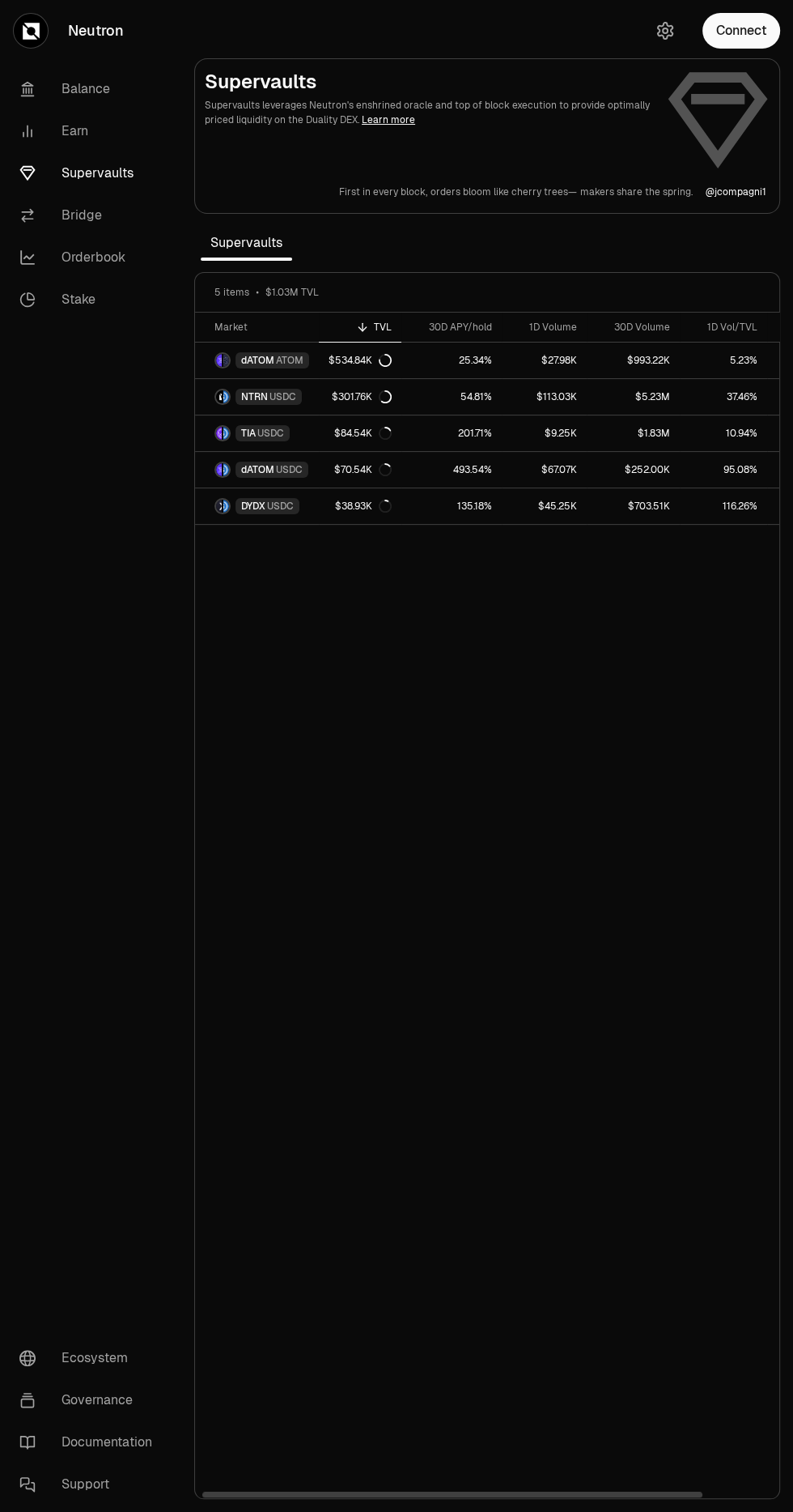
click at [423, 470] on link "493.54%" at bounding box center [451, 469] width 100 height 35
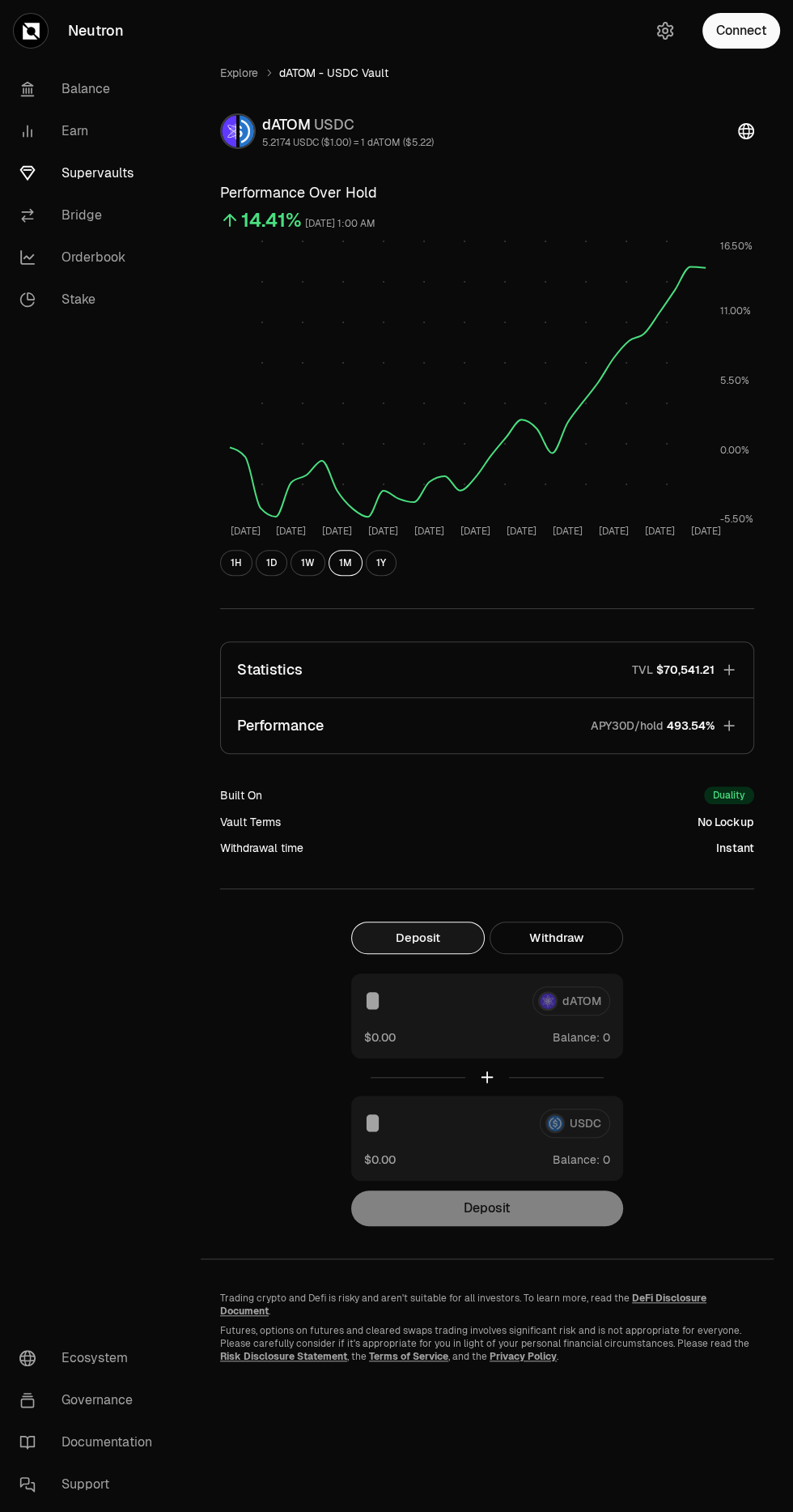
click at [726, 674] on icon "button" at bounding box center [729, 669] width 16 height 16
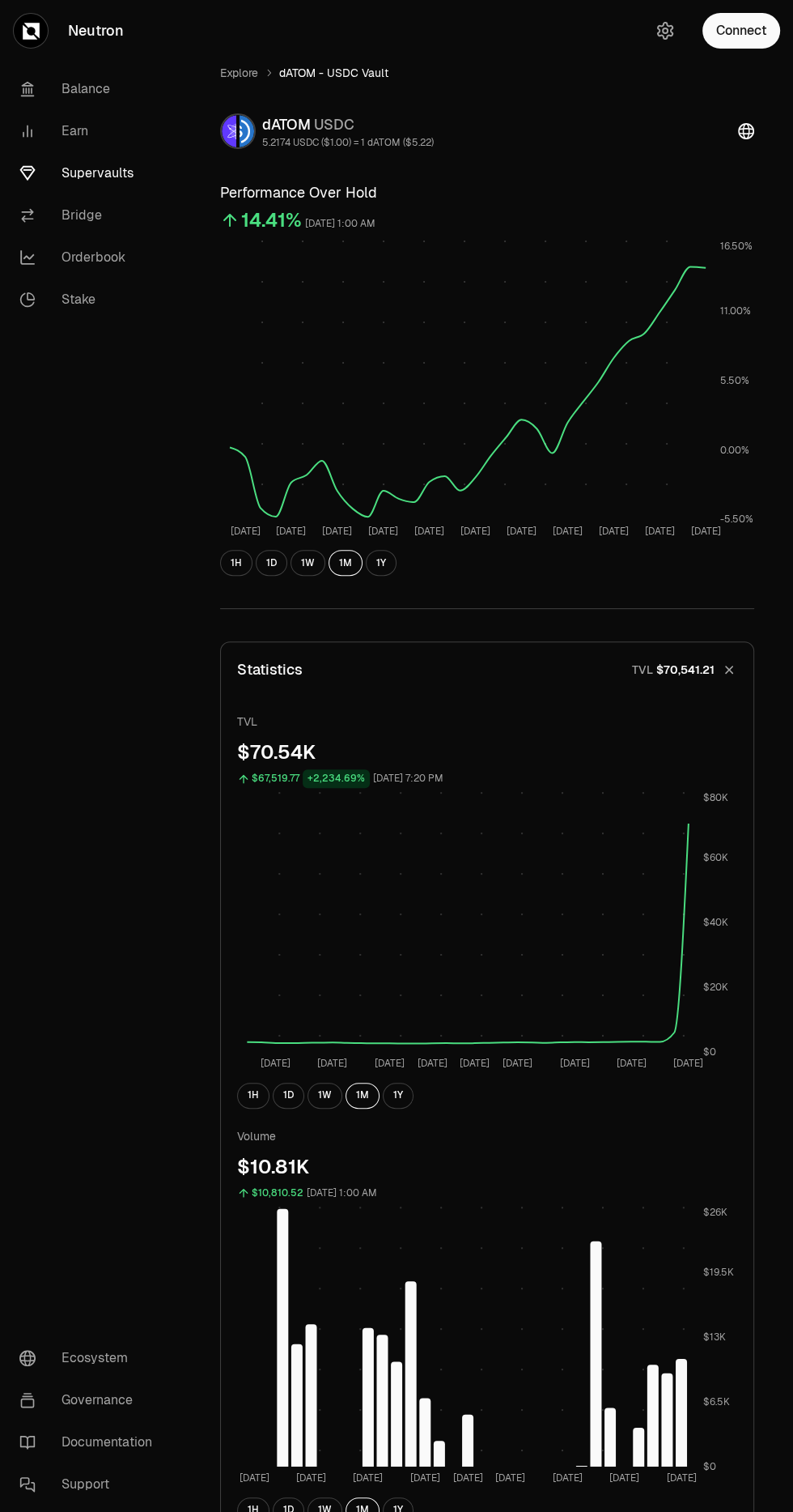
click at [319, 1102] on button "1W" at bounding box center [325, 1095] width 35 height 26
click at [240, 72] on link "Explore" at bounding box center [239, 73] width 38 height 16
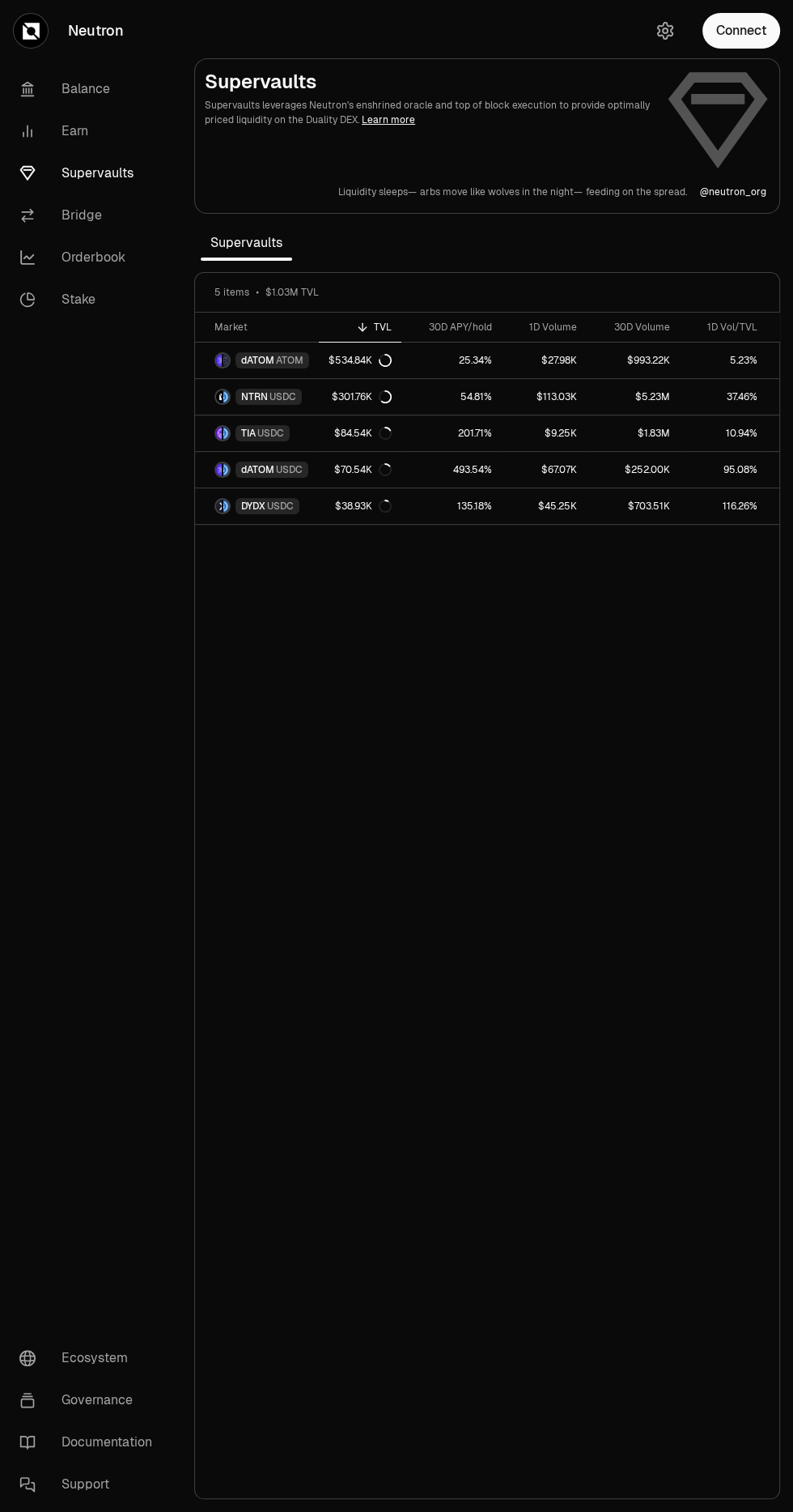
click at [81, 214] on link "Bridge" at bounding box center [90, 216] width 168 height 42
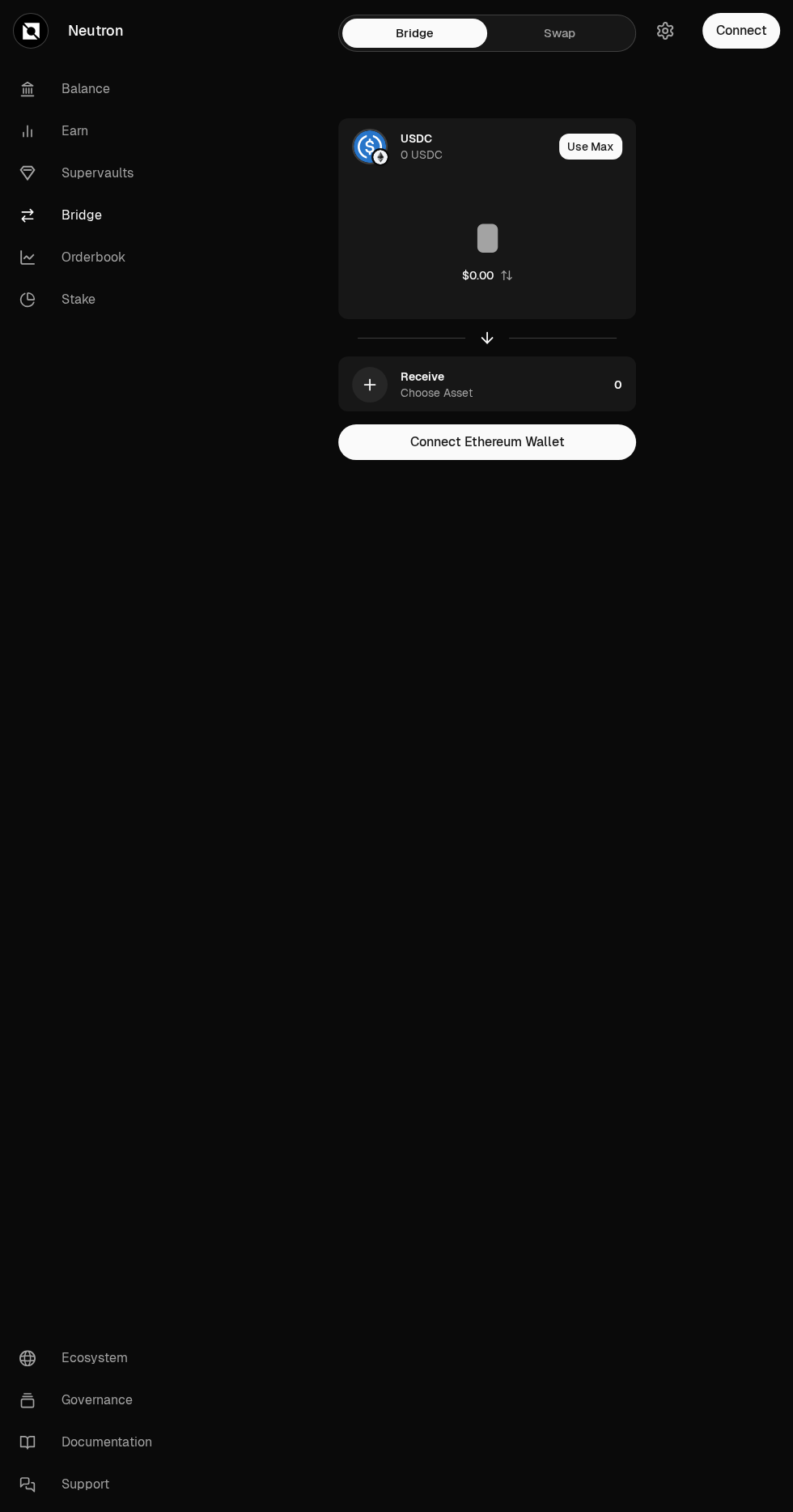
click at [98, 260] on link "Orderbook" at bounding box center [90, 258] width 168 height 42
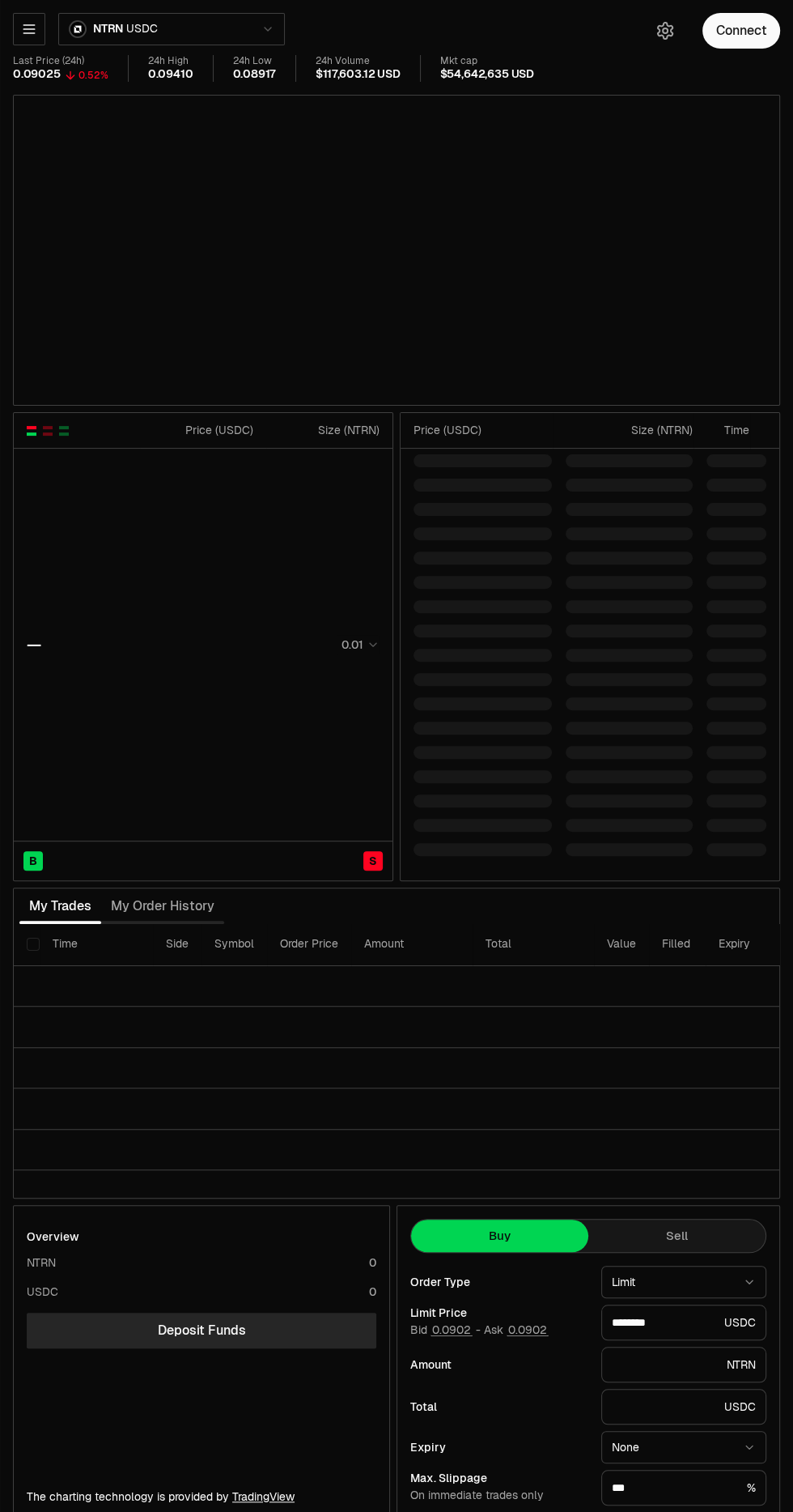
type input "********"
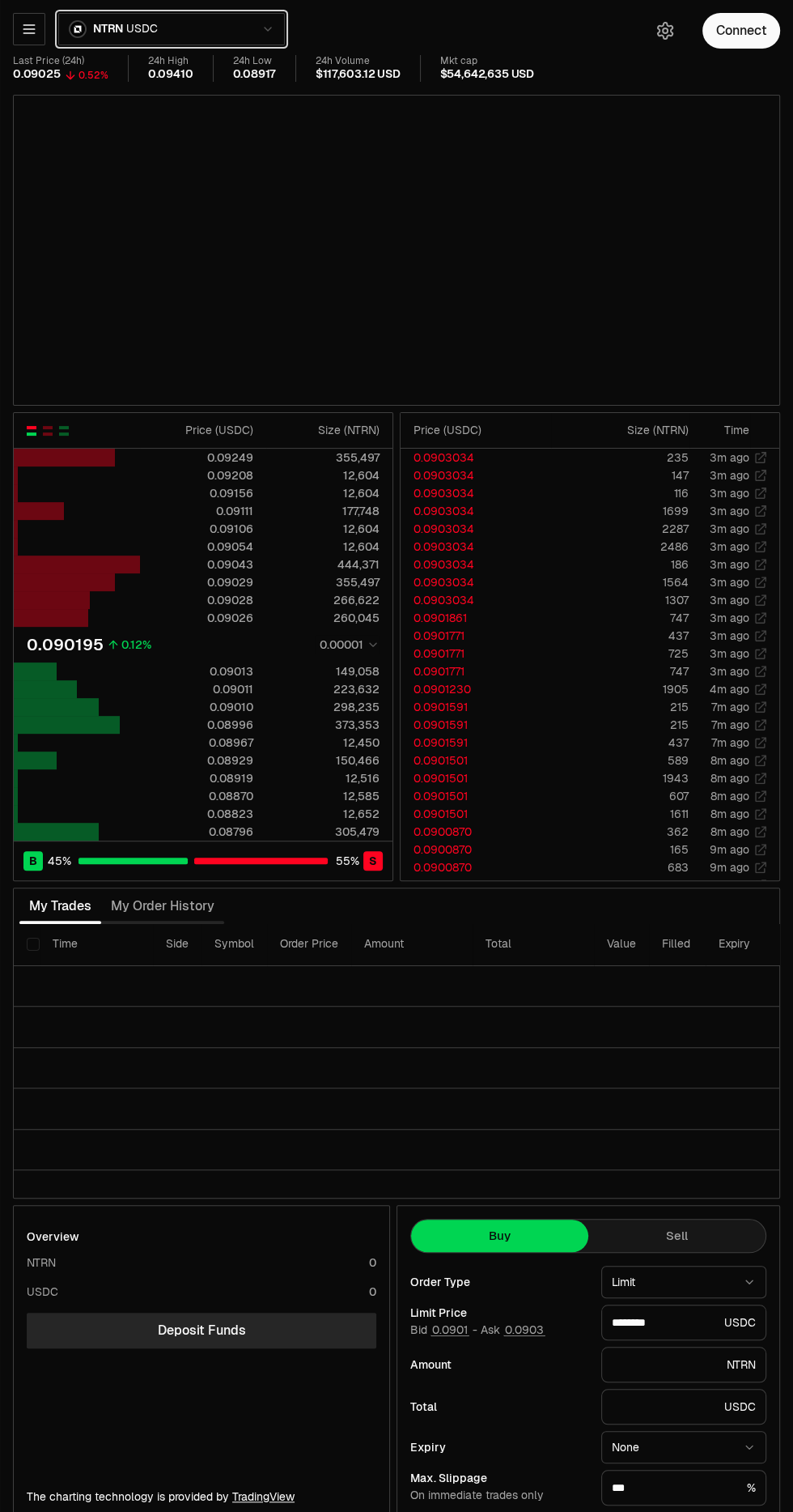
click at [141, 28] on span "USDC" at bounding box center [142, 29] width 31 height 14
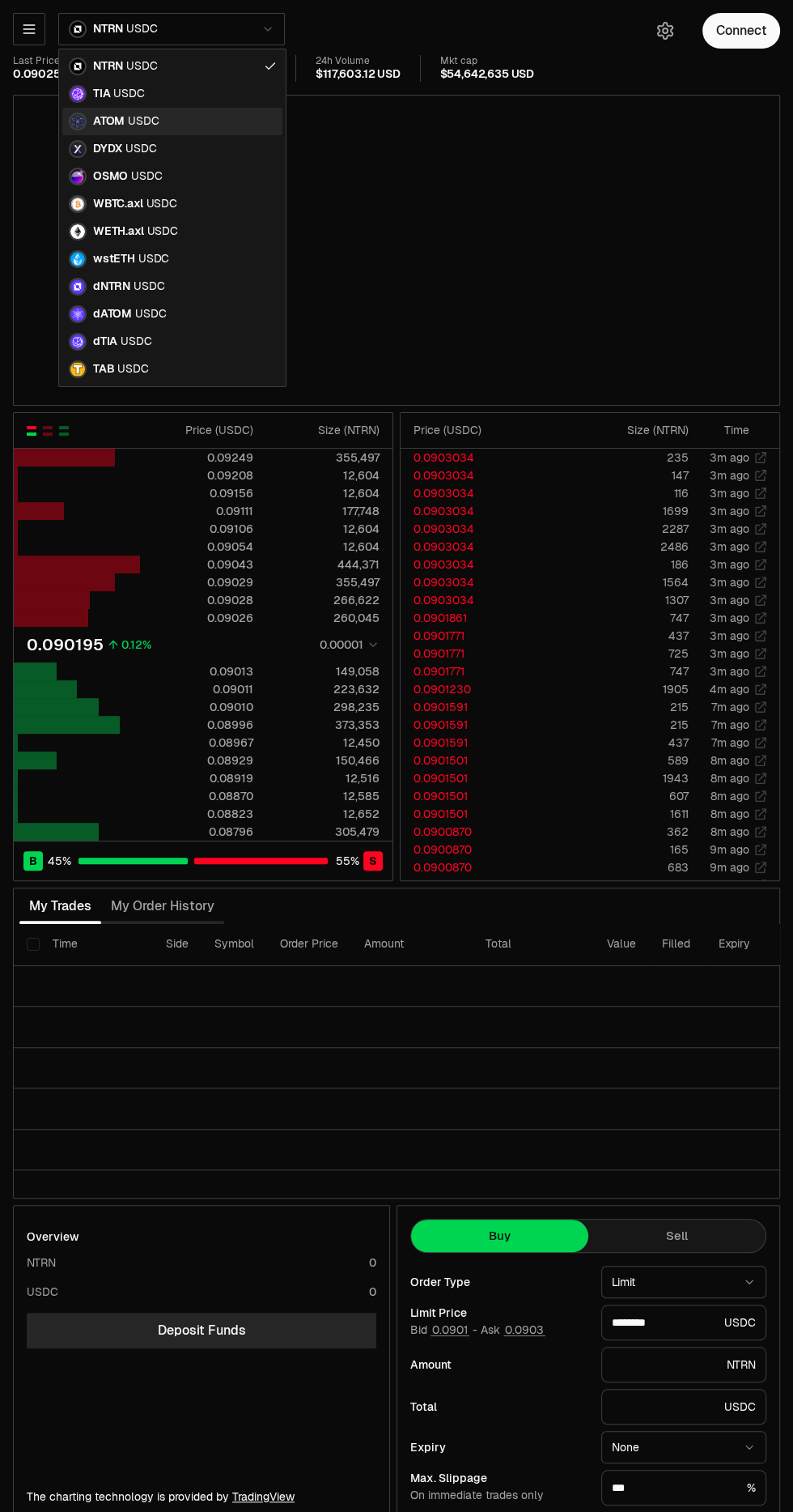
click at [119, 130] on div "ATOM USDC" at bounding box center [172, 121] width 220 height 27
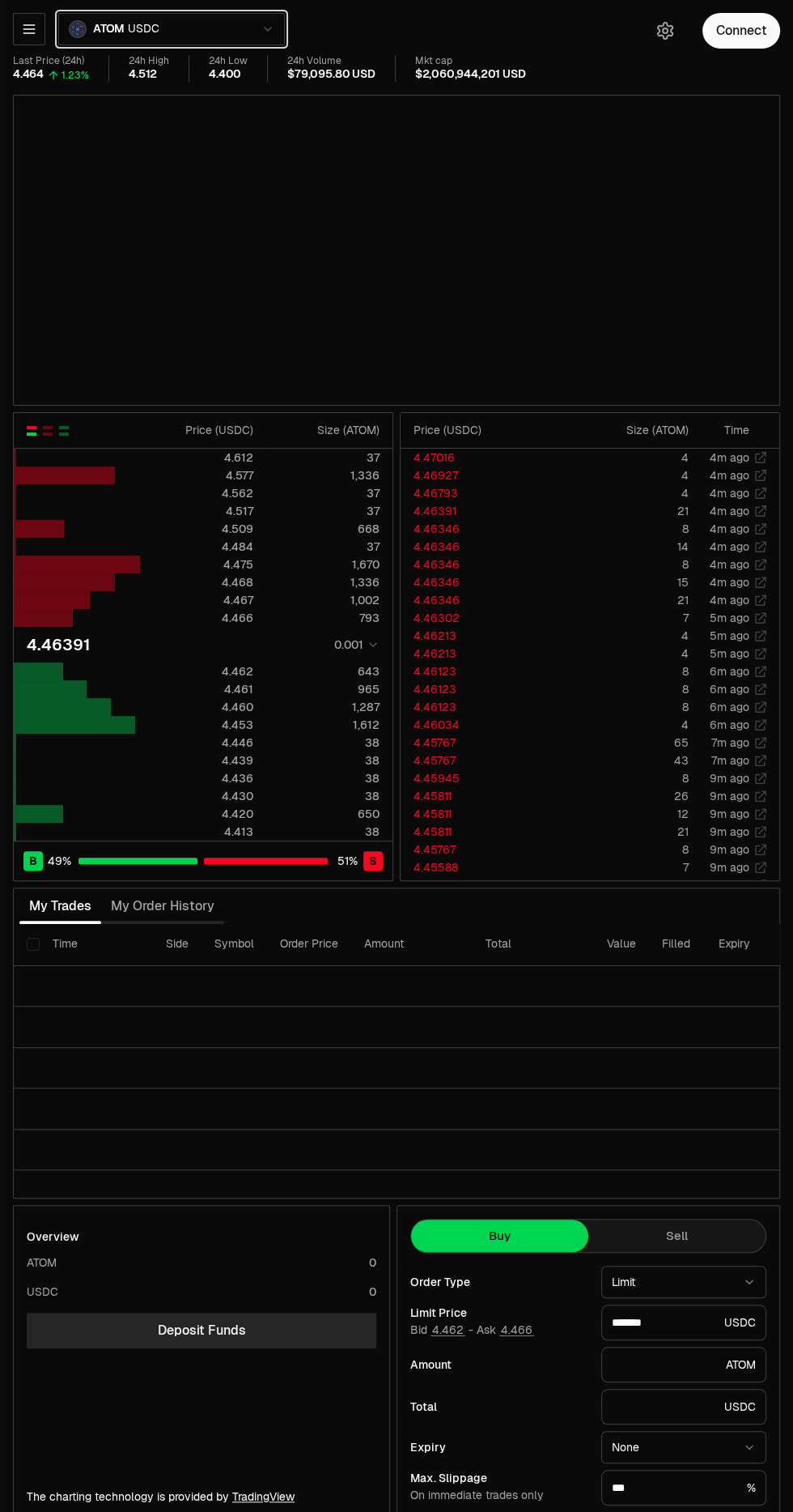
click at [224, 23] on button "ATOM USDC" at bounding box center [172, 29] width 227 height 33
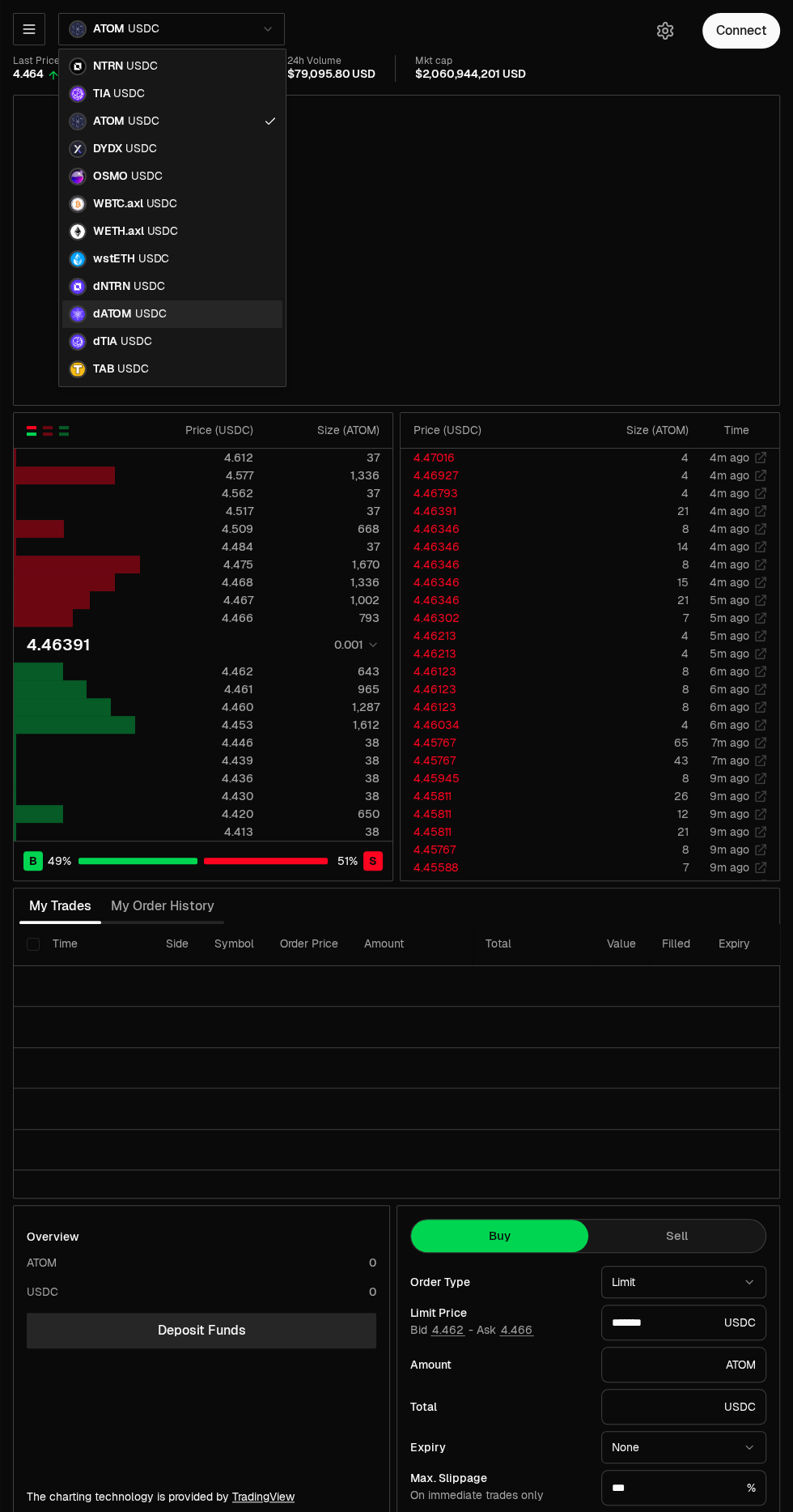
click at [136, 307] on span "USDC" at bounding box center [150, 314] width 31 height 14
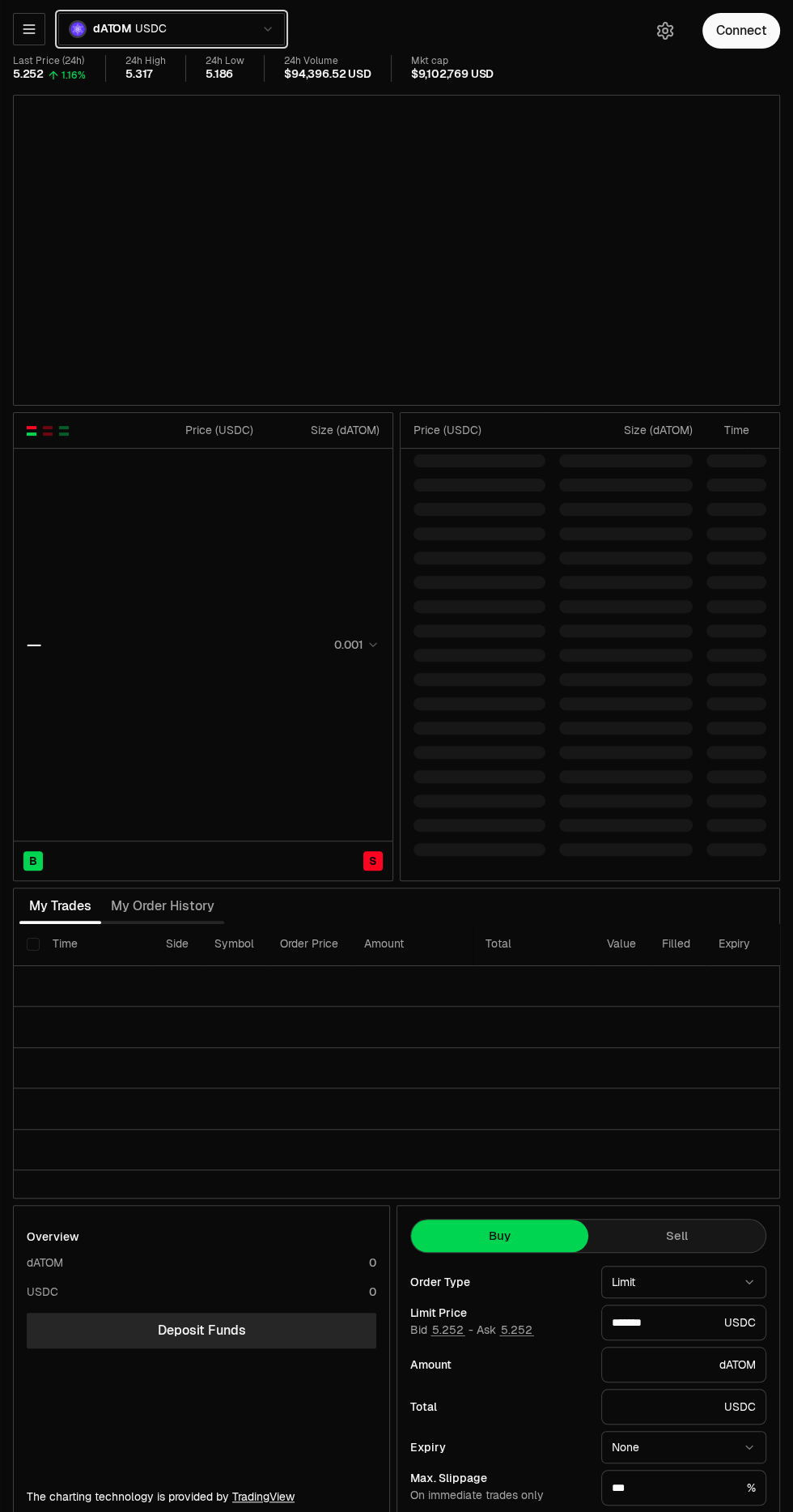
type input "*******"
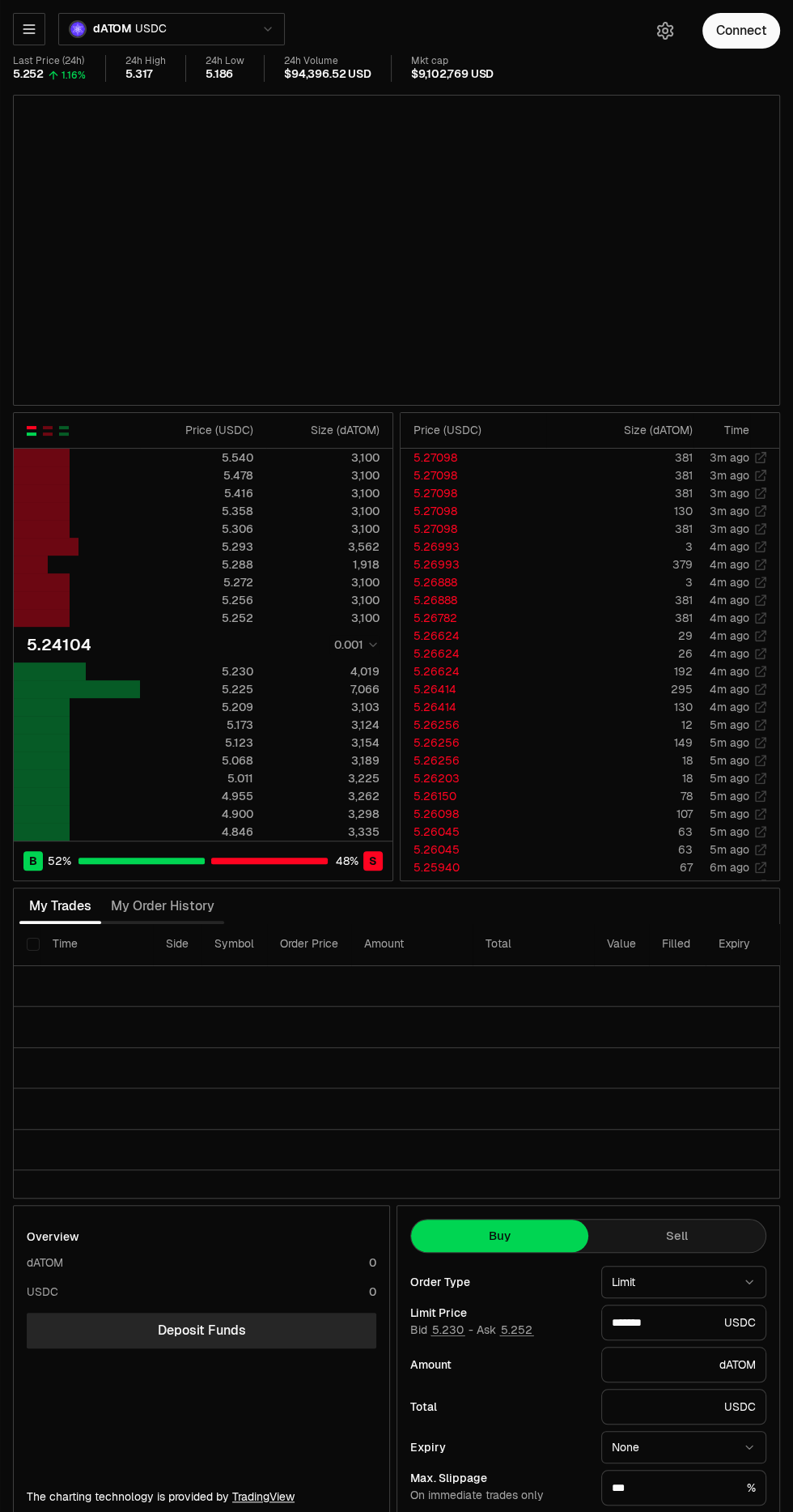
click at [19, 27] on button "button" at bounding box center [29, 29] width 33 height 33
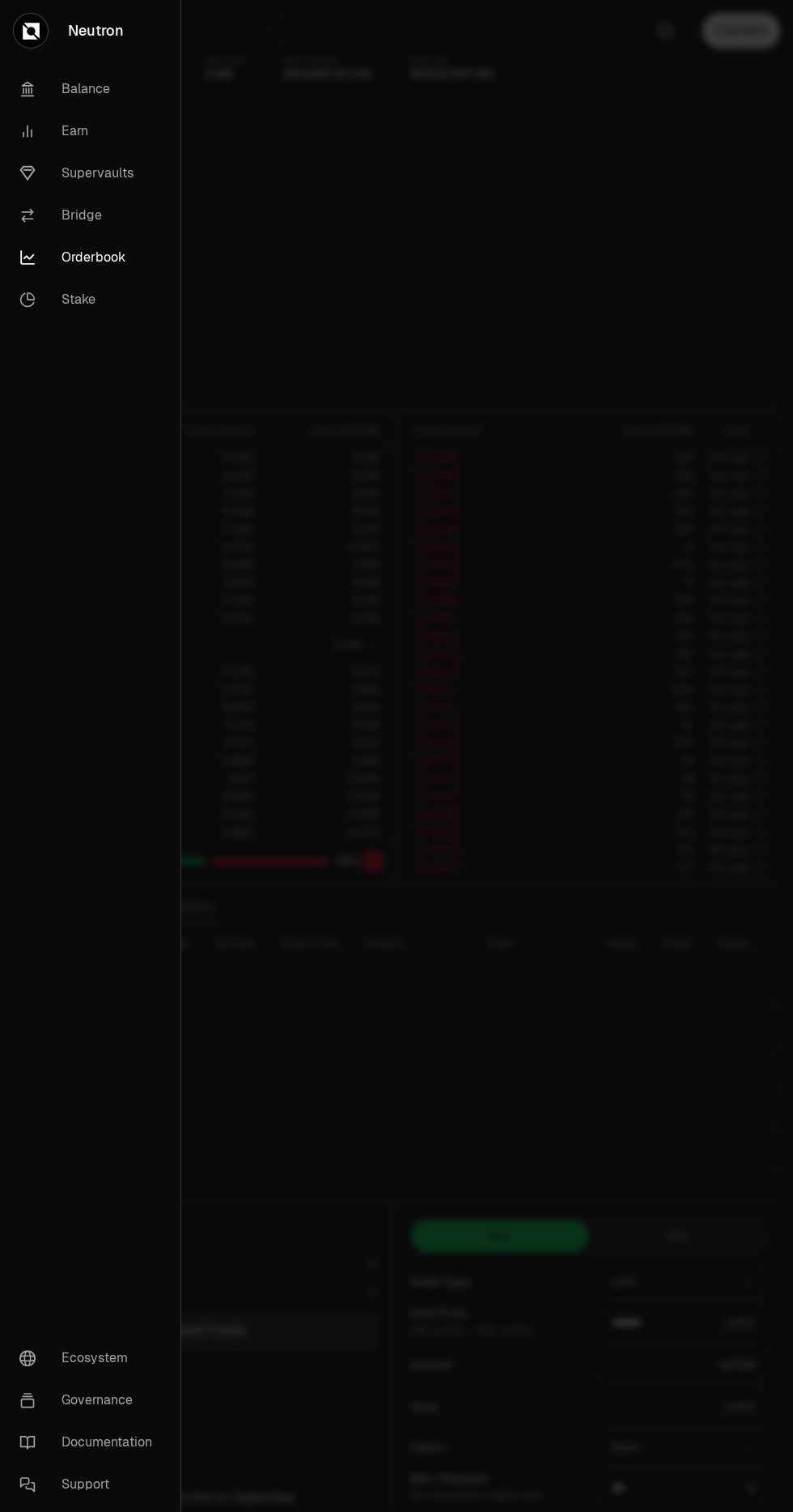
click at [381, 1060] on div at bounding box center [396, 756] width 793 height 1512
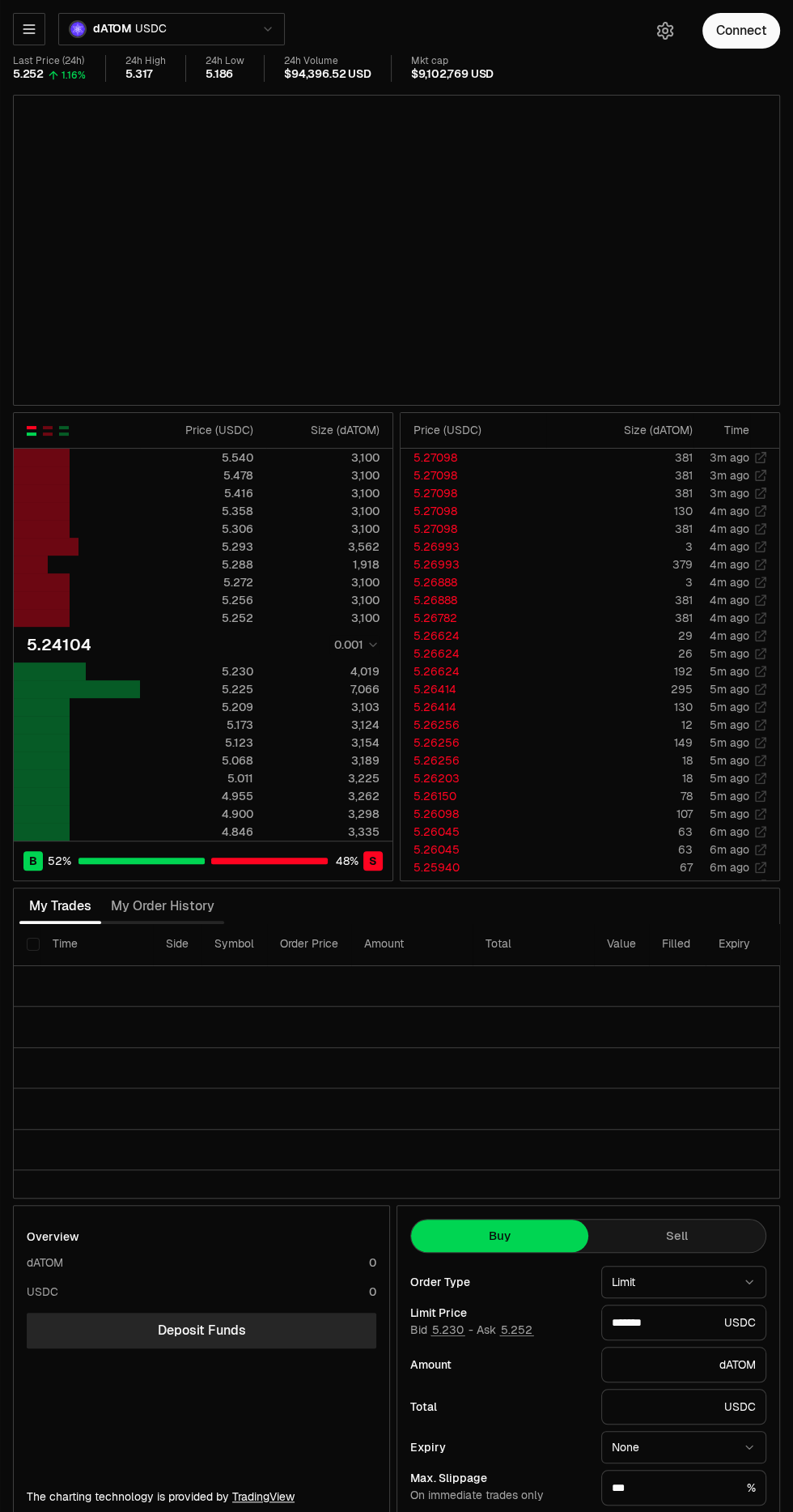
click at [28, 28] on icon "button" at bounding box center [29, 28] width 11 height 8
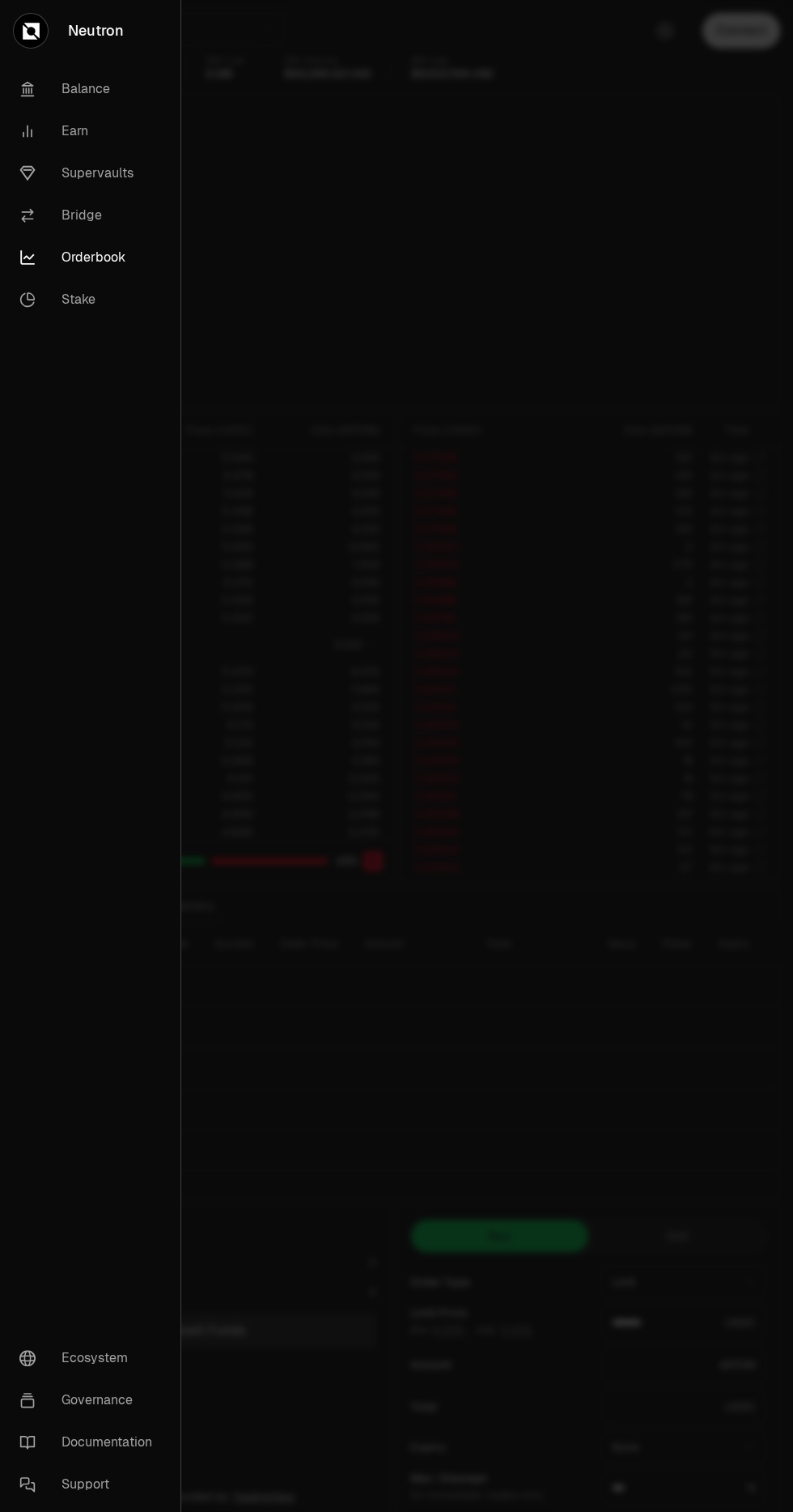
click at [93, 168] on link "Supervaults" at bounding box center [89, 174] width 167 height 42
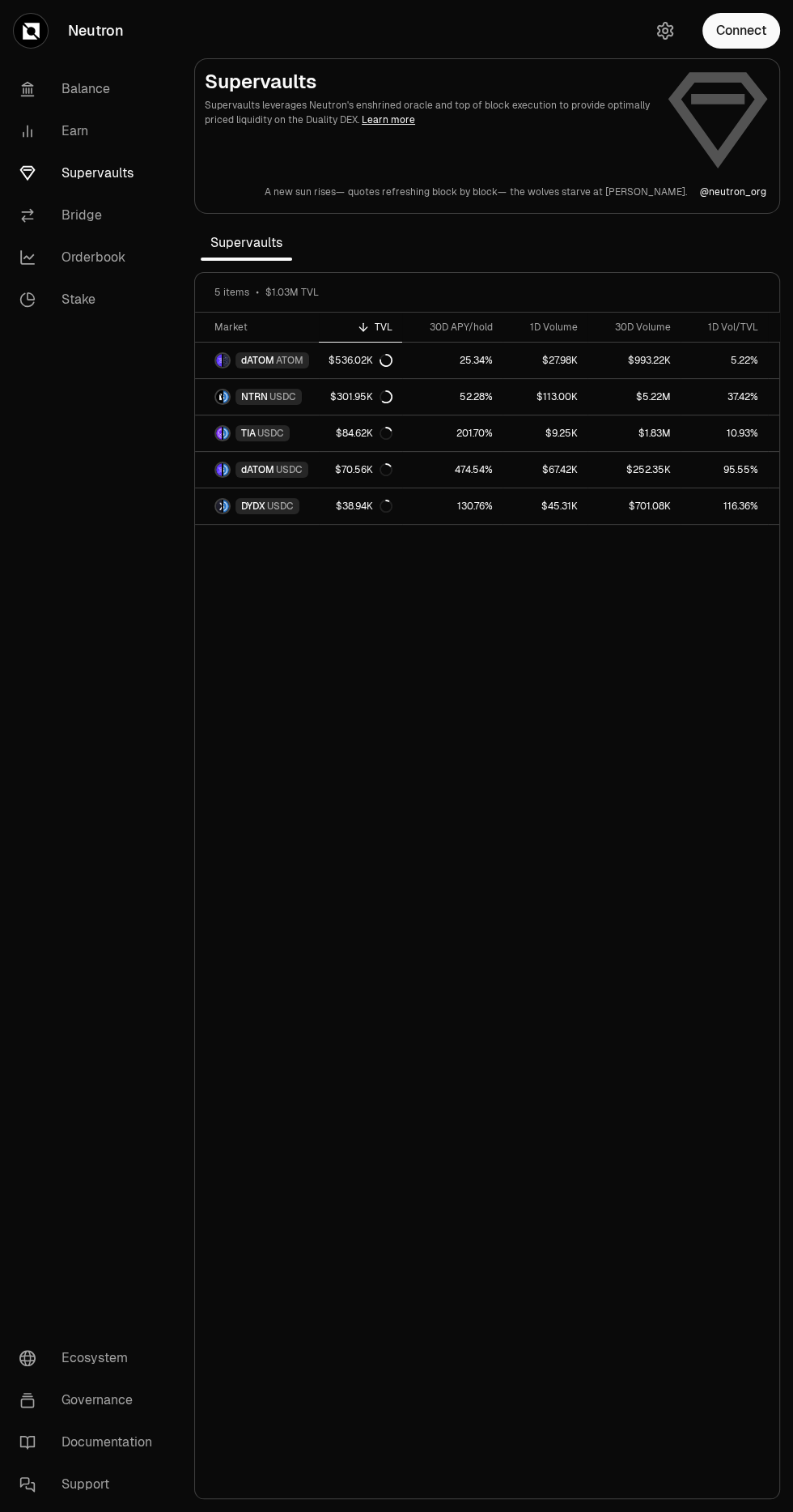
click at [90, 256] on link "Orderbook" at bounding box center [90, 258] width 168 height 42
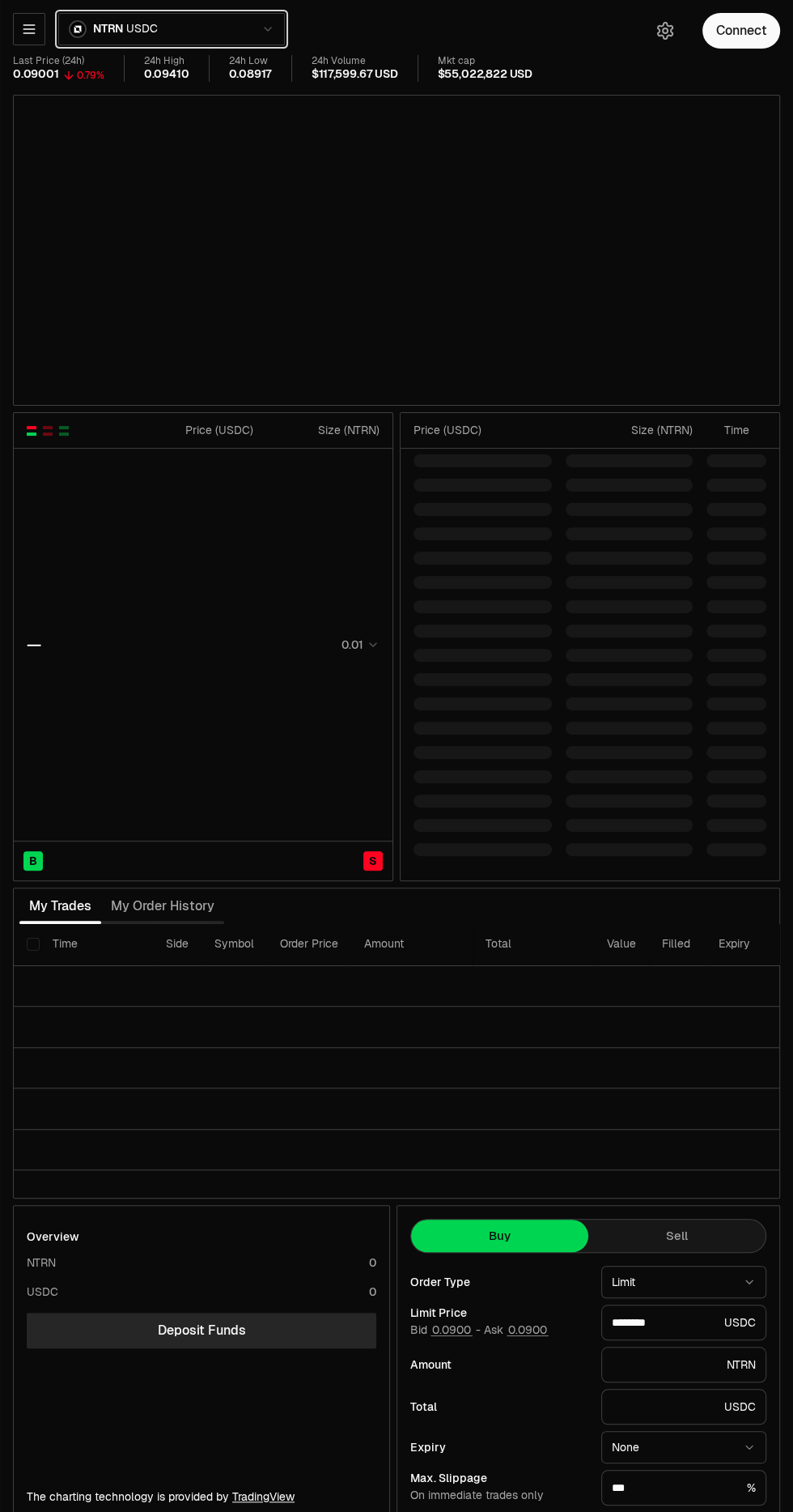
click at [162, 26] on button "NTRN USDC" at bounding box center [172, 29] width 227 height 33
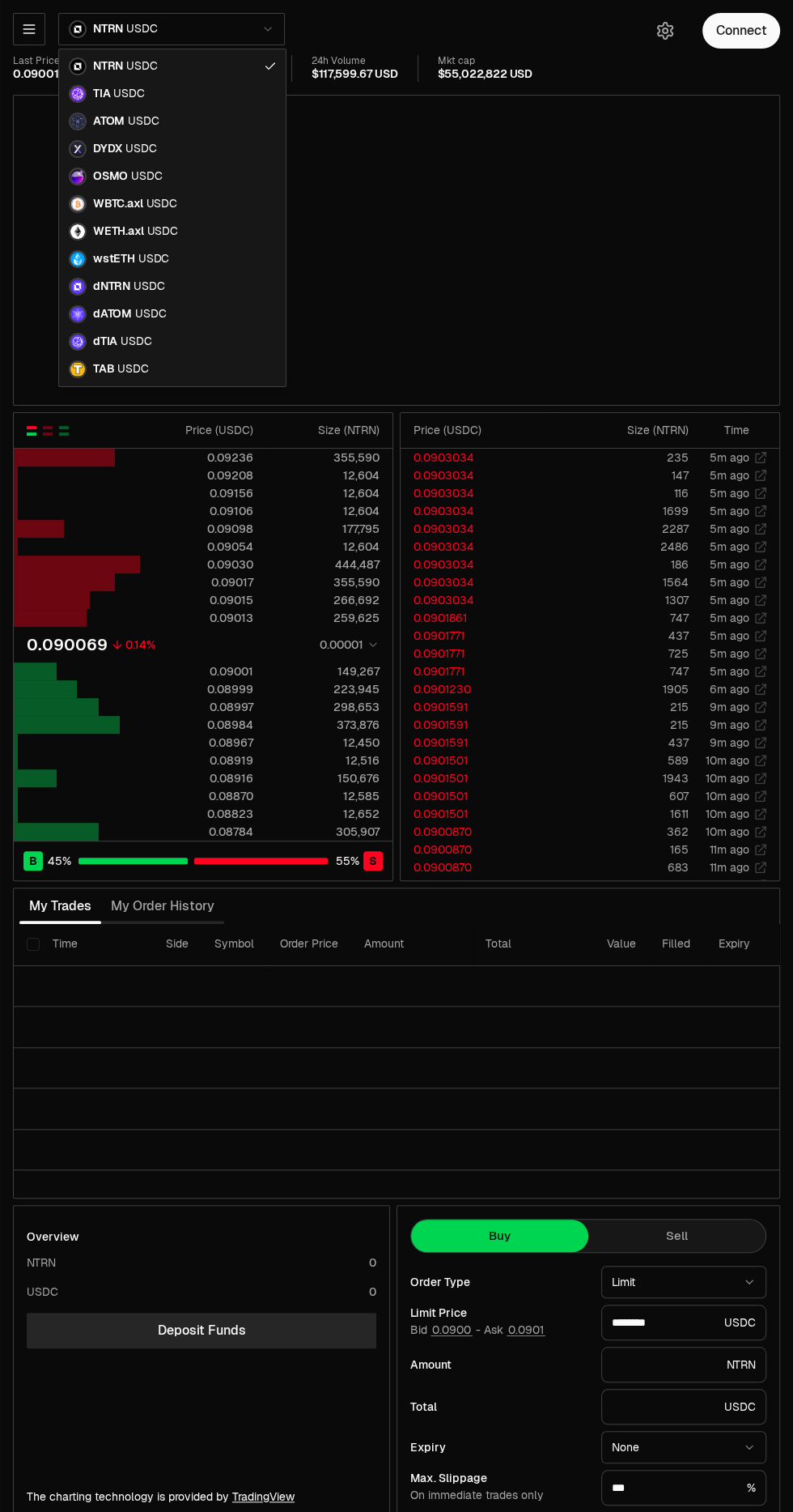
type input "********"
click at [65, 56] on div "NTRN USDC" at bounding box center [172, 66] width 220 height 27
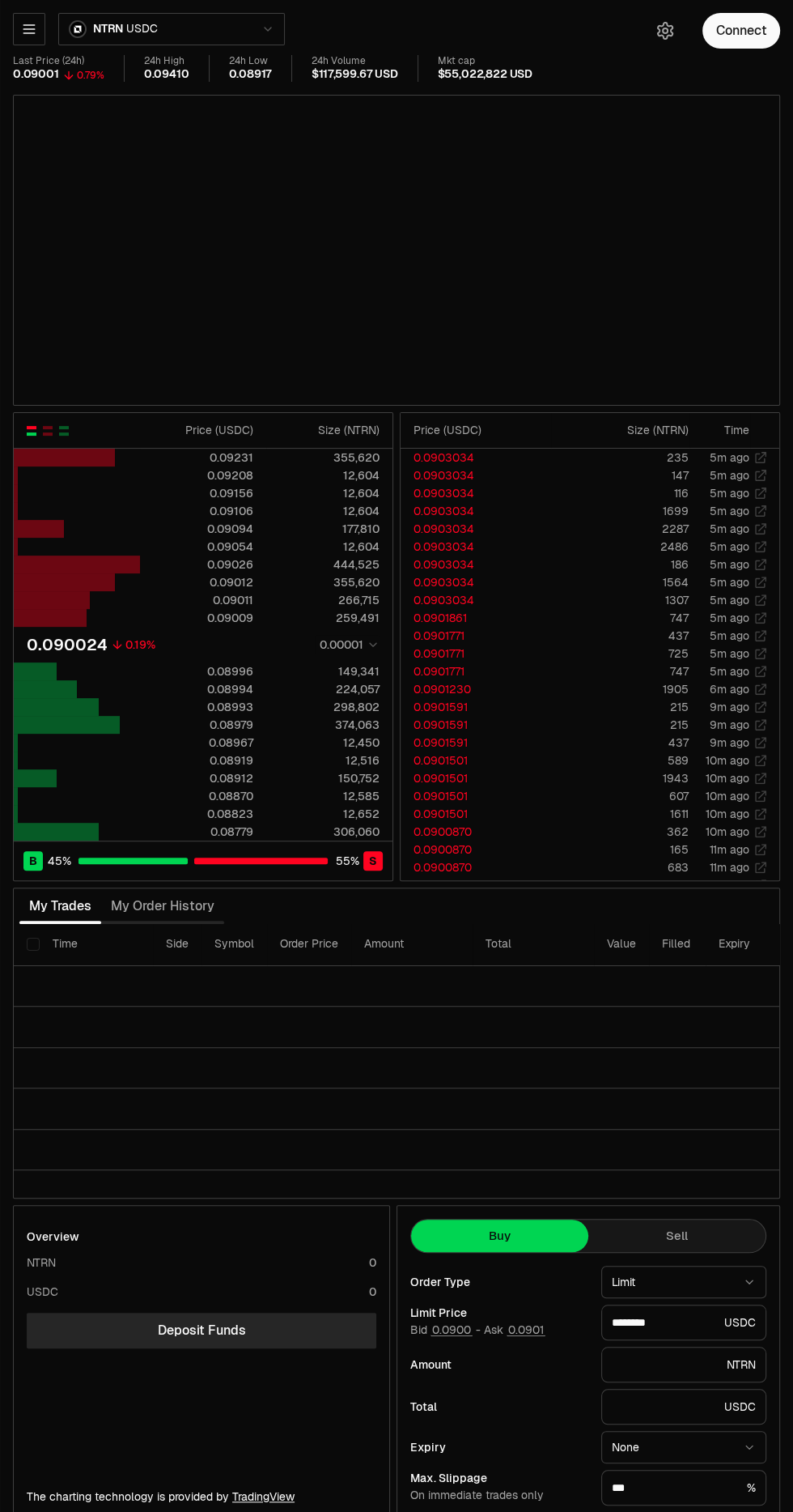
click at [27, 29] on icon "button" at bounding box center [29, 28] width 11 height 8
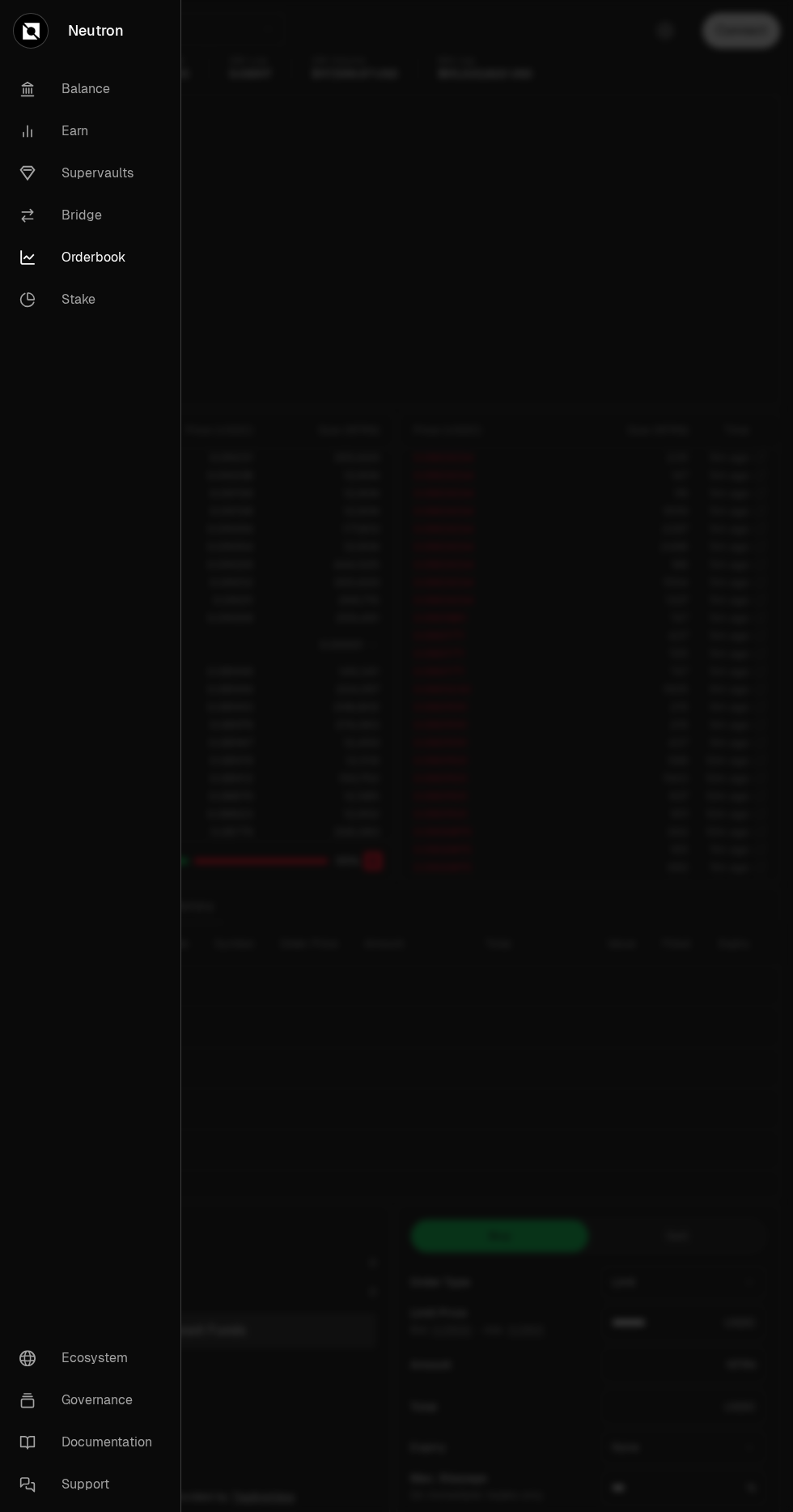
click at [85, 171] on link "Supervaults" at bounding box center [89, 174] width 167 height 42
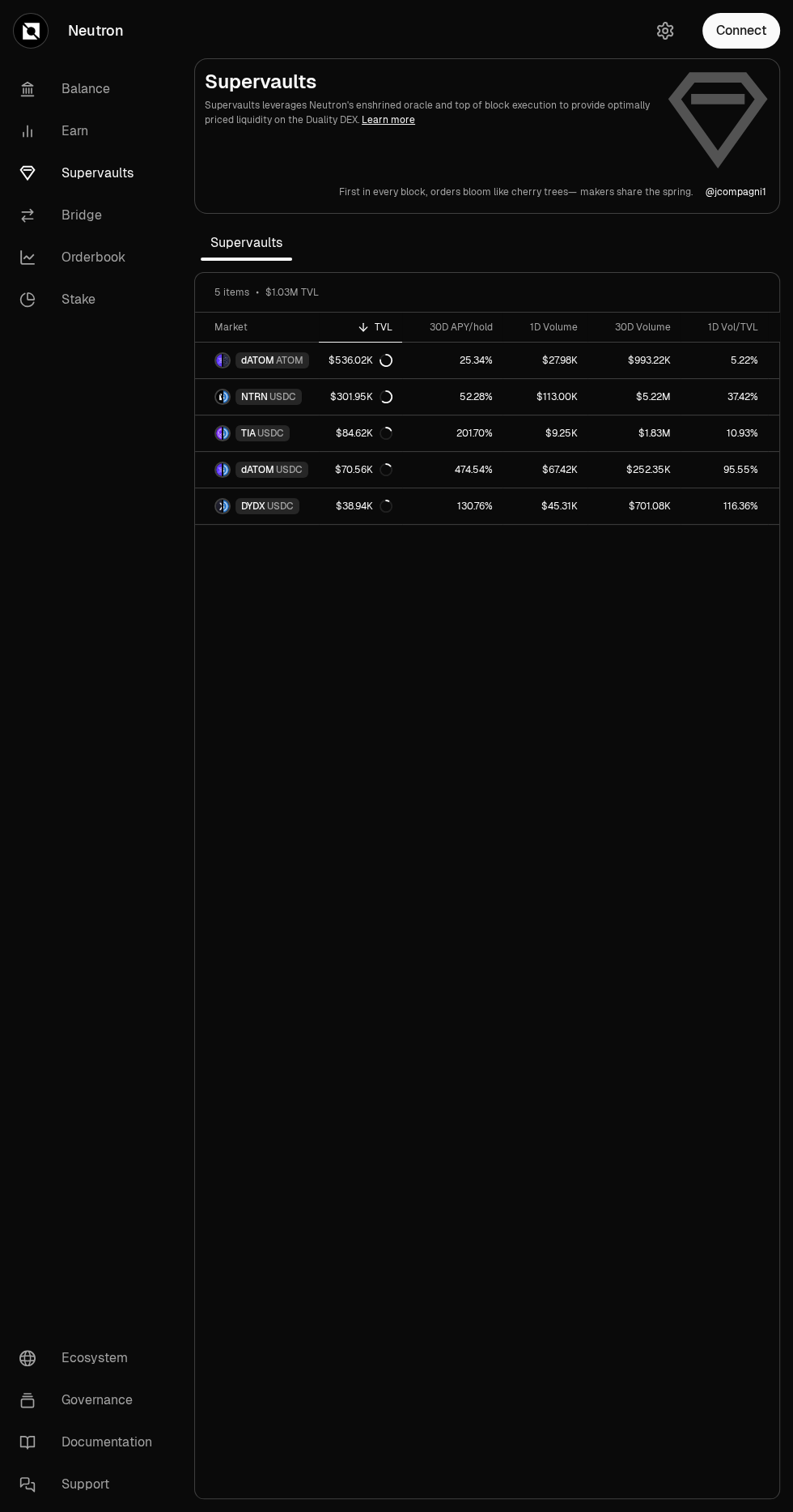
click at [52, 34] on link "Neutron" at bounding box center [90, 31] width 181 height 62
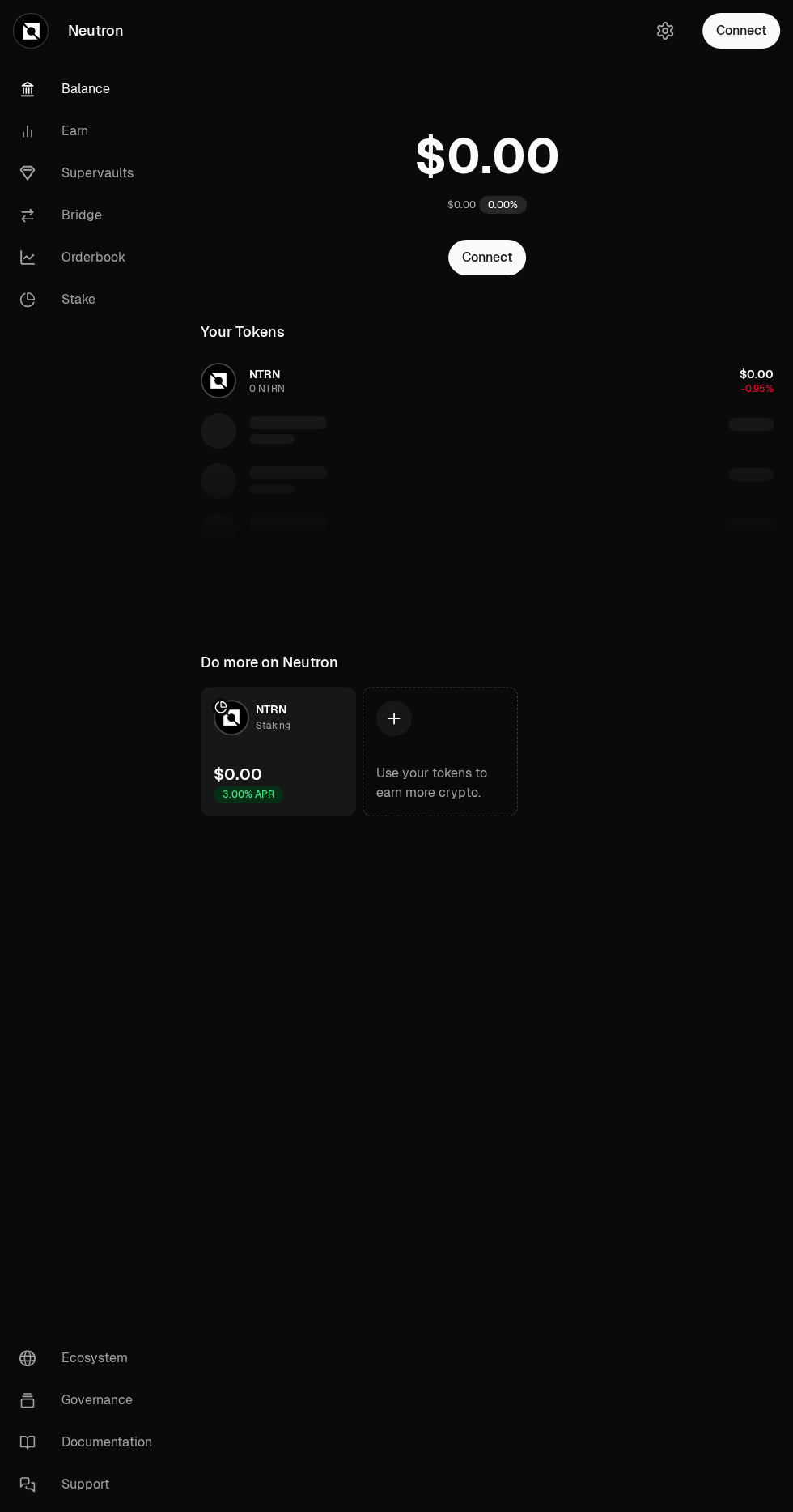
click at [81, 249] on link "Orderbook" at bounding box center [90, 258] width 168 height 42
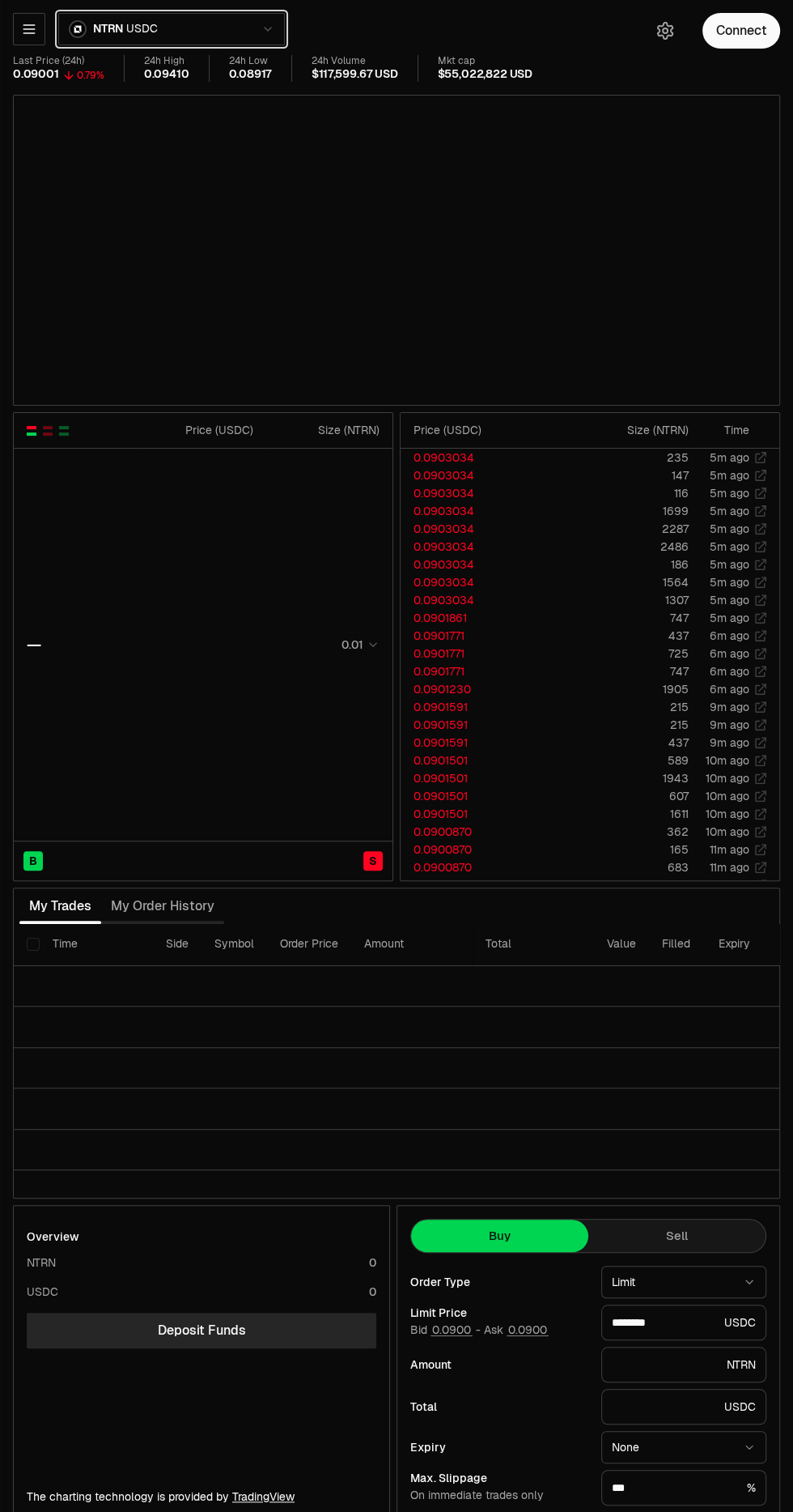
click at [126, 37] on div "NTRN USDC" at bounding box center [113, 29] width 89 height 18
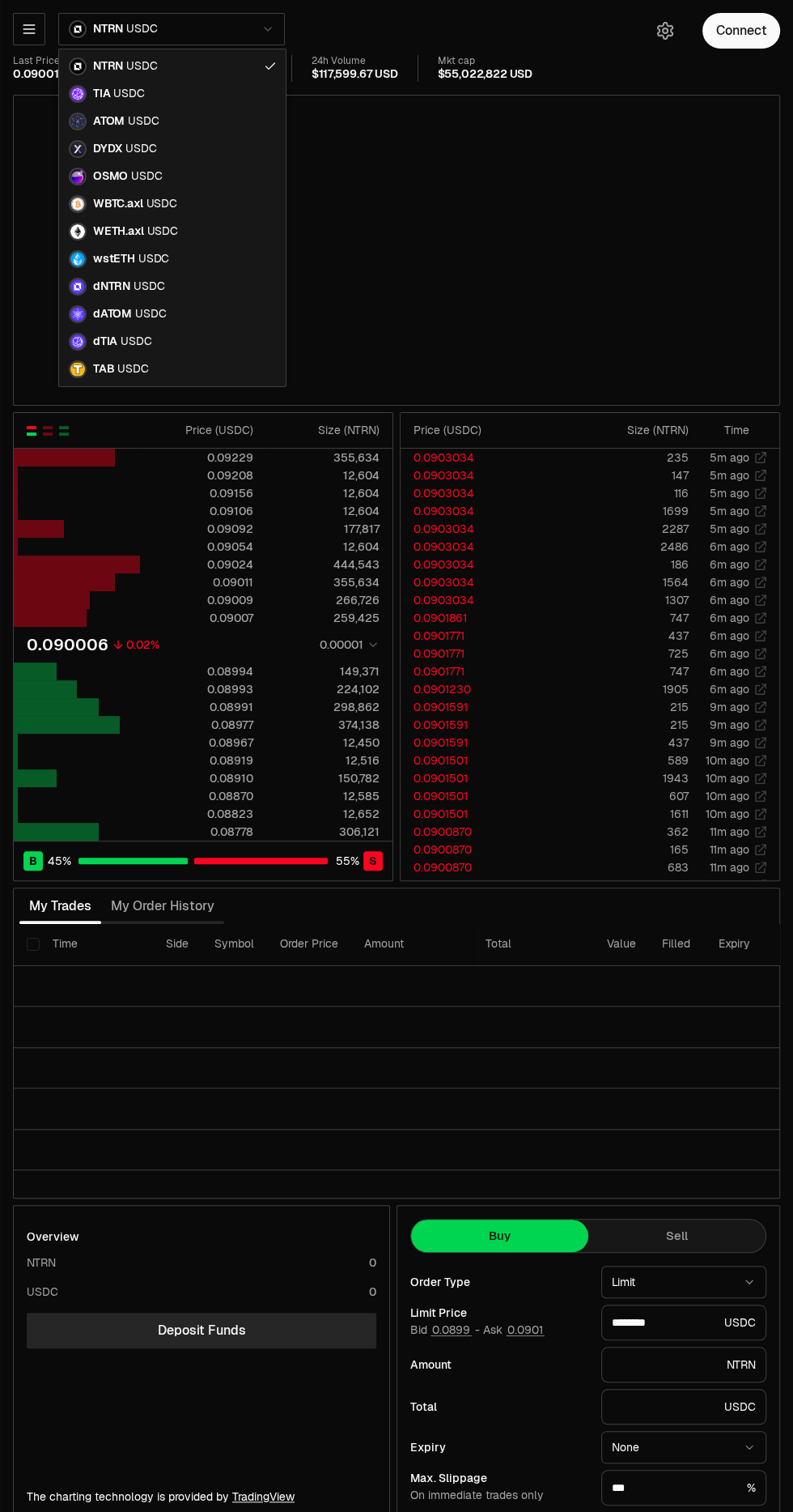
type input "********"
click at [197, 1018] on html "Neutron Balance Earn Supervaults Bridge Orderbook Stake Ecosystem Governance Do…" at bounding box center [396, 791] width 793 height 1581
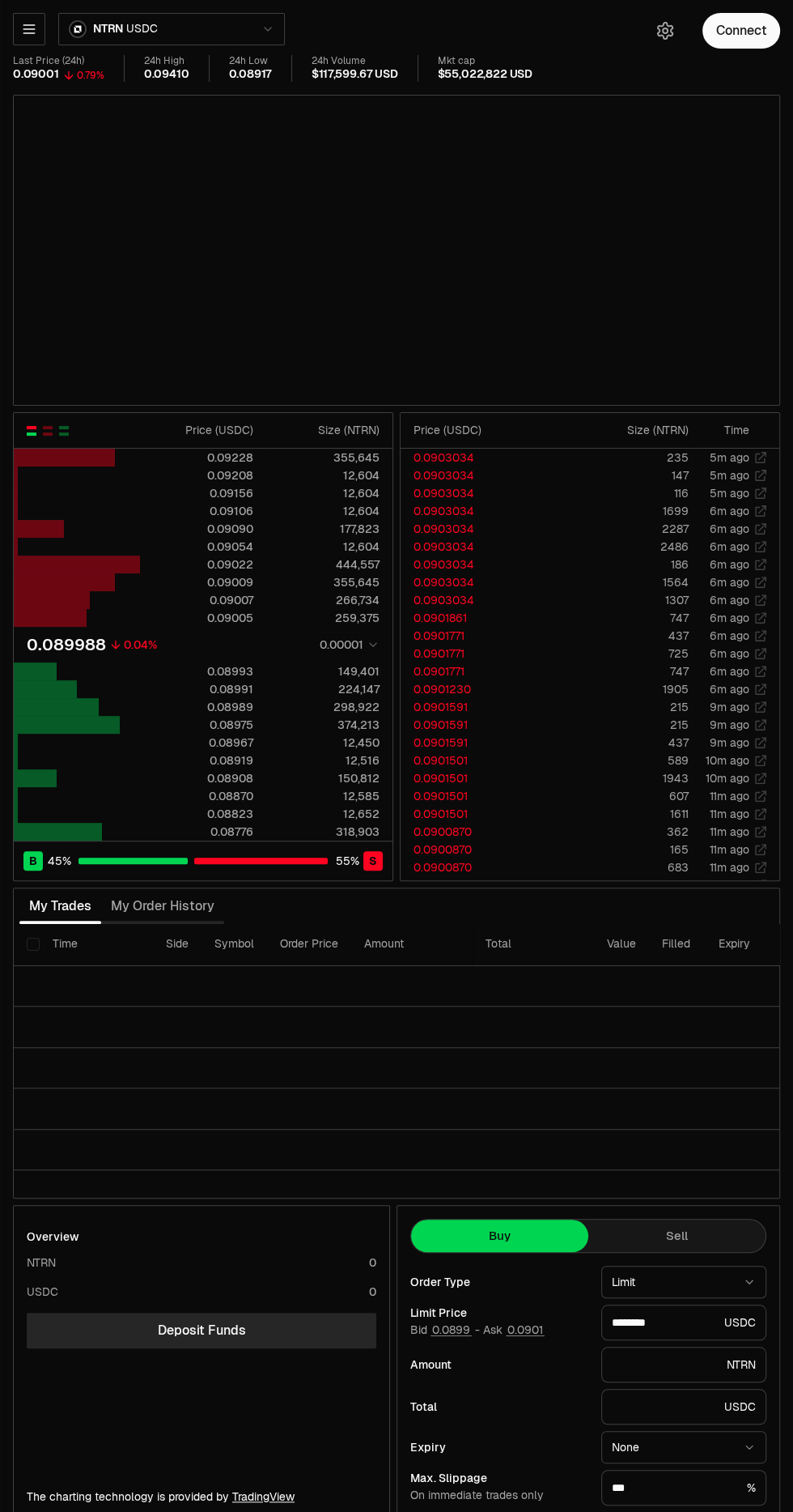
click at [40, 34] on button "button" at bounding box center [29, 29] width 33 height 33
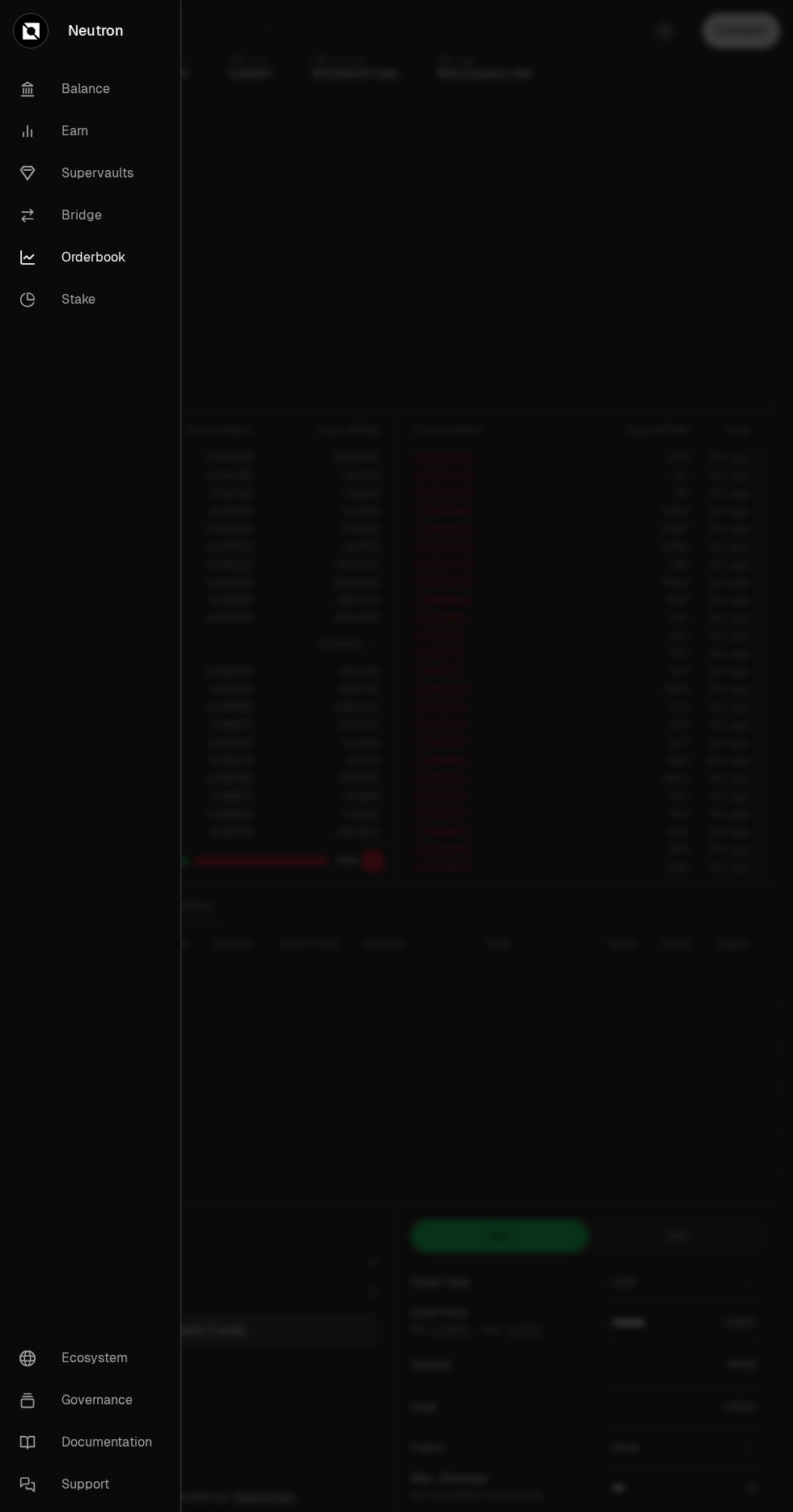
click at [113, 166] on link "Supervaults" at bounding box center [89, 174] width 167 height 42
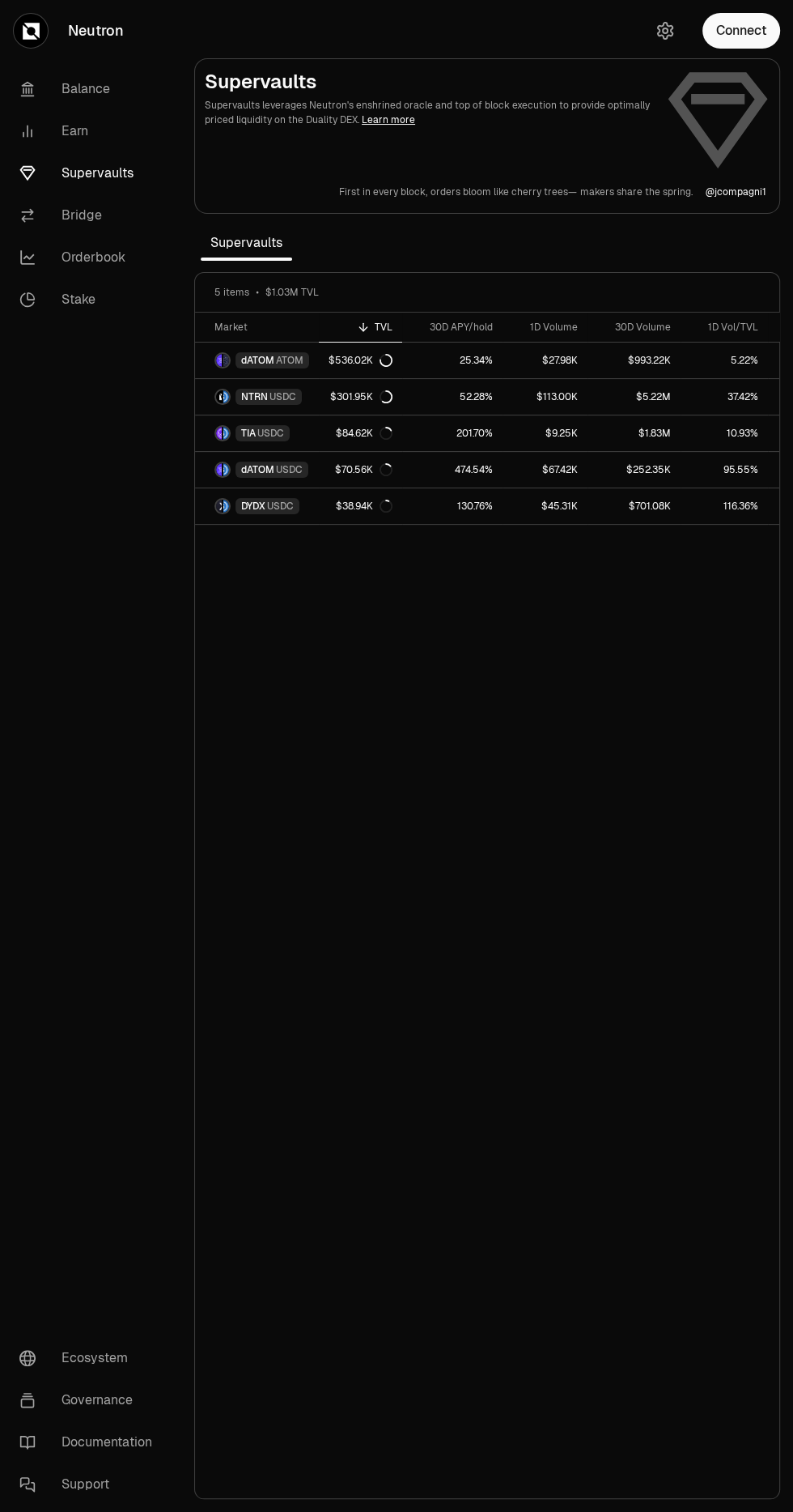
click at [104, 258] on link "Orderbook" at bounding box center [90, 258] width 168 height 42
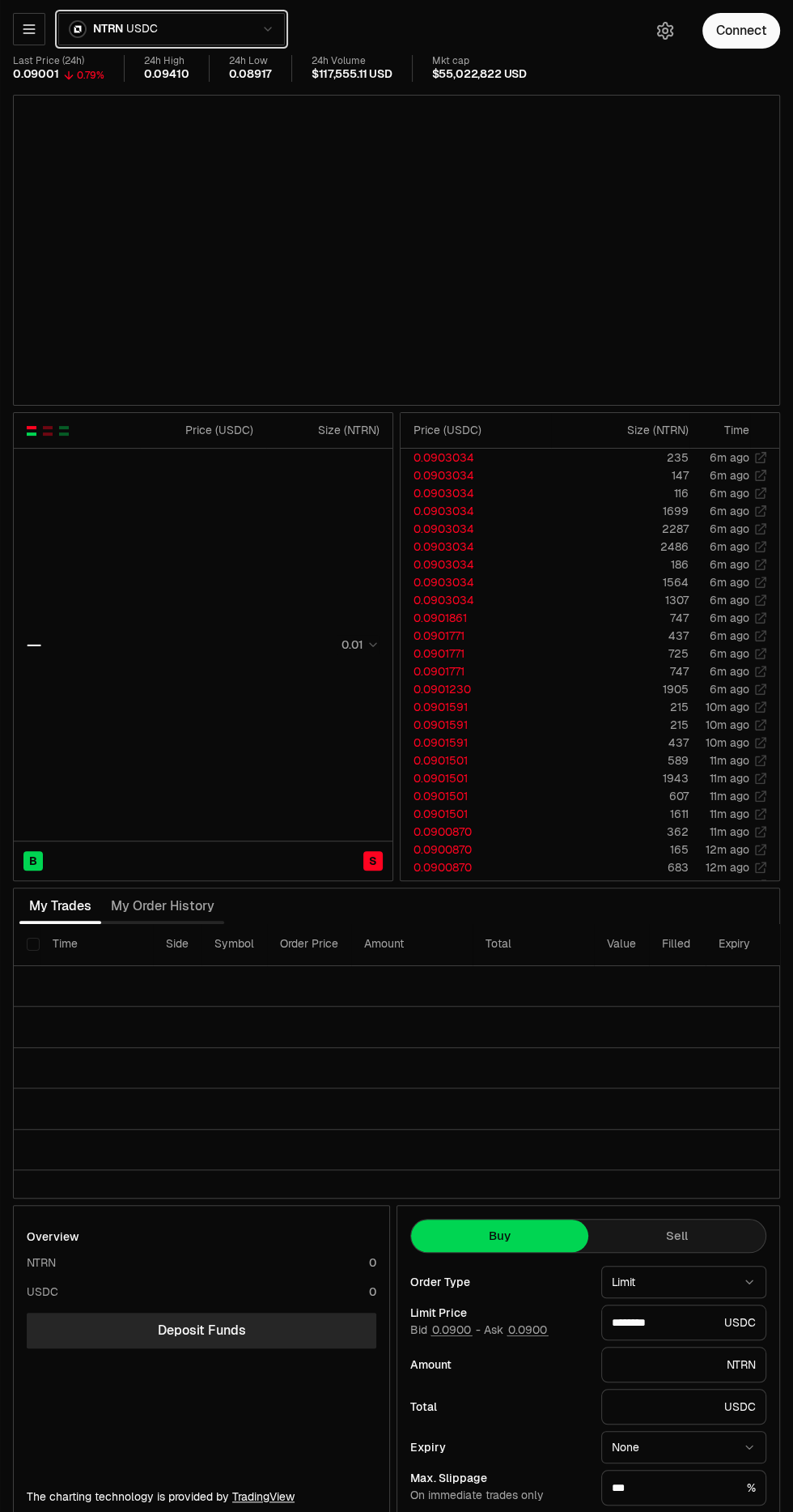
click at [204, 18] on button "NTRN USDC" at bounding box center [172, 29] width 227 height 33
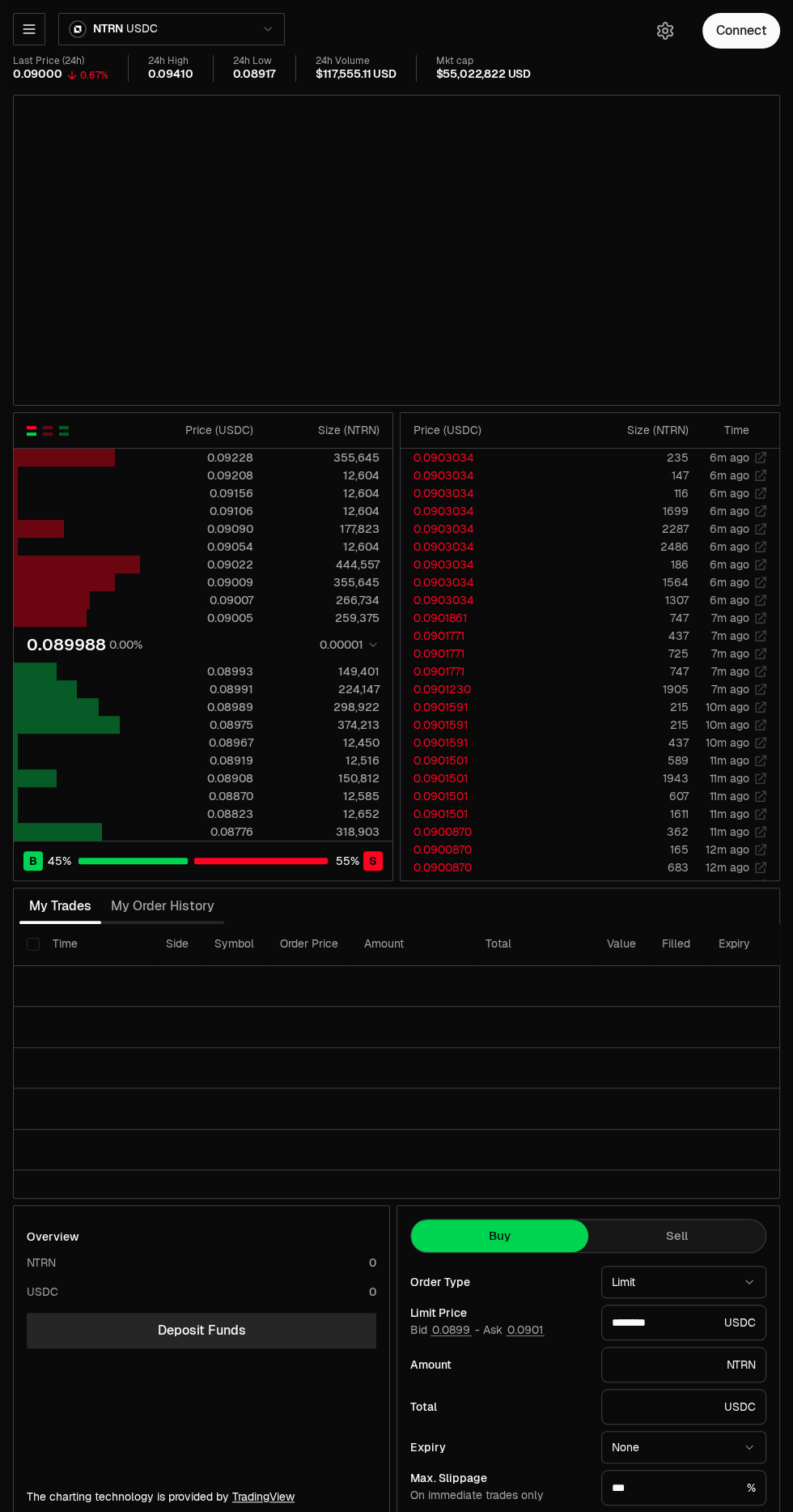
click at [40, 20] on button "button" at bounding box center [29, 29] width 33 height 33
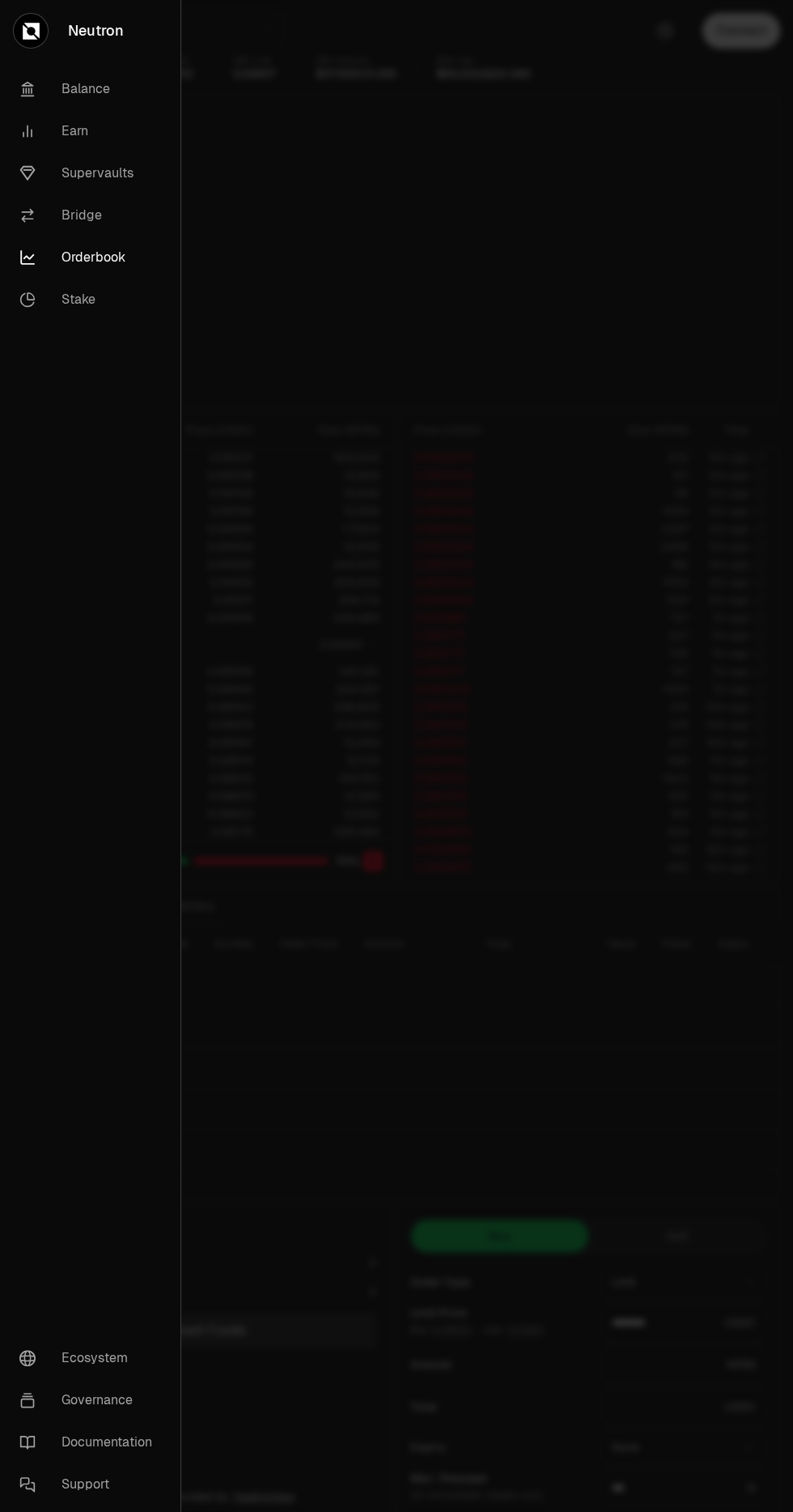
type input "********"
click at [110, 166] on link "Supervaults" at bounding box center [89, 174] width 167 height 42
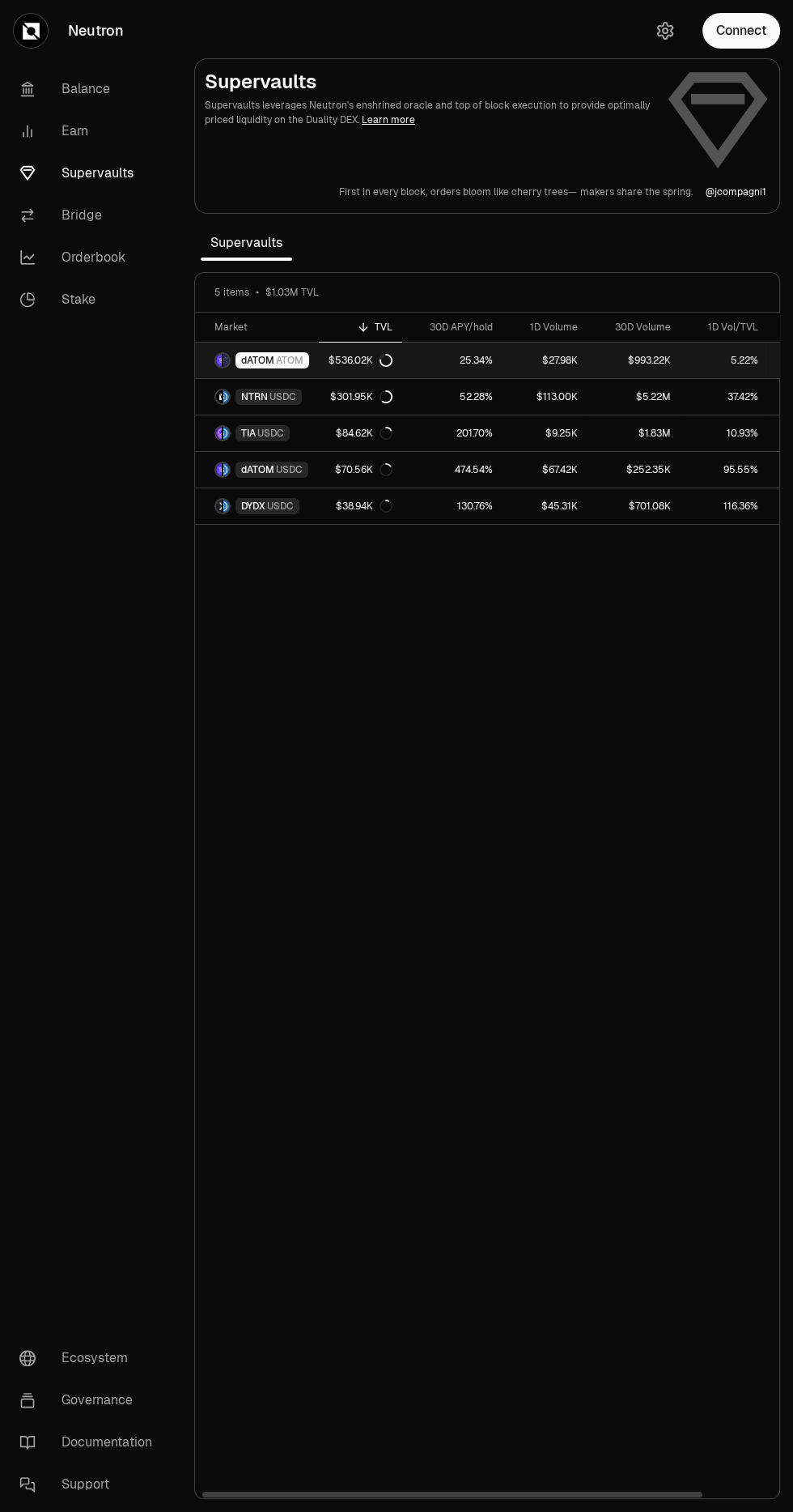
click at [384, 359] on icon at bounding box center [386, 360] width 13 height 13
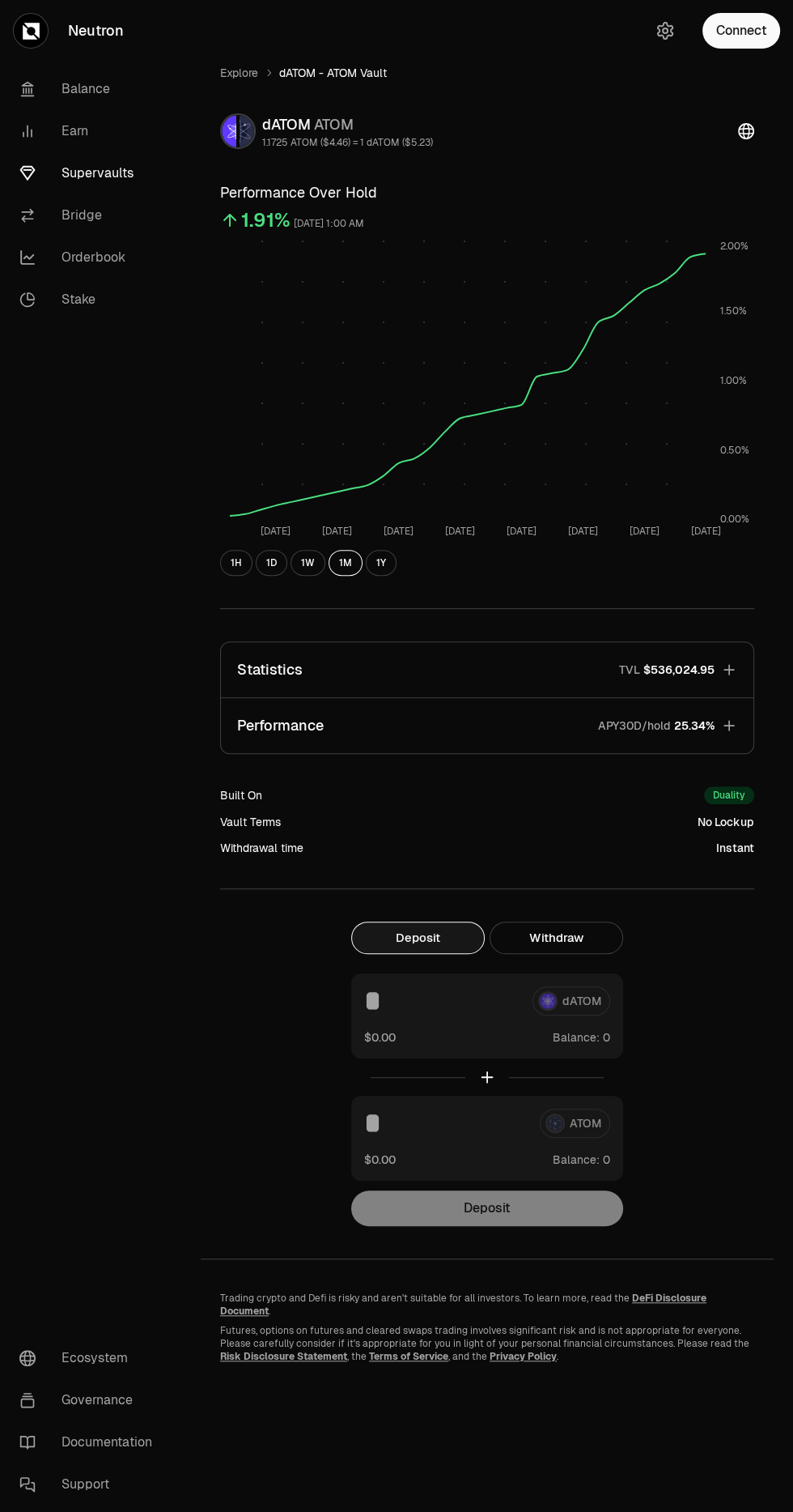
click at [263, 660] on p "Statistics" at bounding box center [270, 670] width 65 height 23
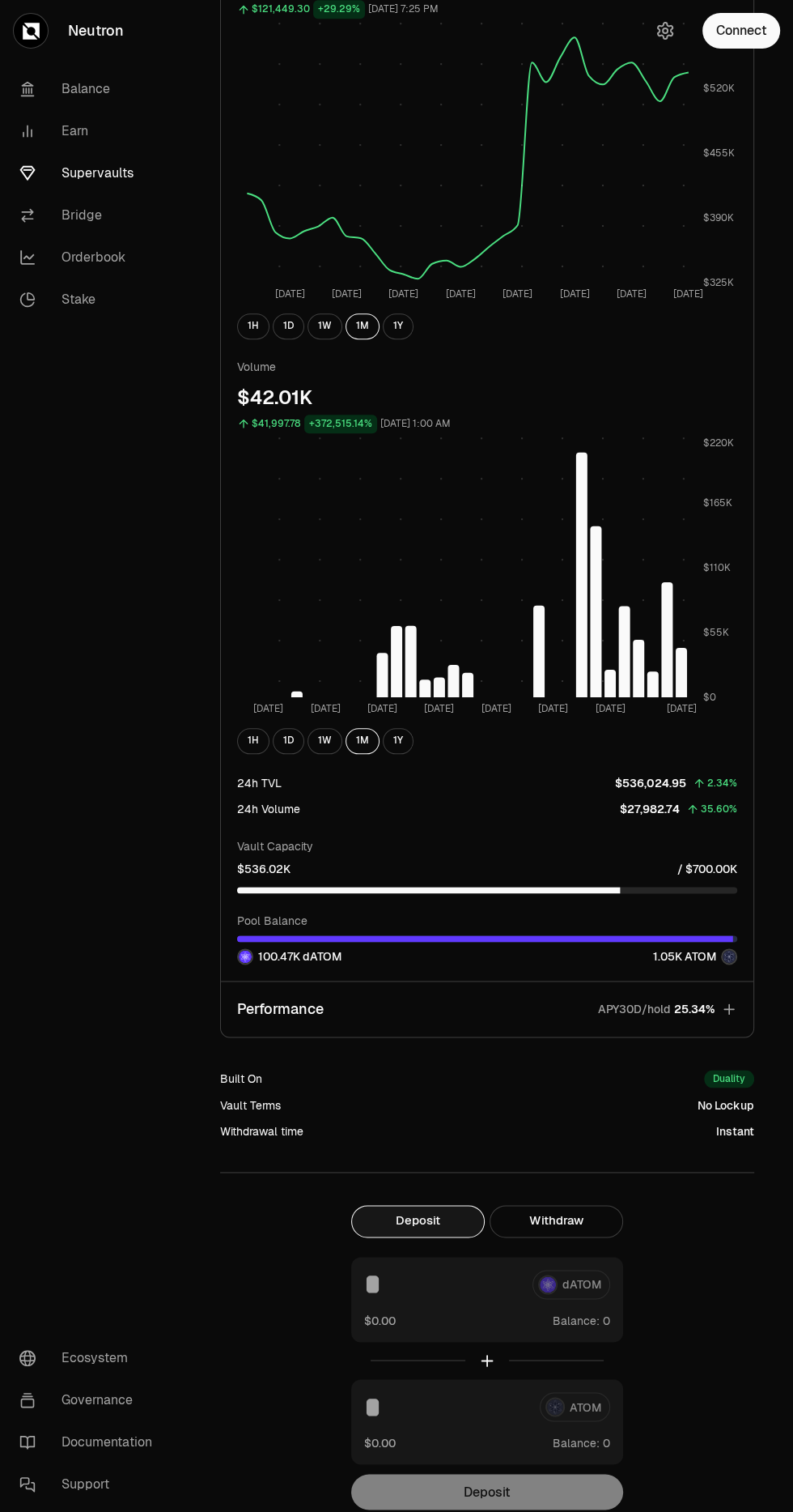
scroll to position [775, 0]
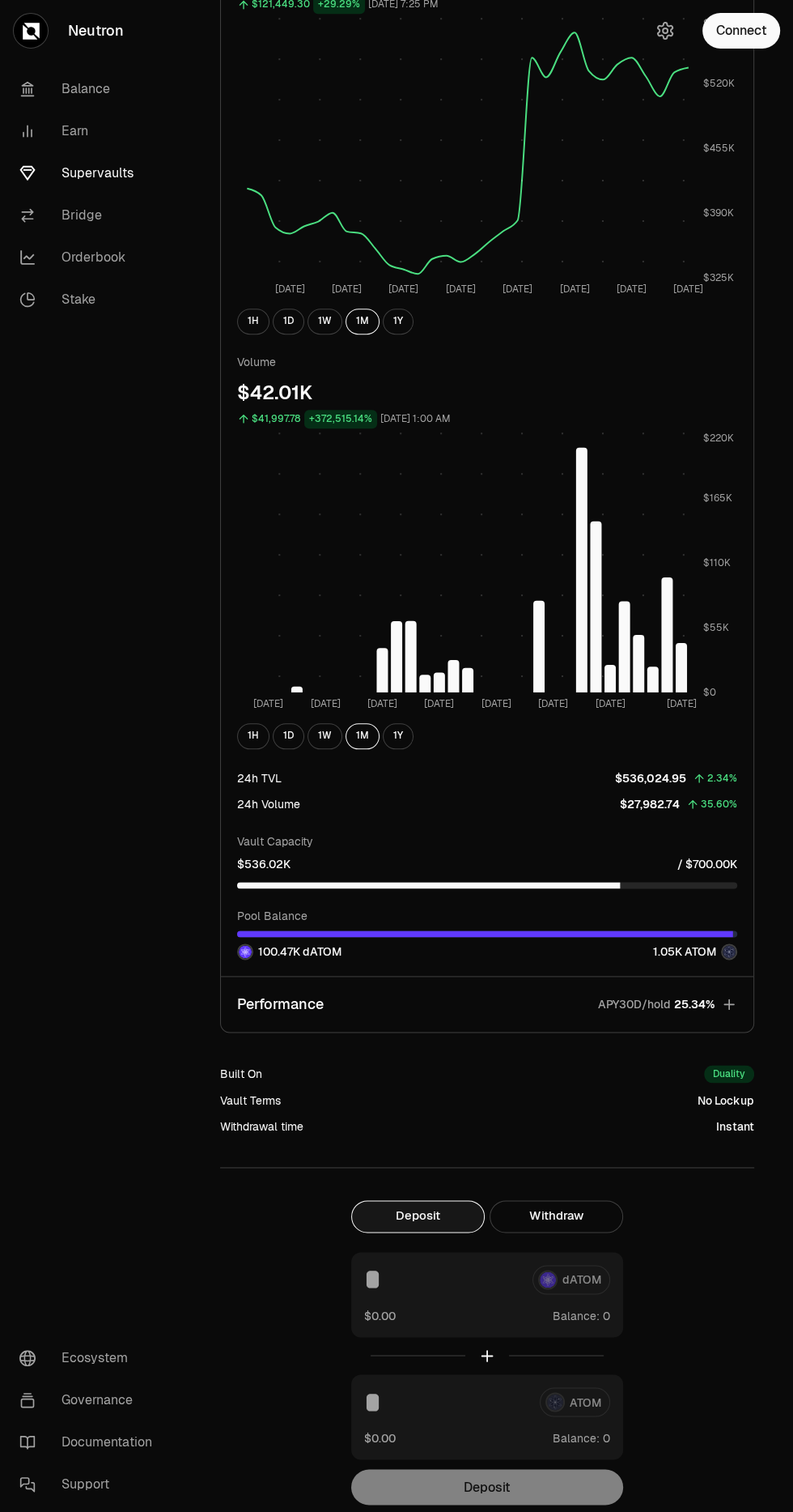
click at [728, 1003] on icon "button" at bounding box center [729, 1004] width 11 height 11
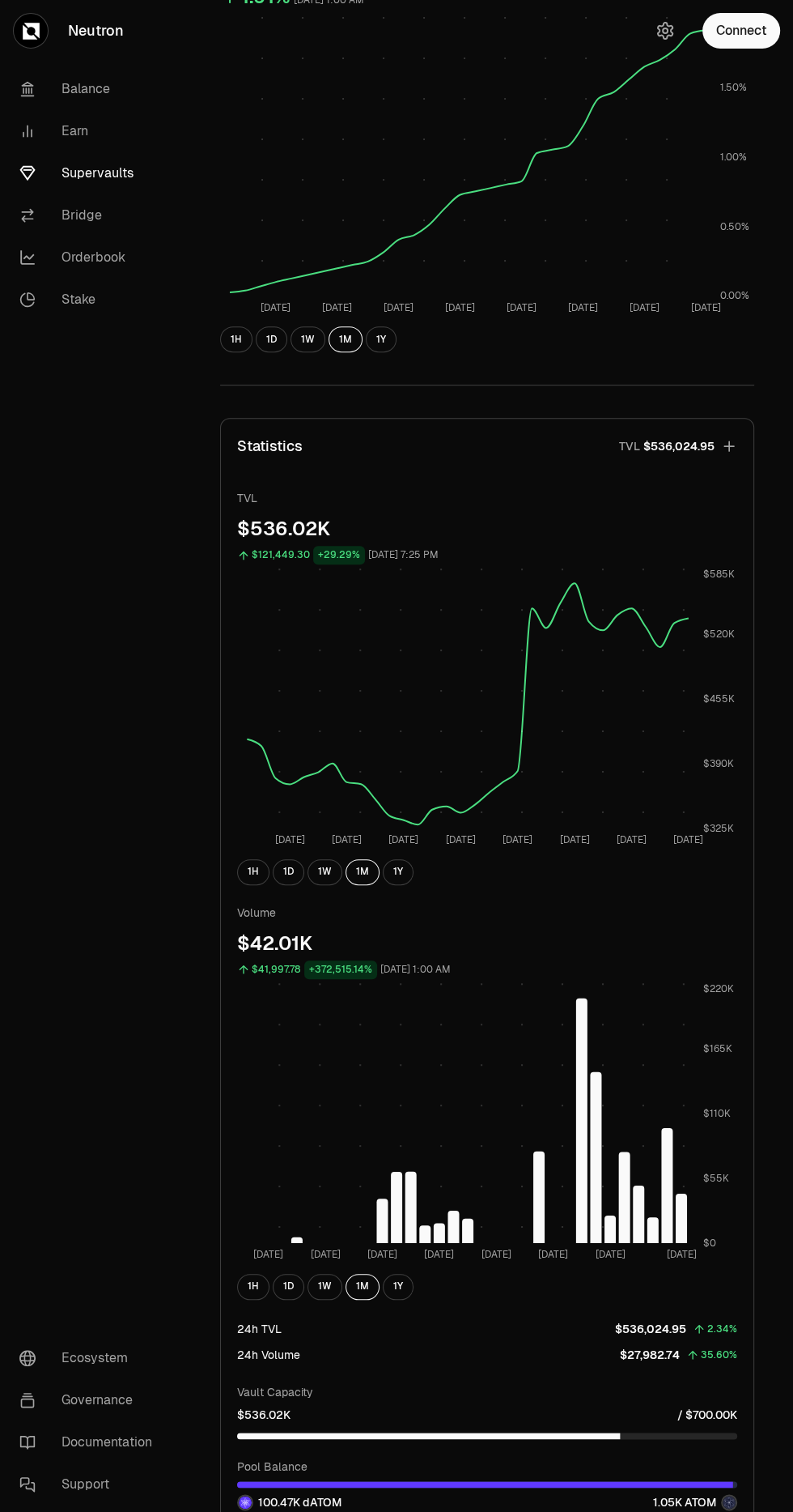
scroll to position [223, 0]
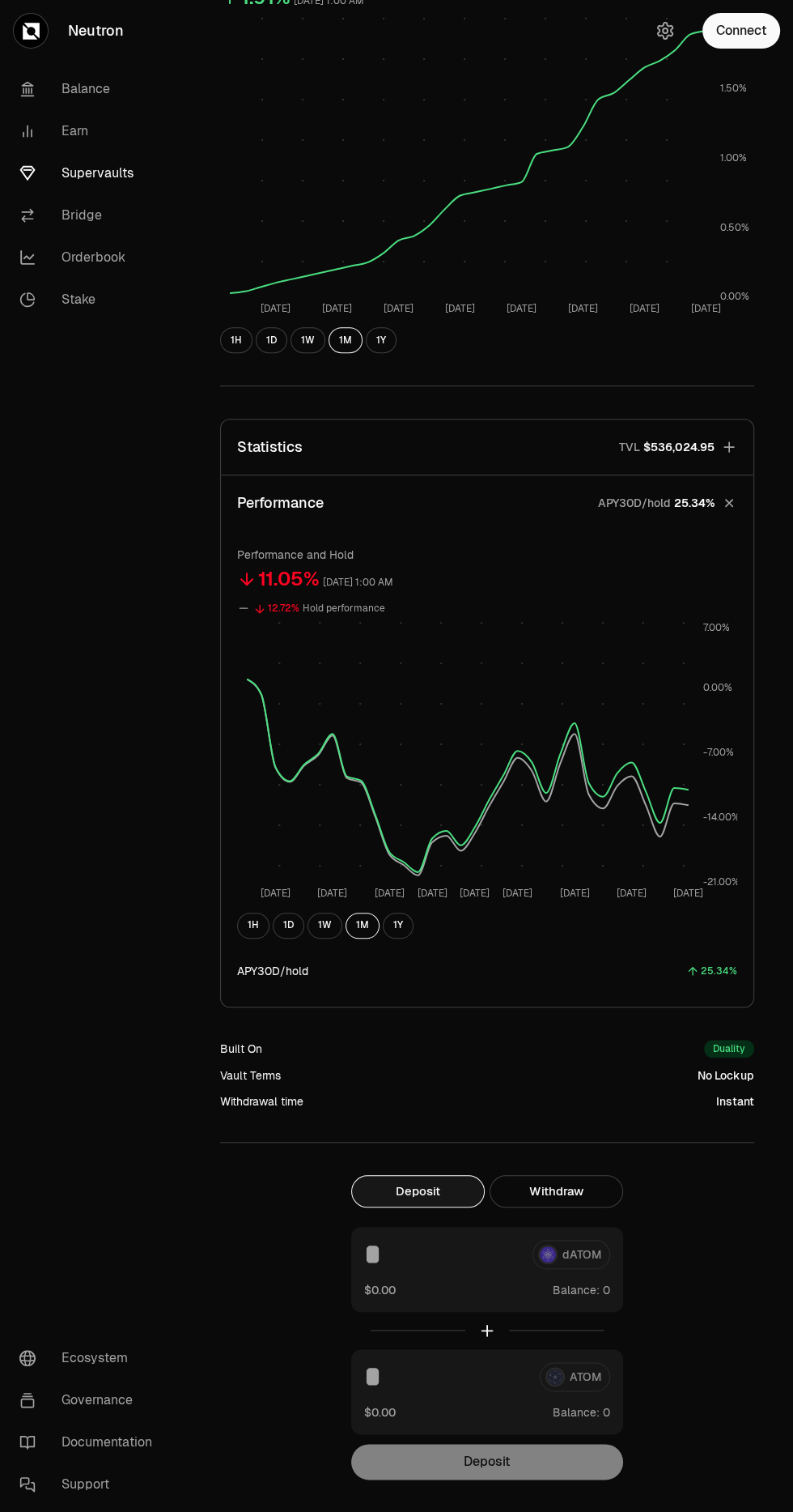
click at [273, 446] on p "Statistics" at bounding box center [270, 447] width 65 height 23
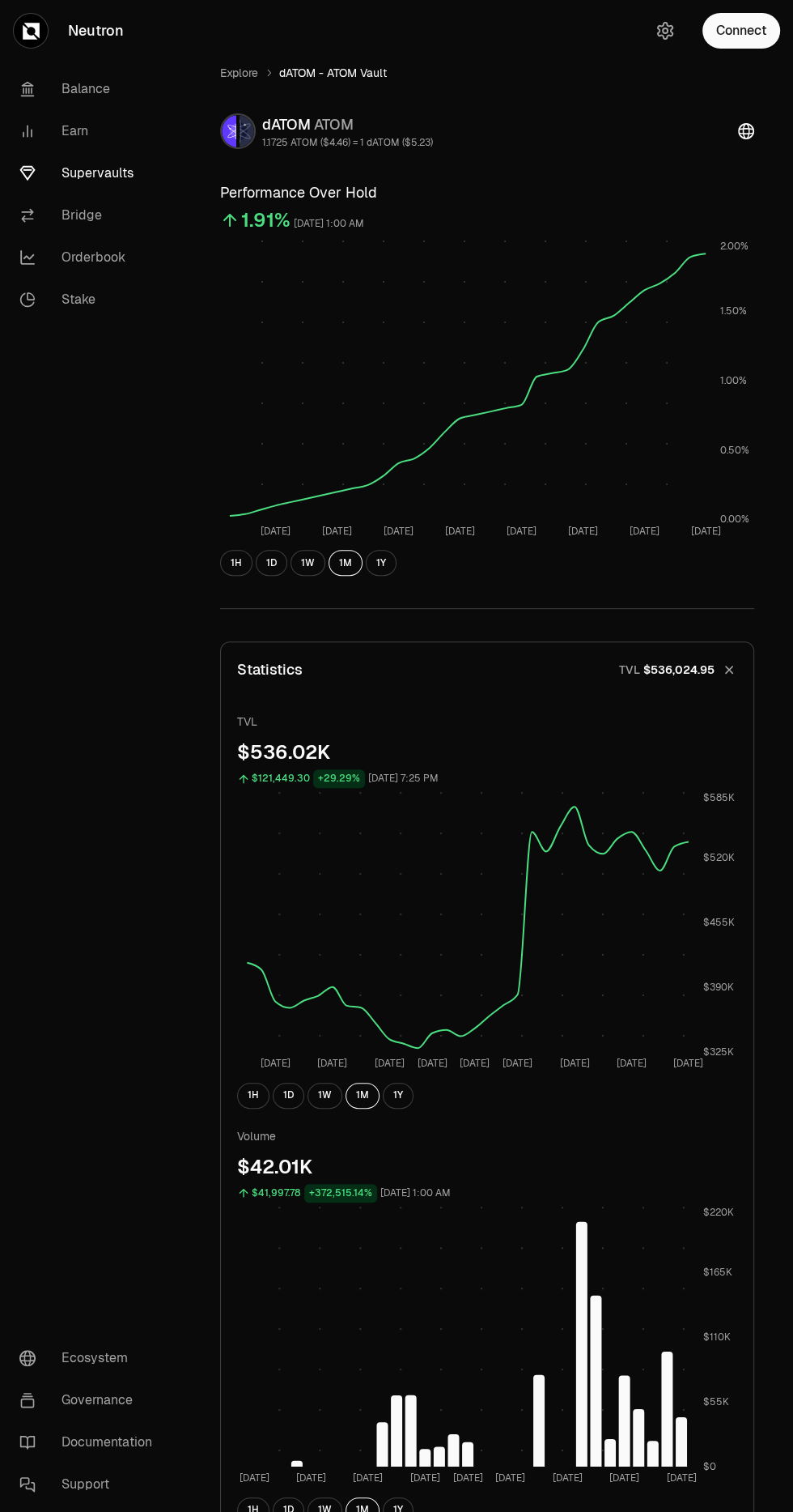
scroll to position [35, 0]
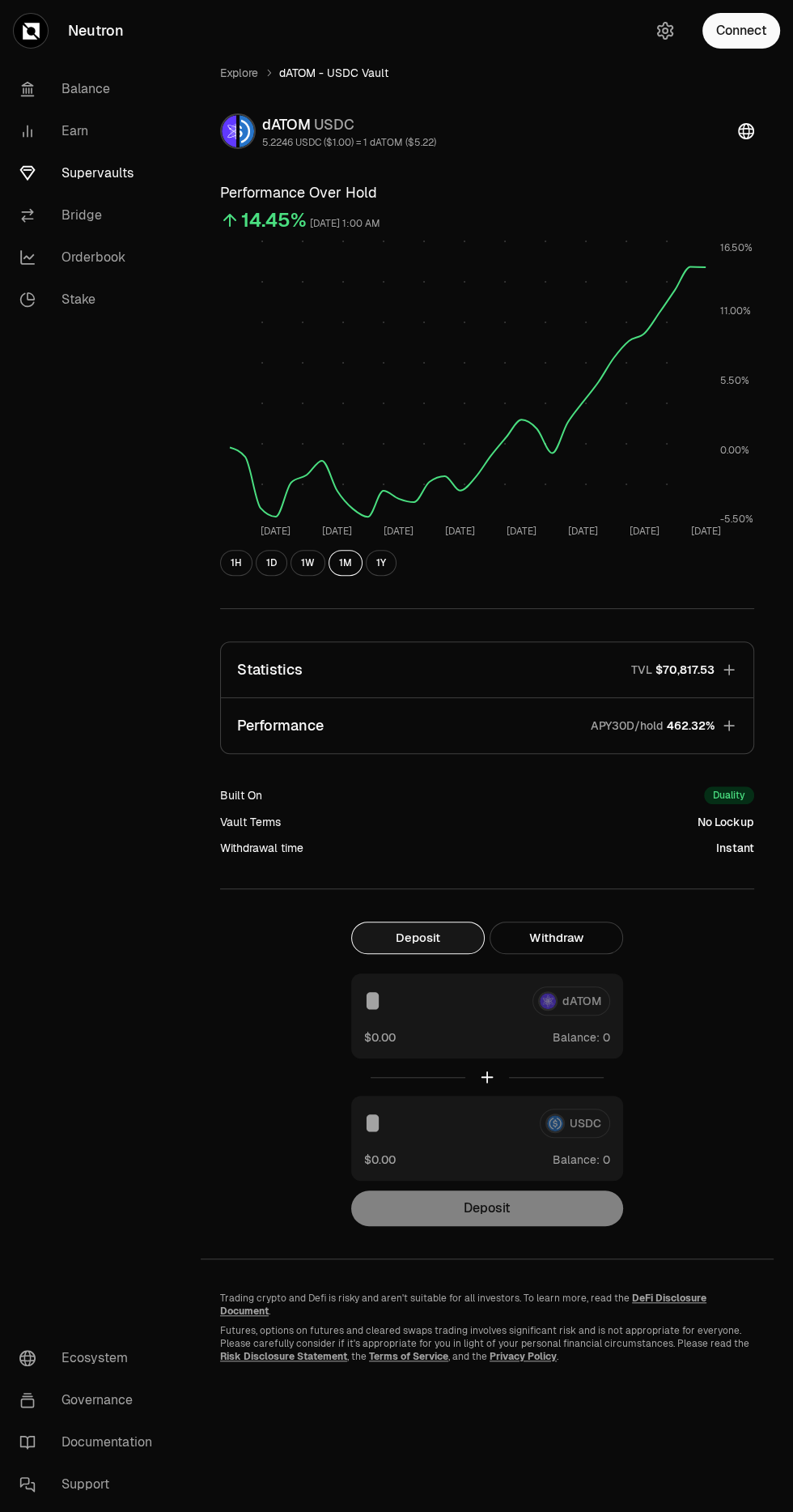
click at [240, 72] on link "Explore" at bounding box center [239, 73] width 38 height 16
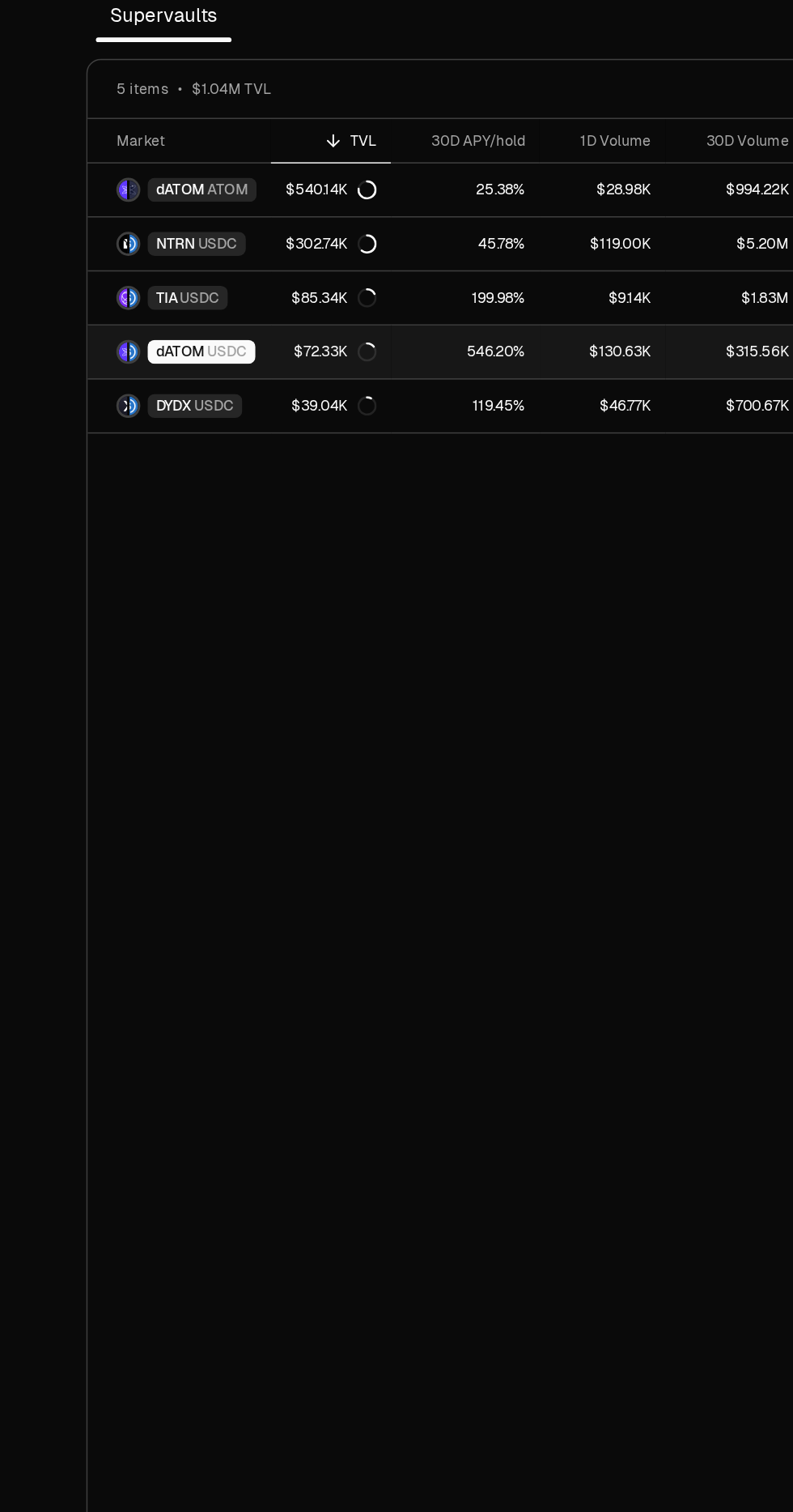
click at [292, 468] on span "USDC" at bounding box center [289, 469] width 27 height 13
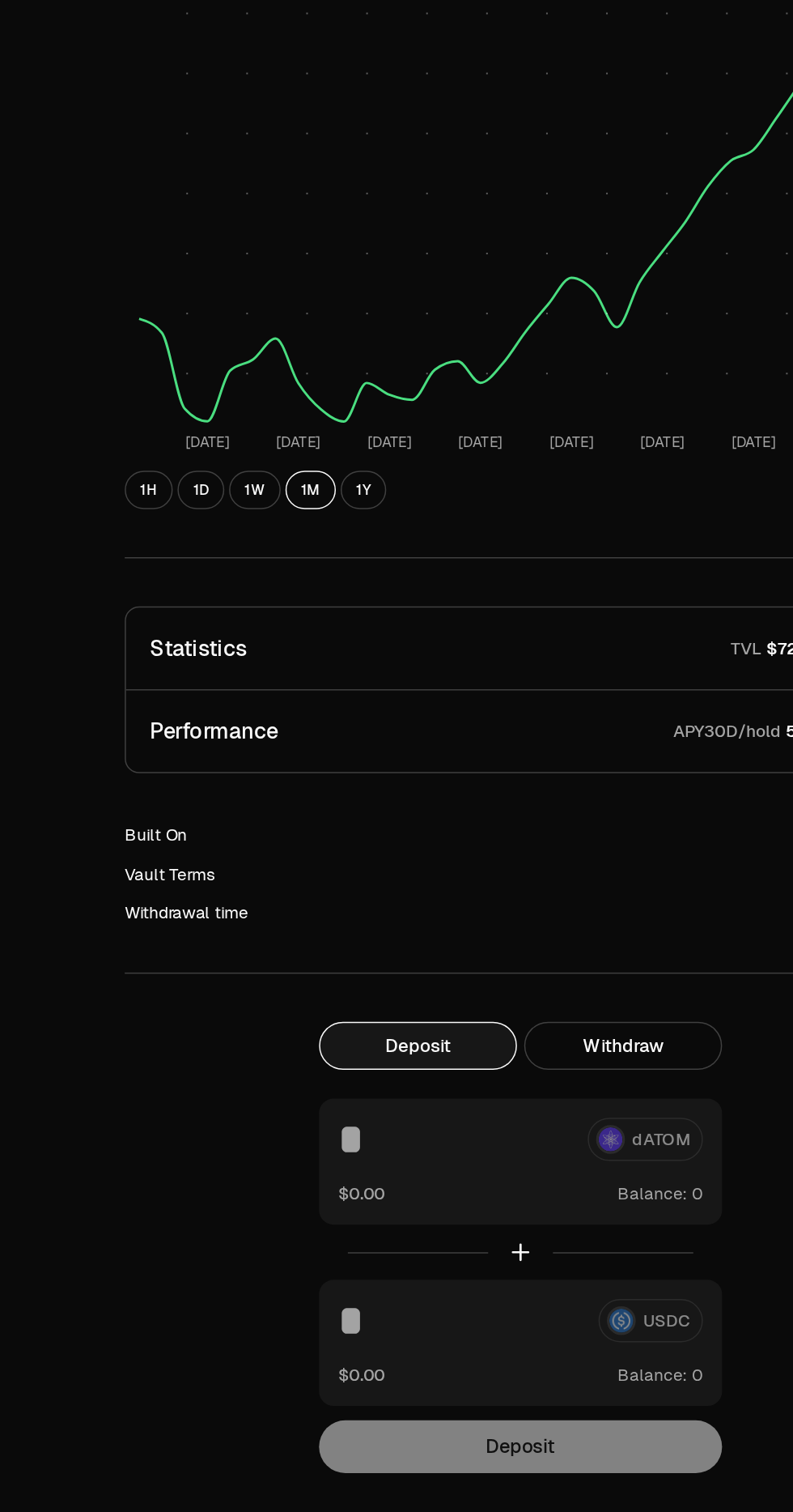
click at [651, 669] on div "TVL $72,332.67" at bounding box center [672, 669] width 86 height 16
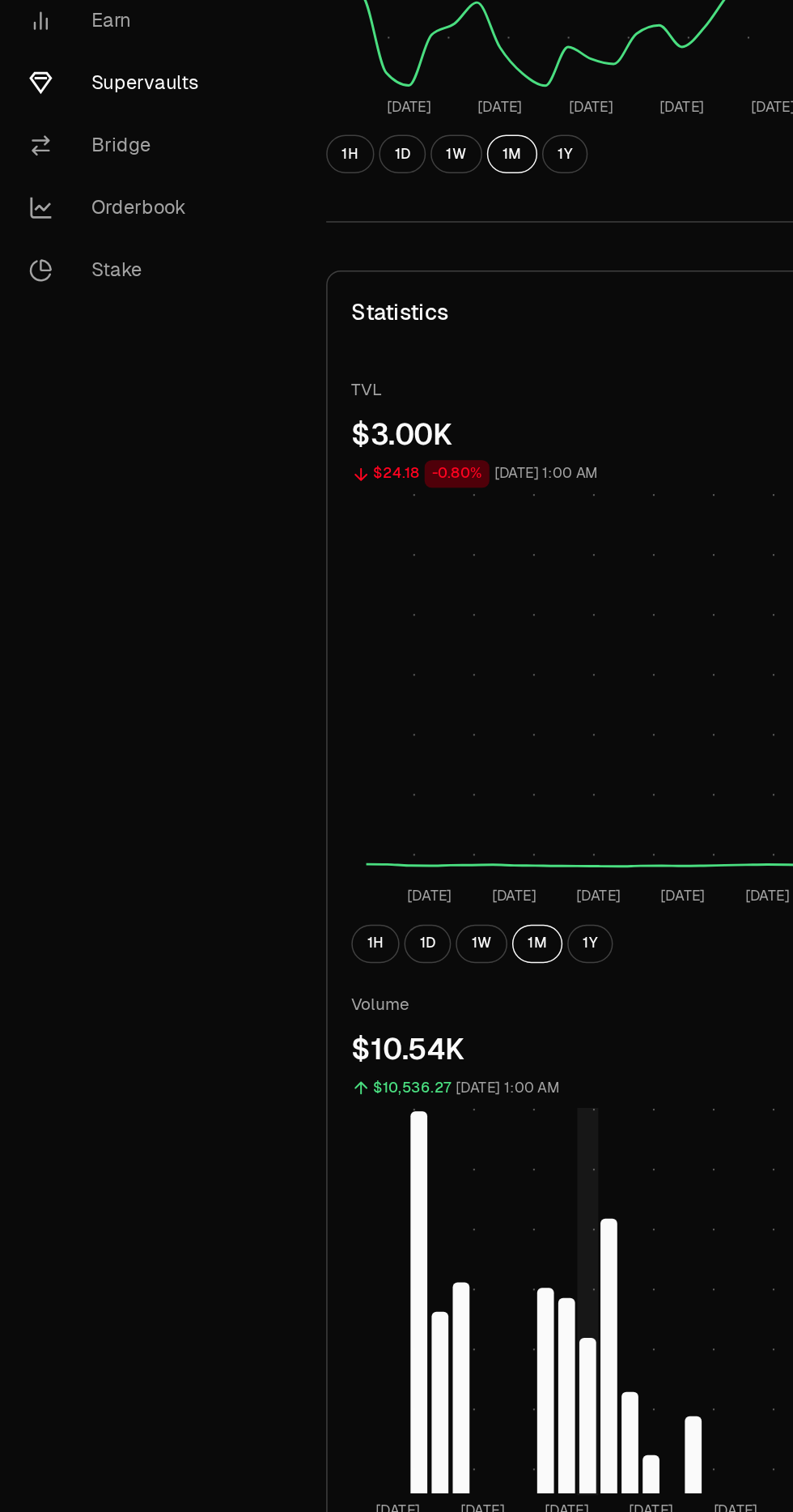
scroll to position [342, 0]
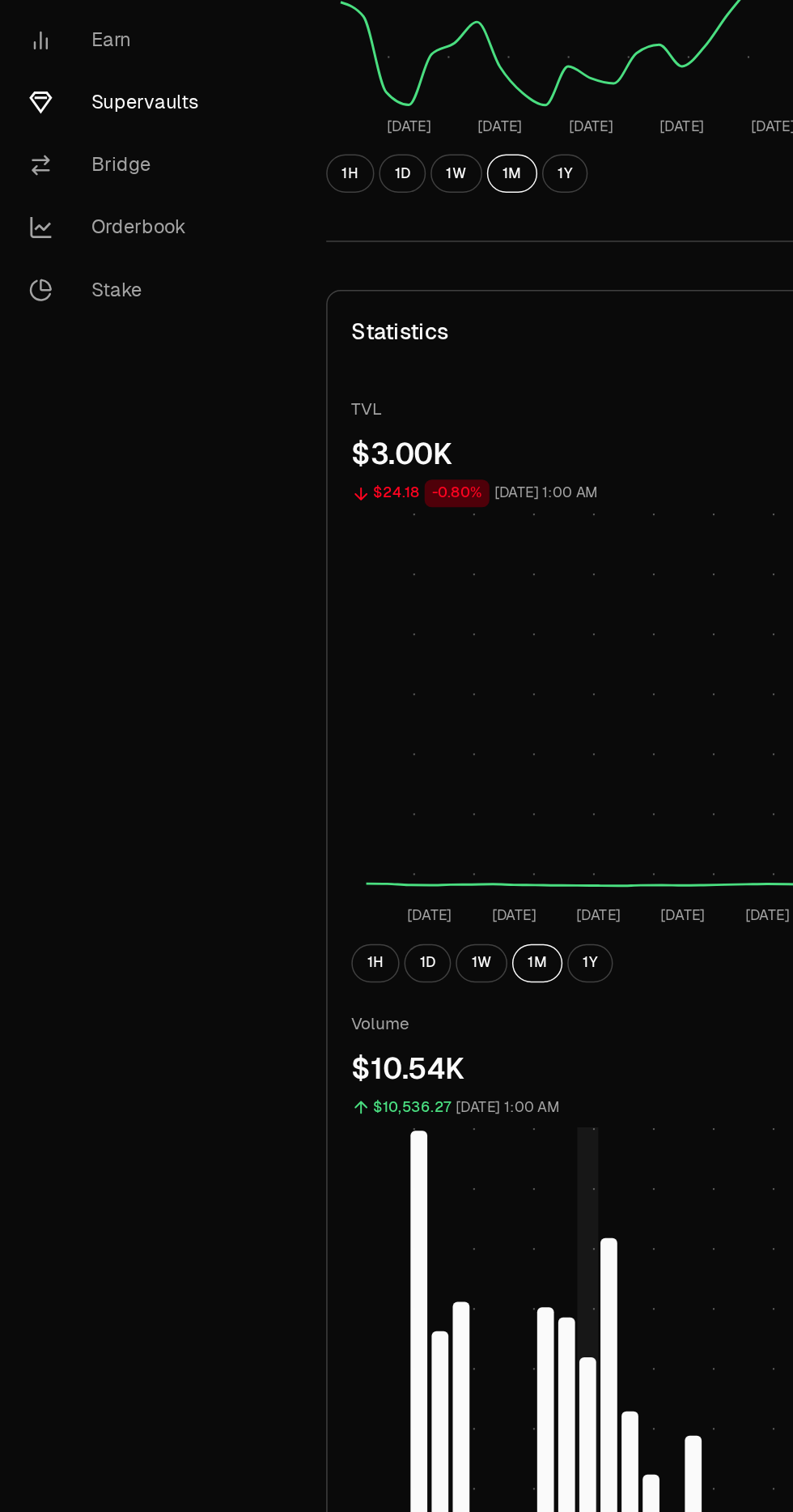
click at [252, 753] on button "1H" at bounding box center [253, 753] width 33 height 26
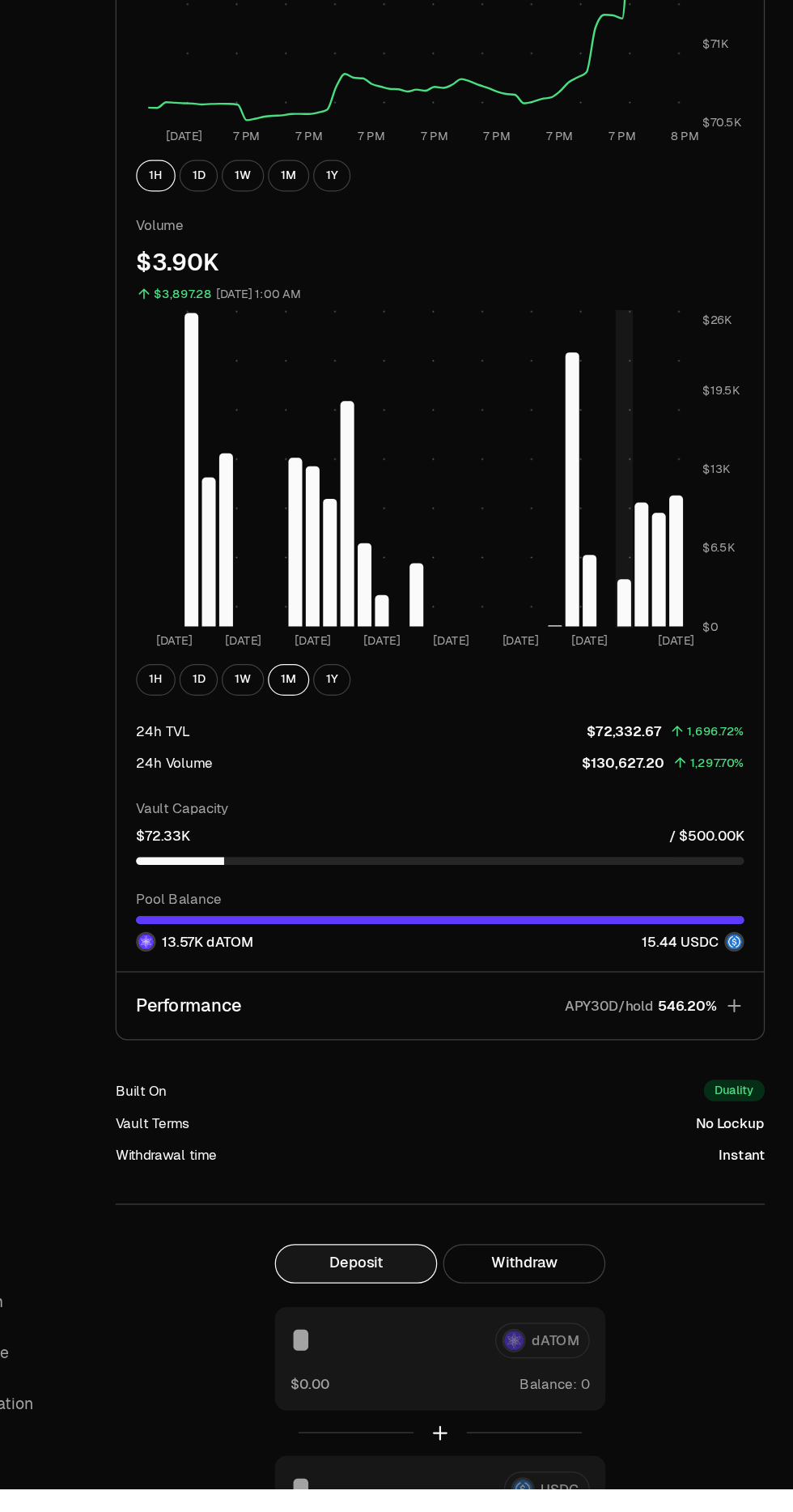
scroll to position [665, 0]
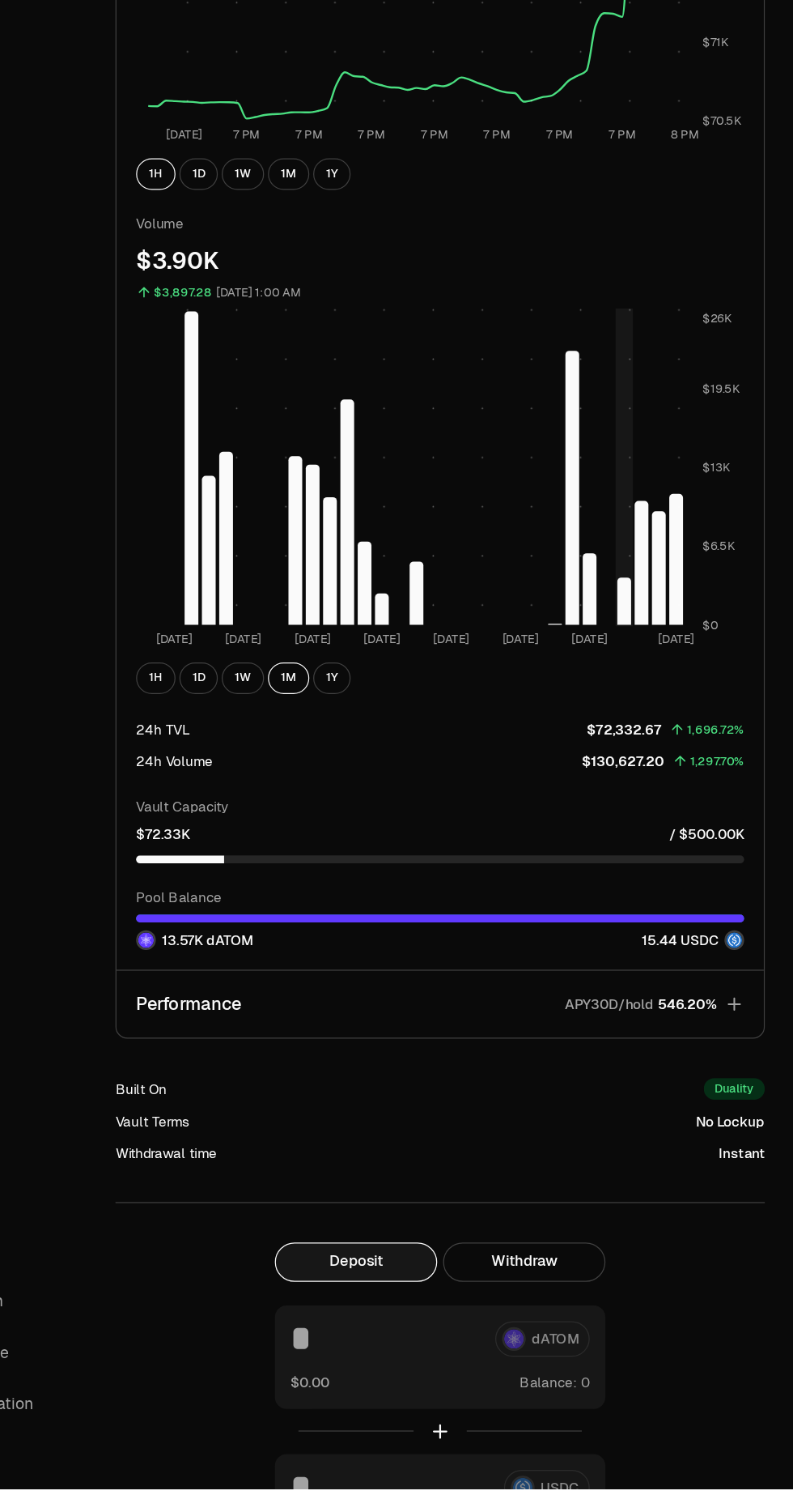
click at [717, 1110] on button "Performance APY30D/hold 546.20%" at bounding box center [488, 1114] width 533 height 55
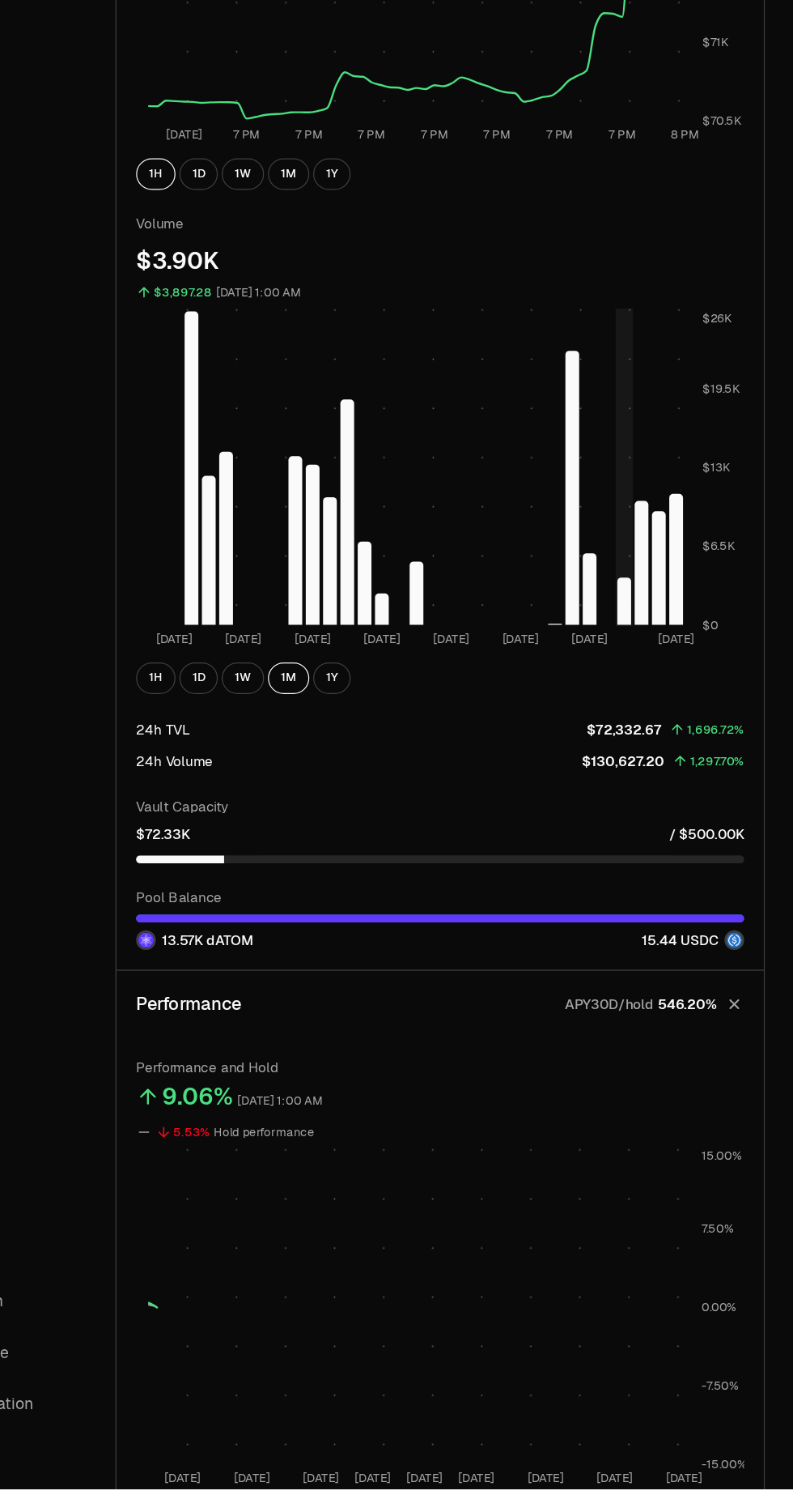
scroll to position [223, 0]
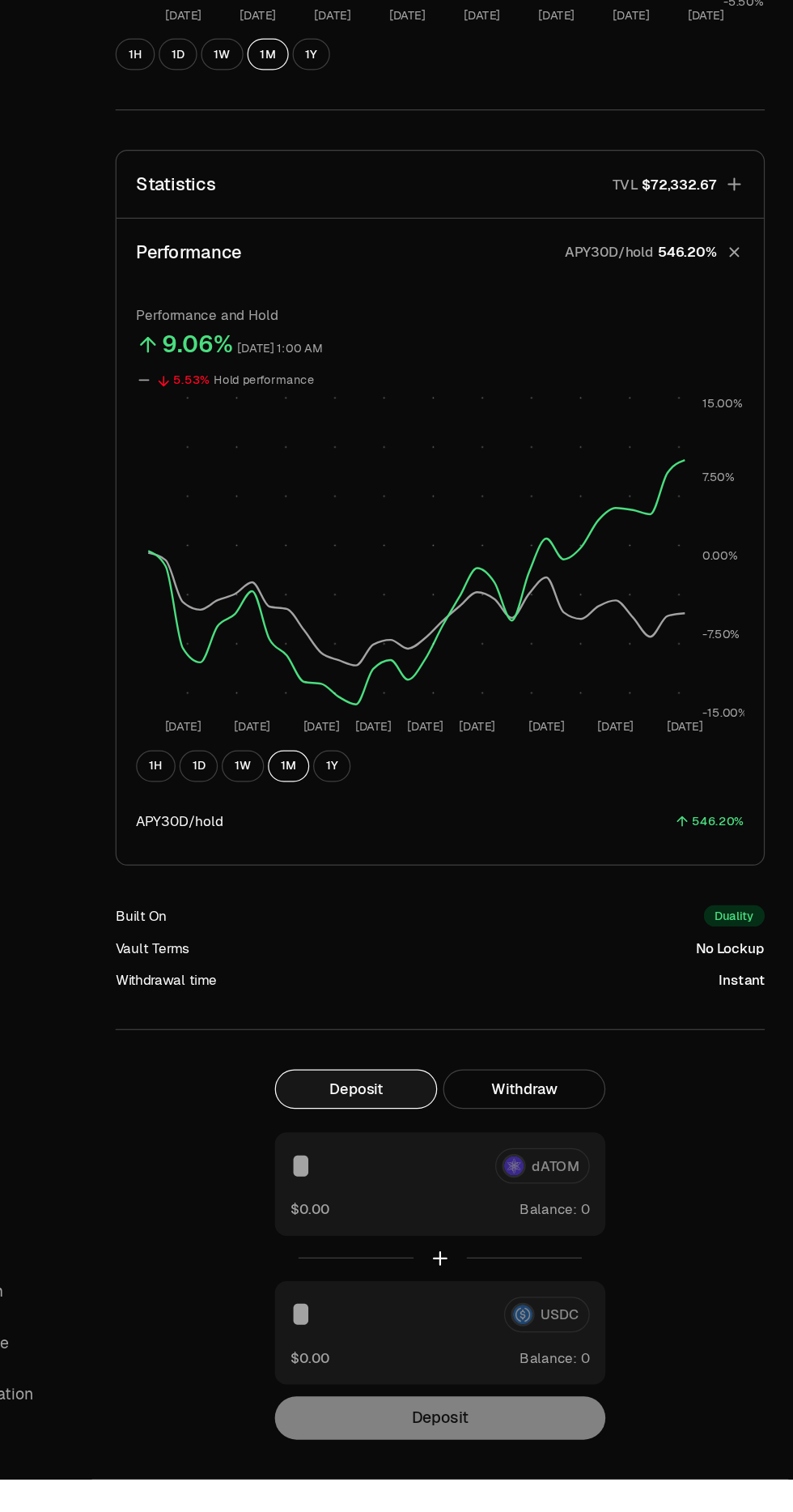
click at [252, 924] on button "1H" at bounding box center [253, 925] width 33 height 26
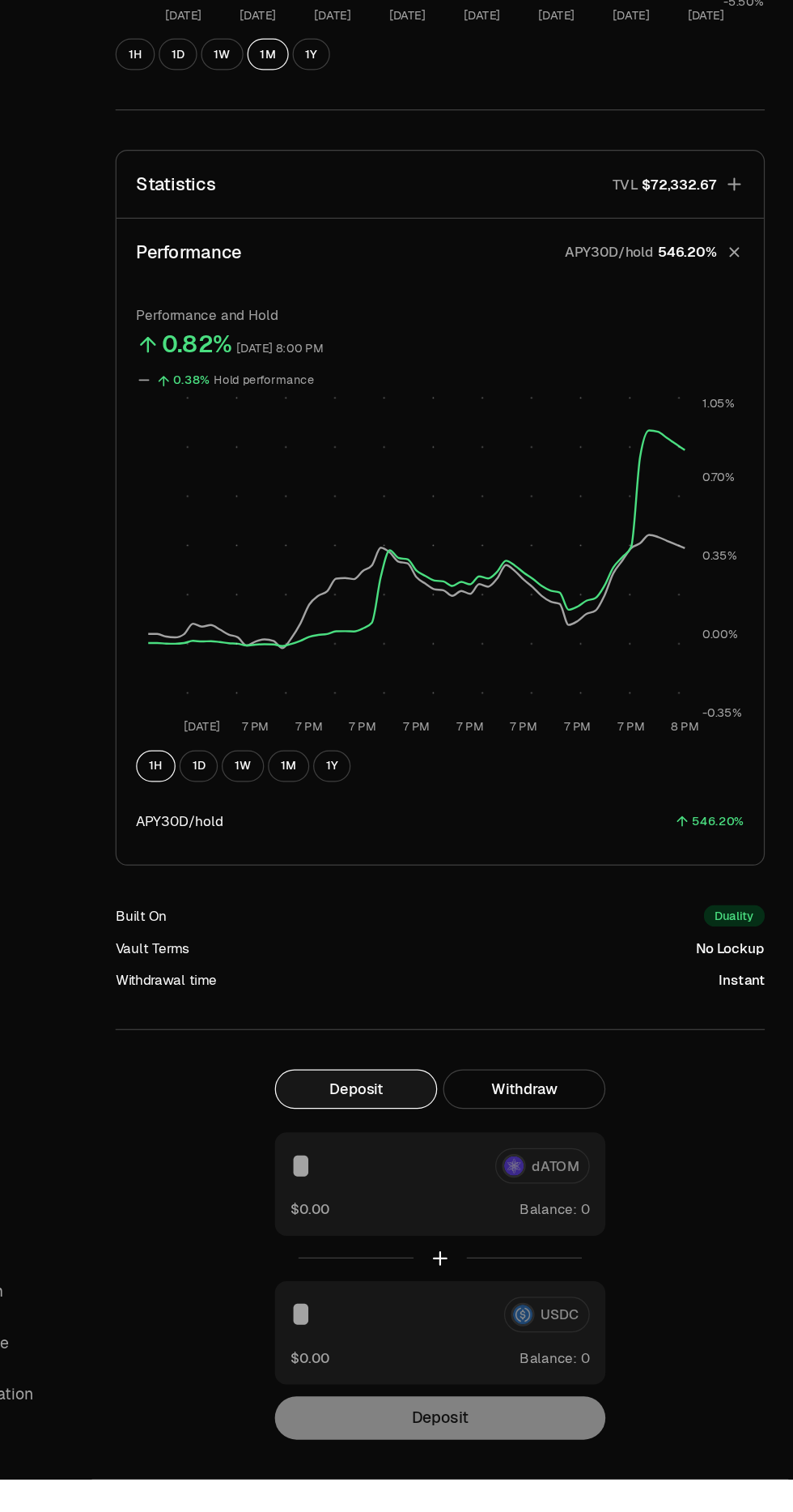
click at [283, 936] on button "1D" at bounding box center [289, 925] width 32 height 26
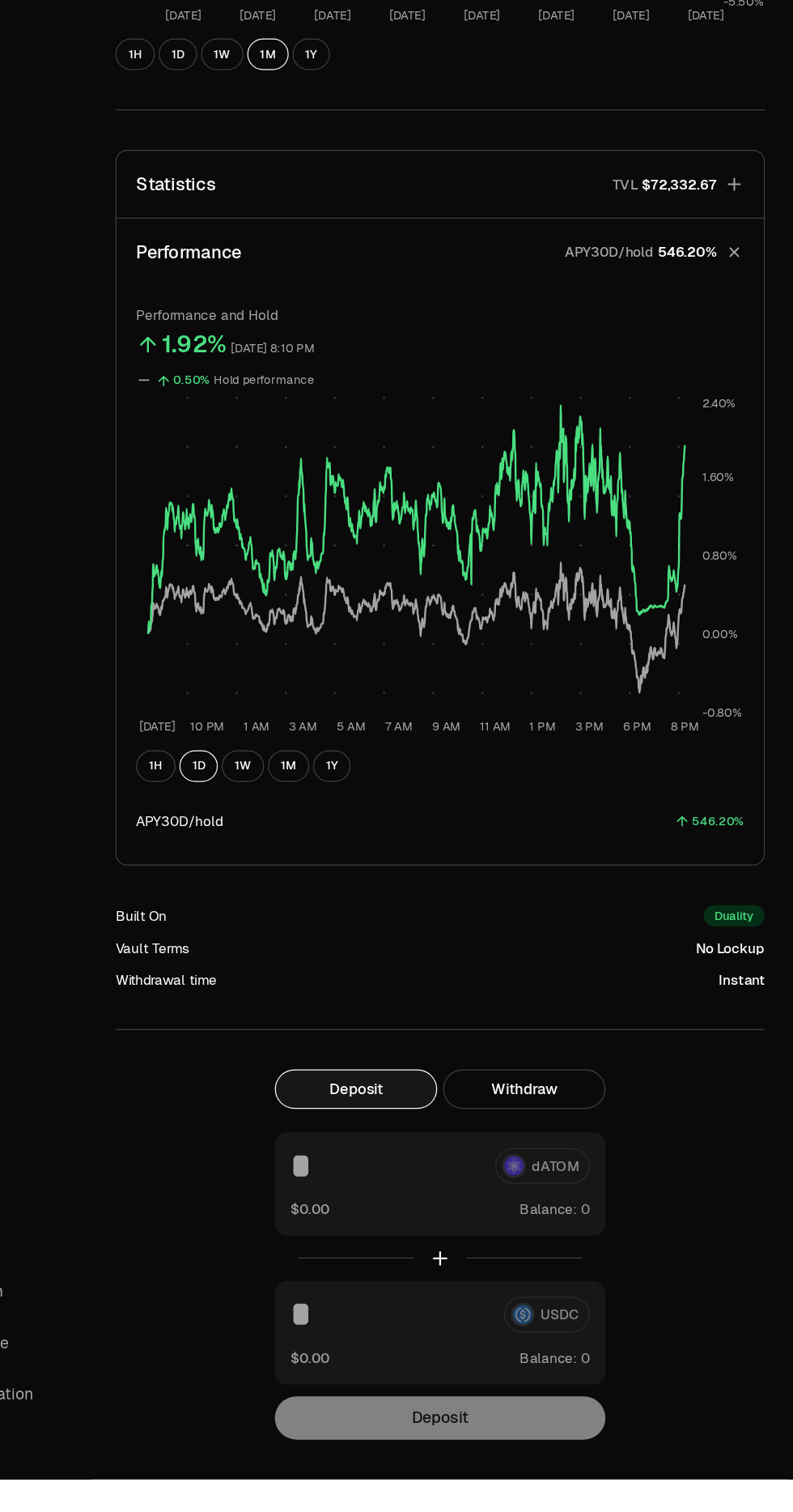
click at [248, 935] on button "1H" at bounding box center [253, 925] width 33 height 26
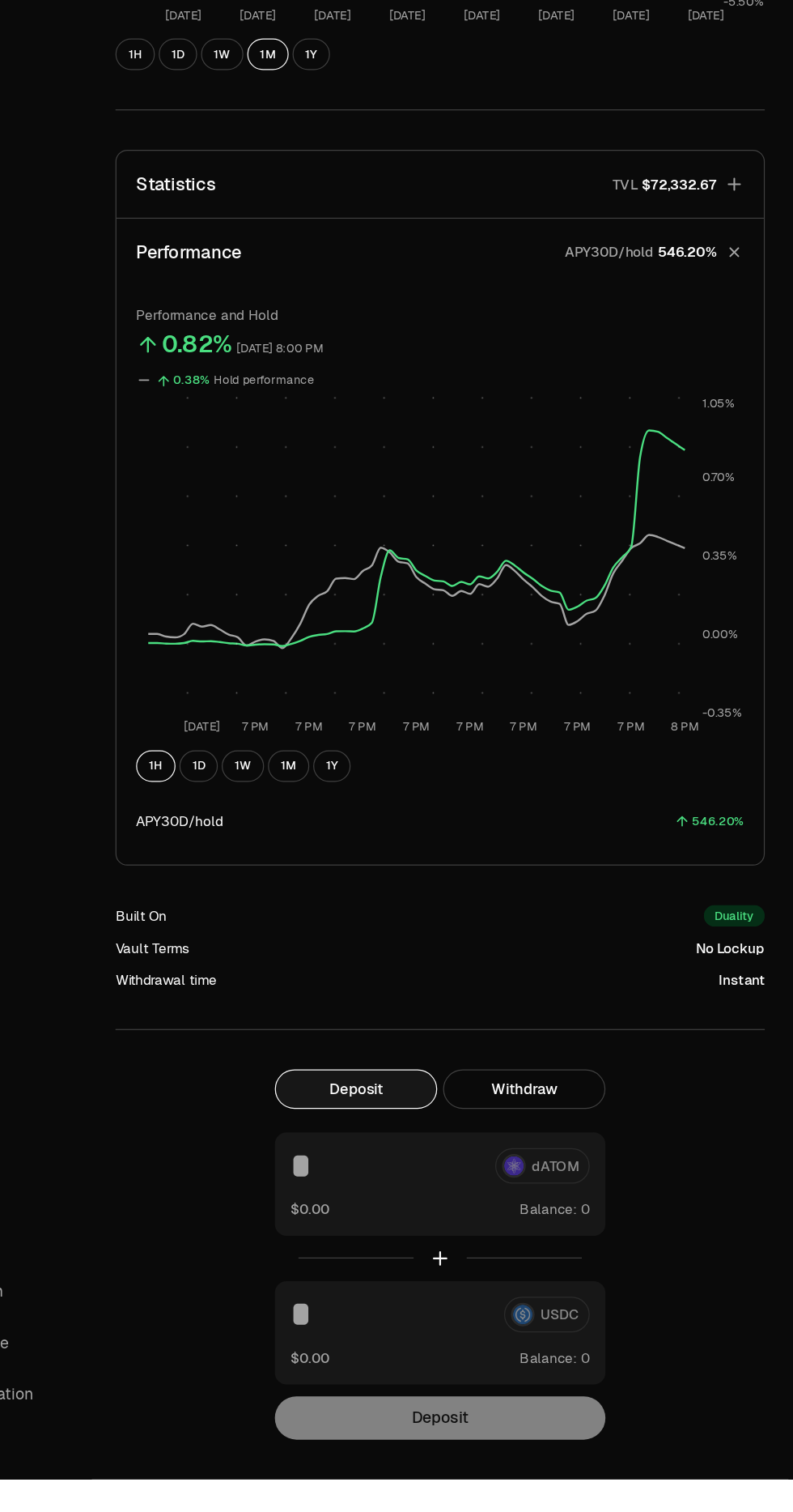
click at [290, 913] on button "1D" at bounding box center [289, 925] width 32 height 26
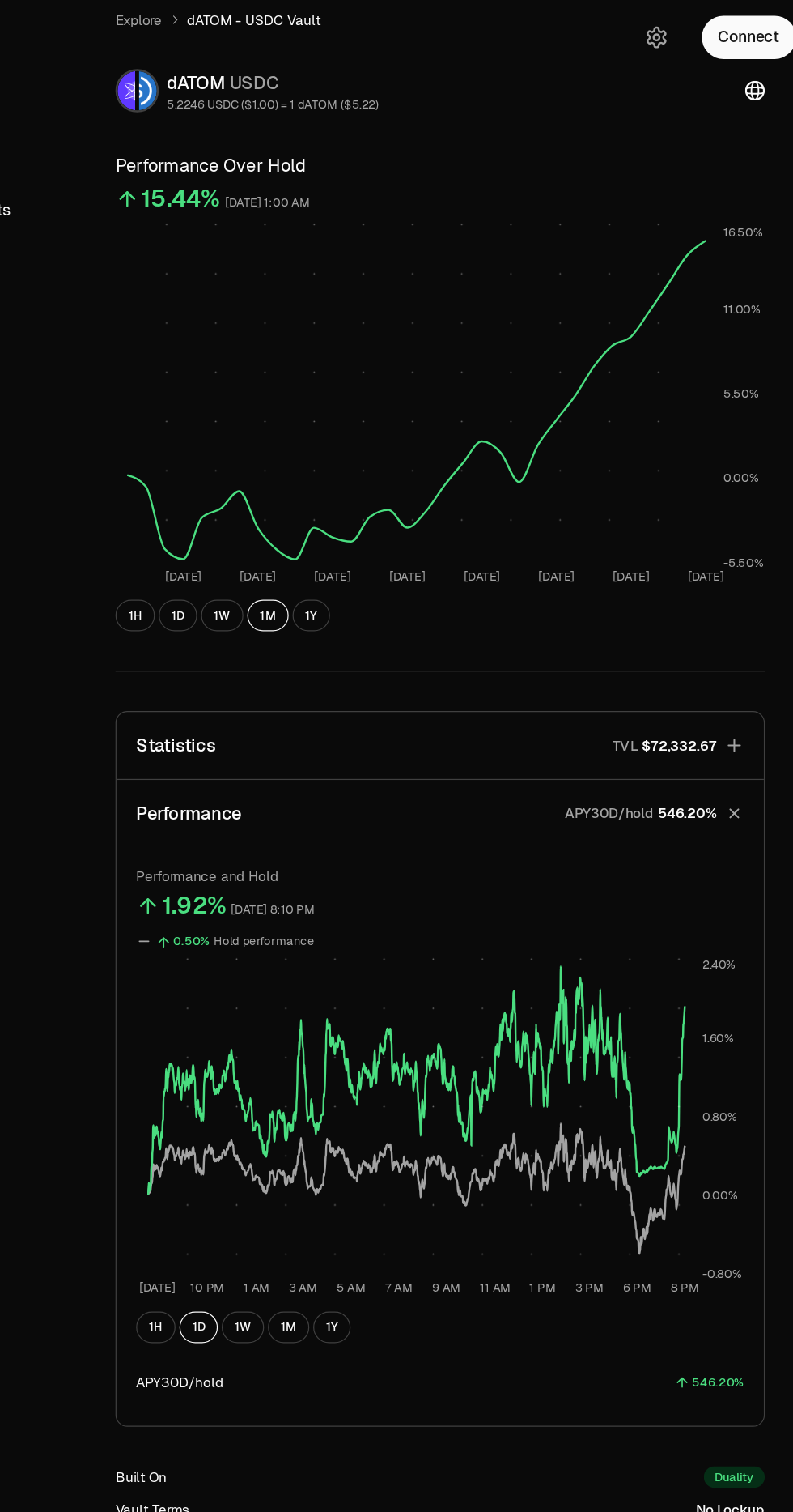
scroll to position [0, 0]
